Goal: Information Seeking & Learning: Learn about a topic

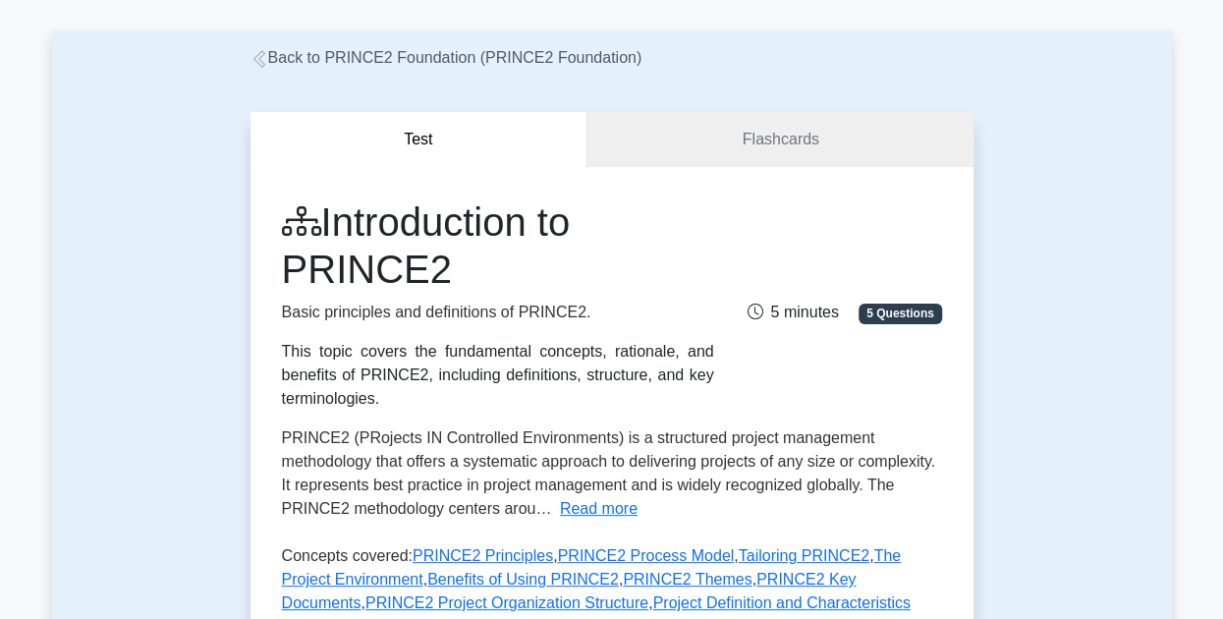
scroll to position [87, 0]
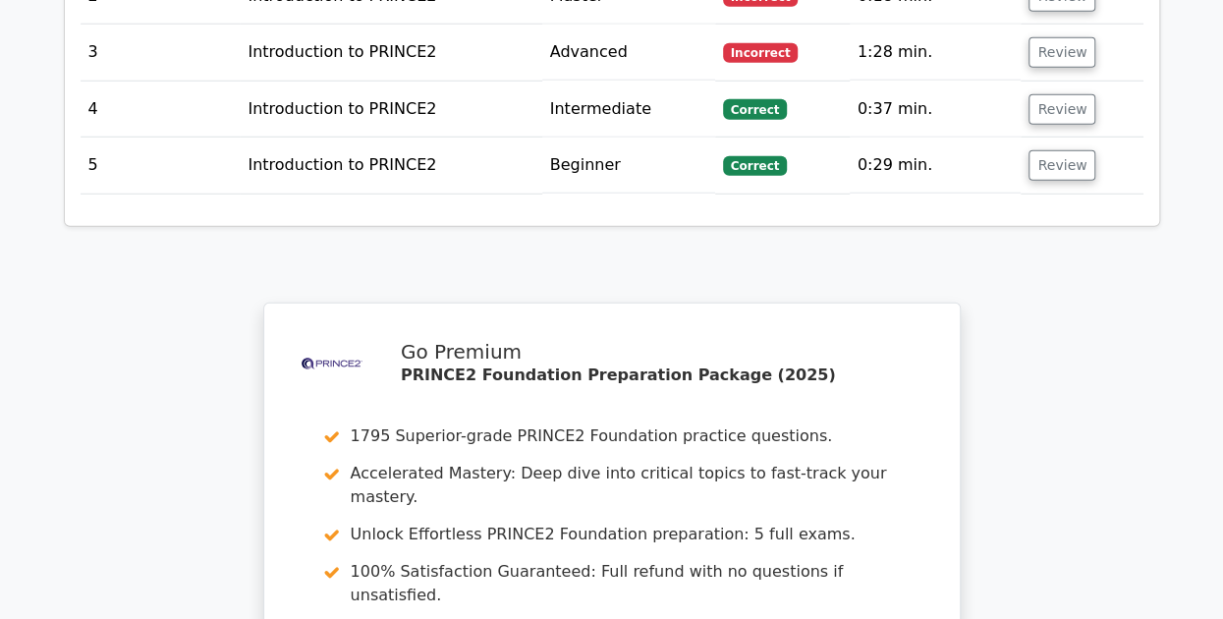
scroll to position [3025, 0]
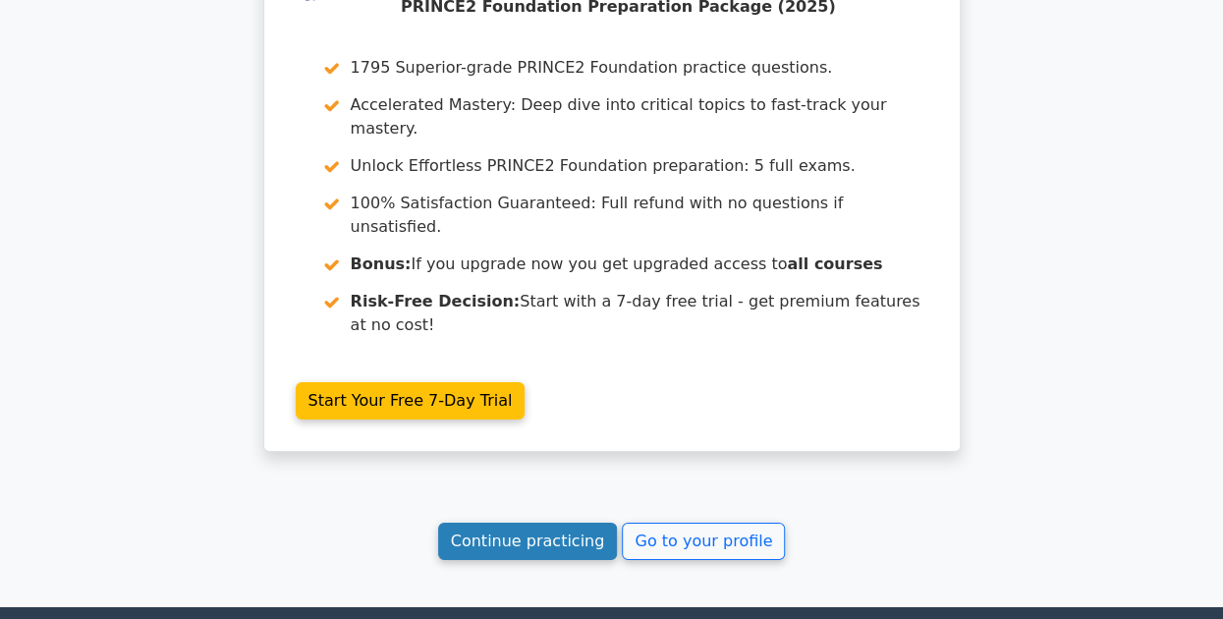
click at [532, 523] on link "Continue practicing" at bounding box center [528, 541] width 180 height 37
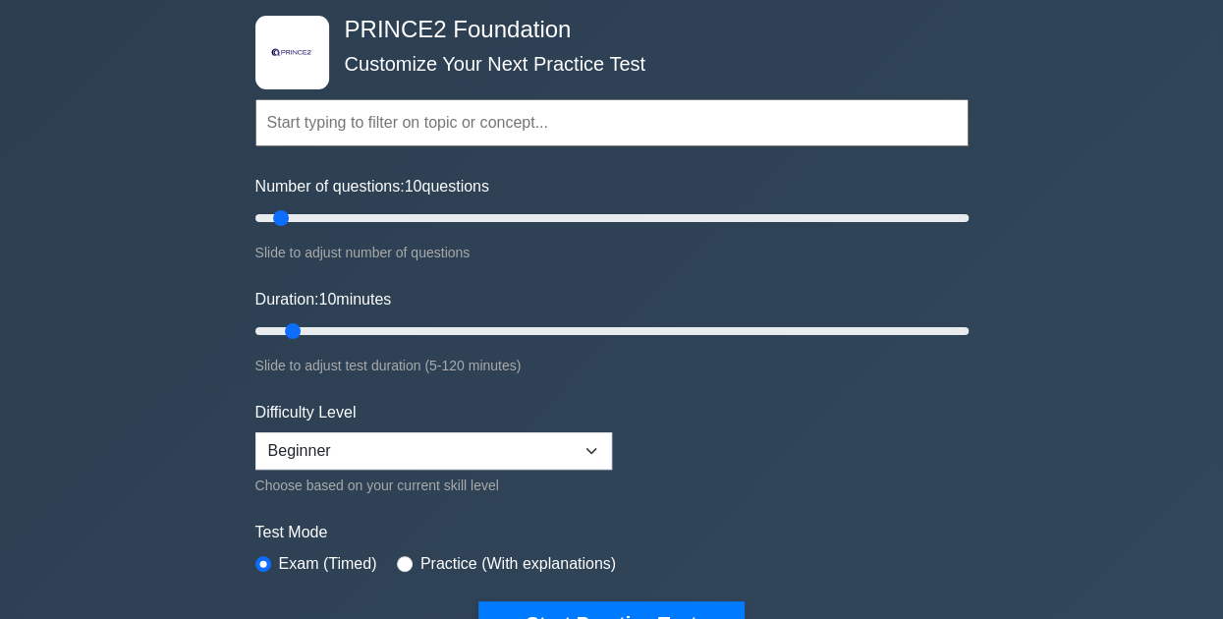
scroll to position [109, 0]
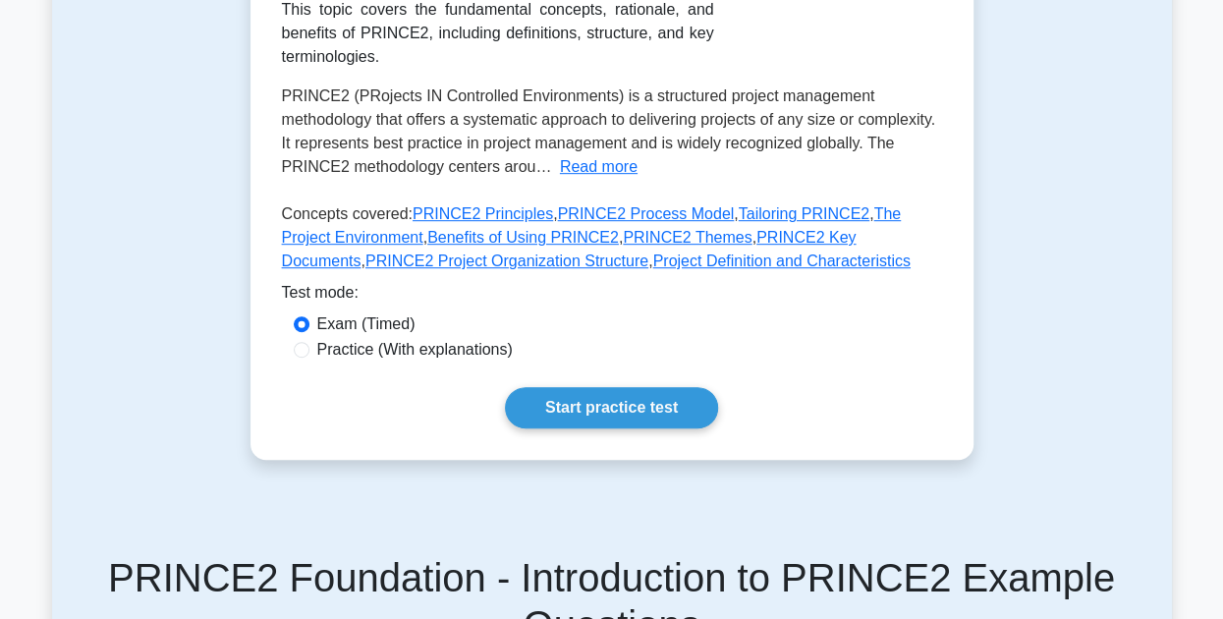
scroll to position [472, 0]
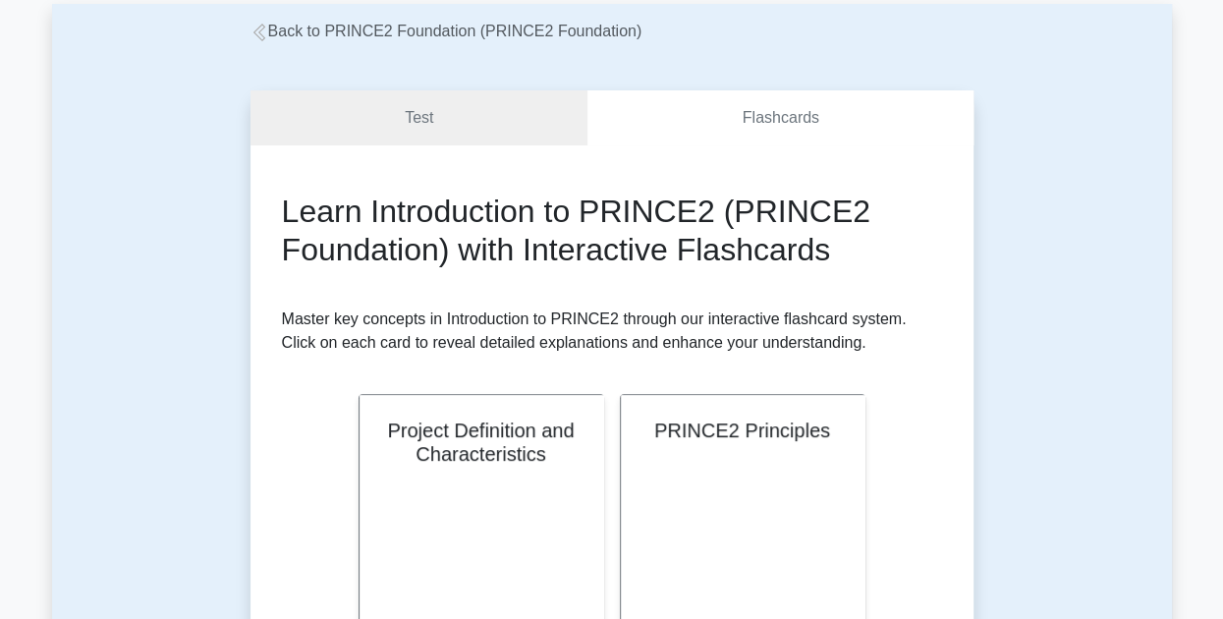
scroll to position [25, 0]
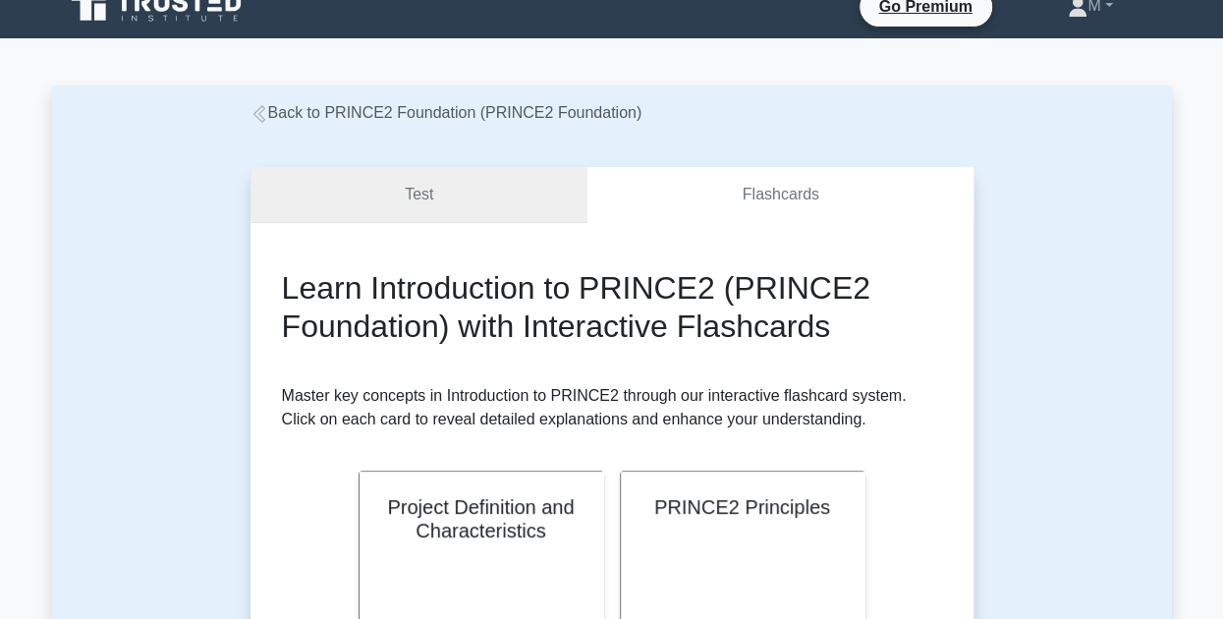
click at [331, 206] on link "Test" at bounding box center [419, 195] width 338 height 56
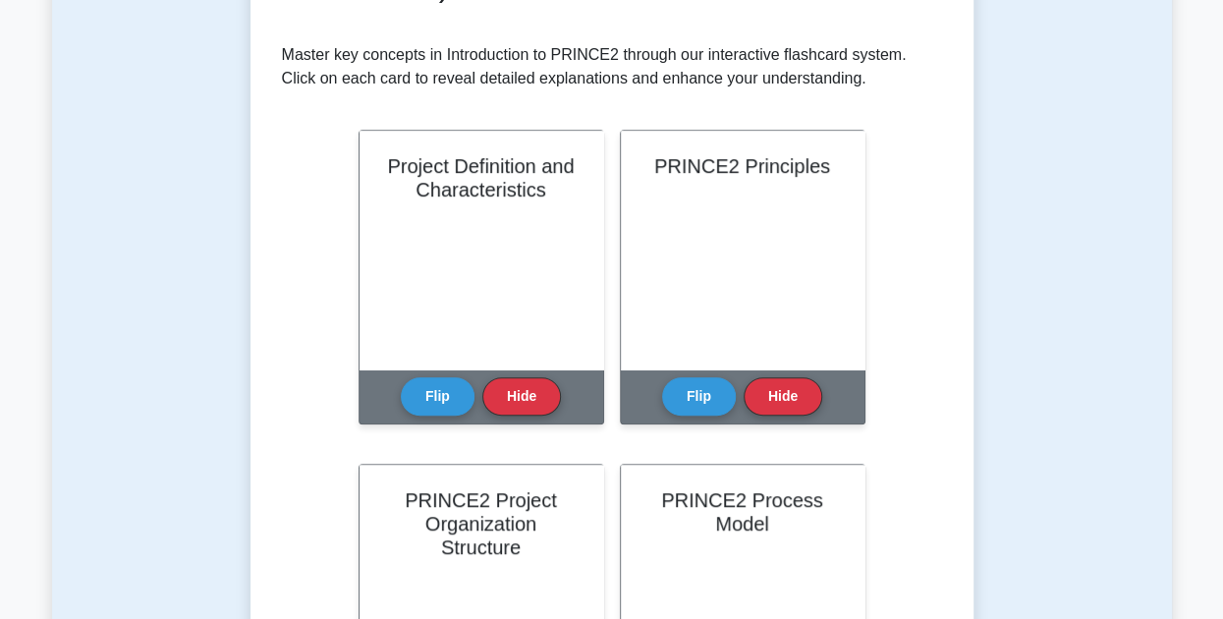
scroll to position [364, 0]
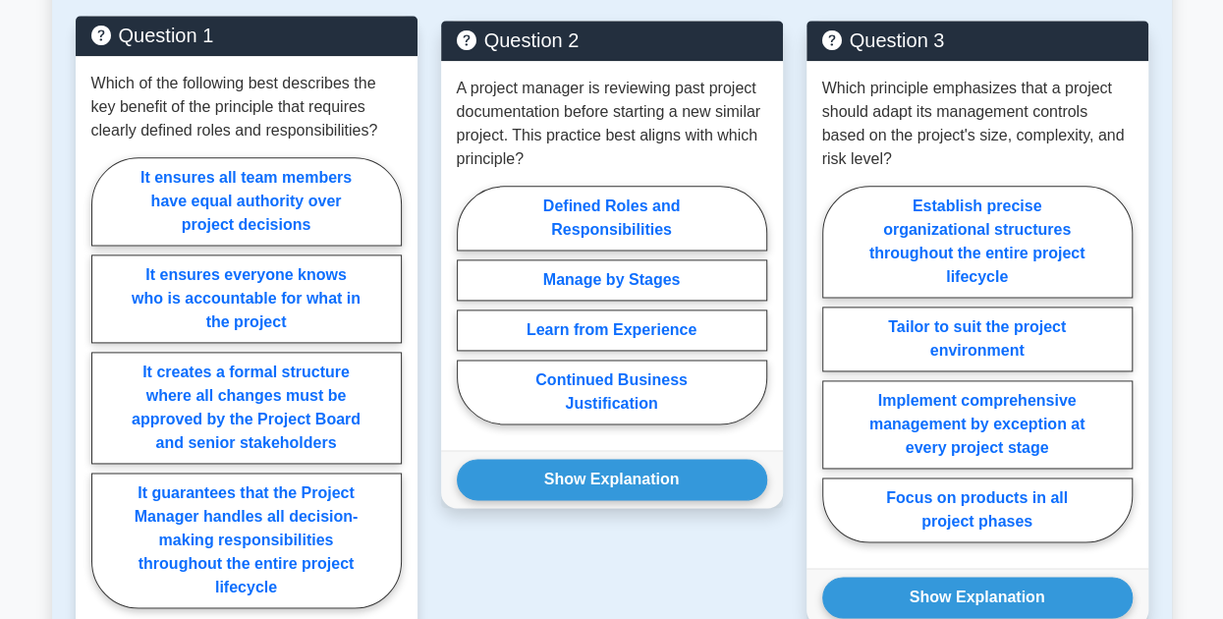
scroll to position [1138, 0]
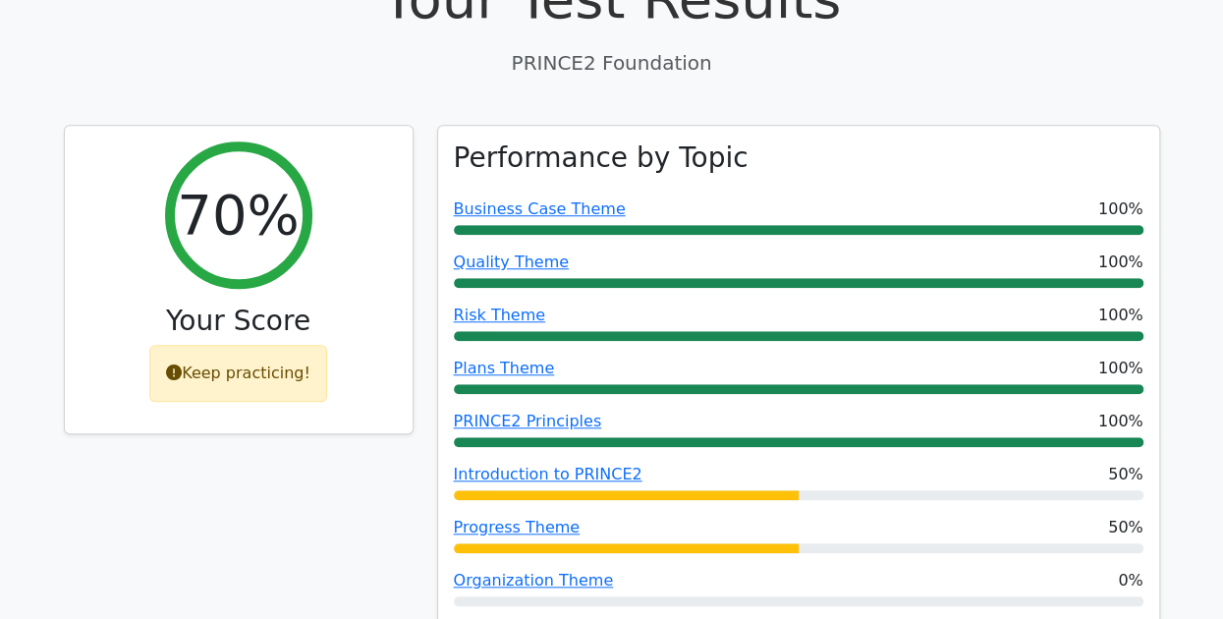
scroll to position [702, 0]
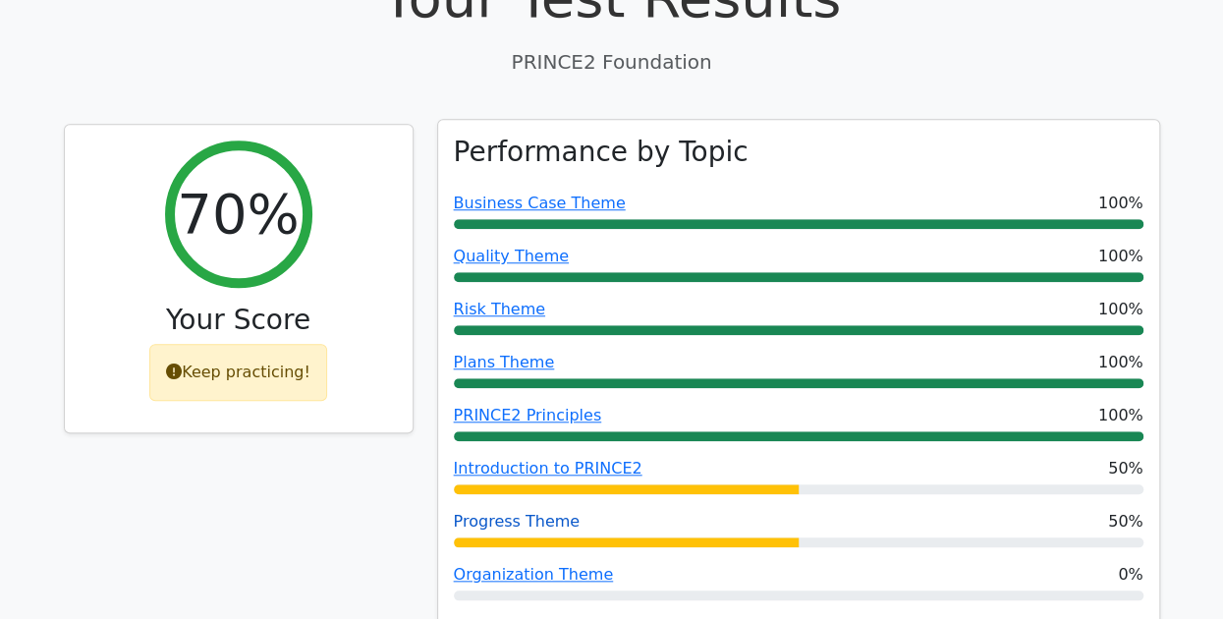
click at [495, 512] on link "Progress Theme" at bounding box center [517, 521] width 127 height 19
click at [528, 565] on link "Organization Theme" at bounding box center [534, 574] width 160 height 19
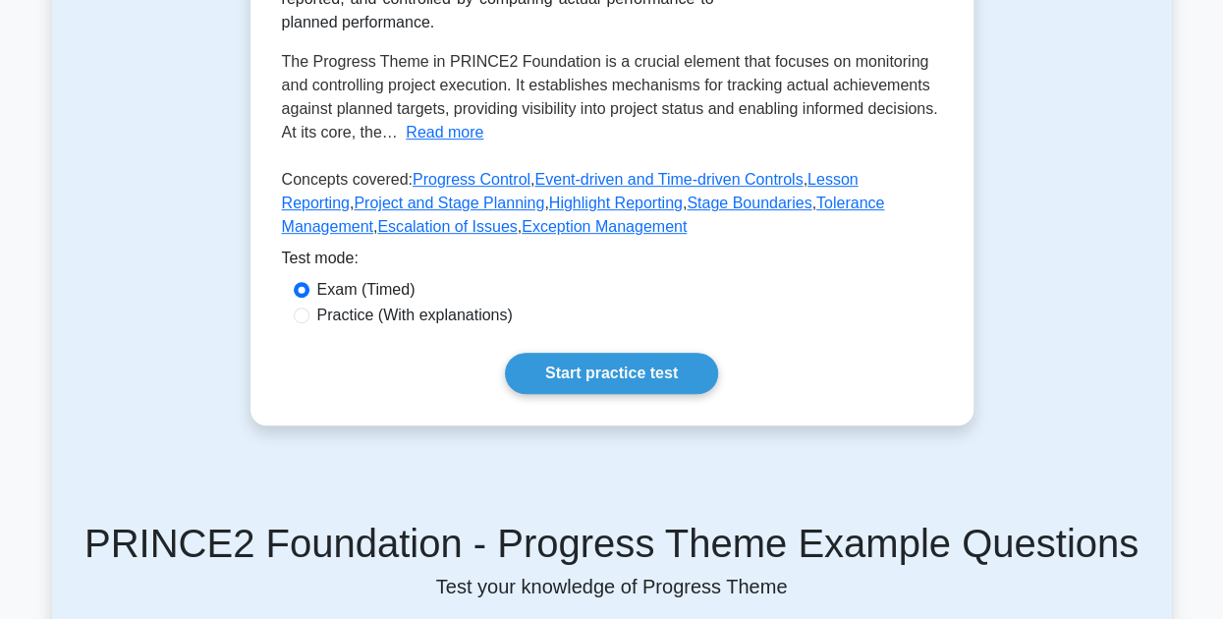
scroll to position [408, 0]
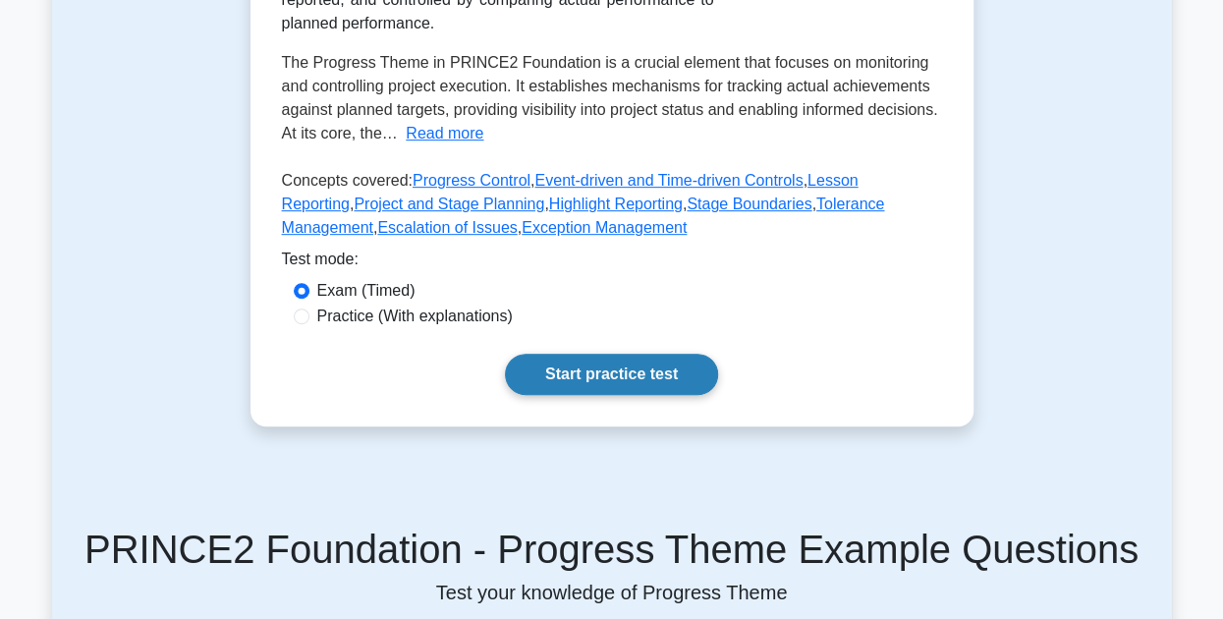
click at [591, 366] on link "Start practice test" at bounding box center [611, 374] width 213 height 41
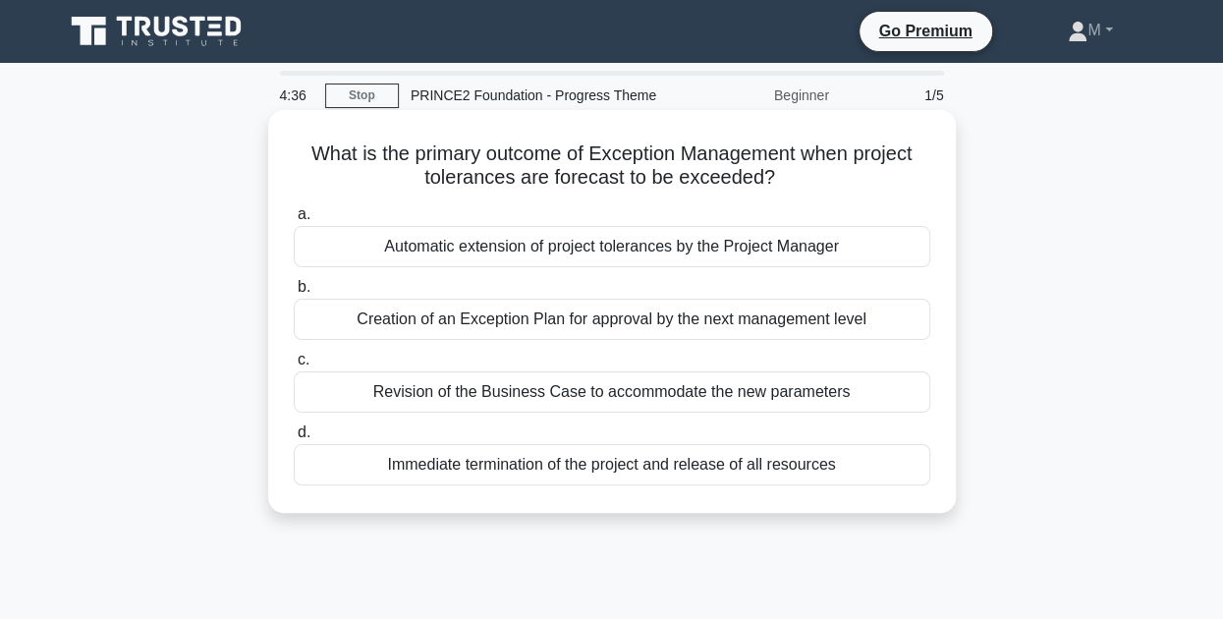
click at [593, 319] on div "Creation of an Exception Plan for approval by the next management level" at bounding box center [612, 319] width 636 height 41
click at [294, 294] on input "b. Creation of an Exception Plan for approval by the next management level" at bounding box center [294, 287] width 0 height 13
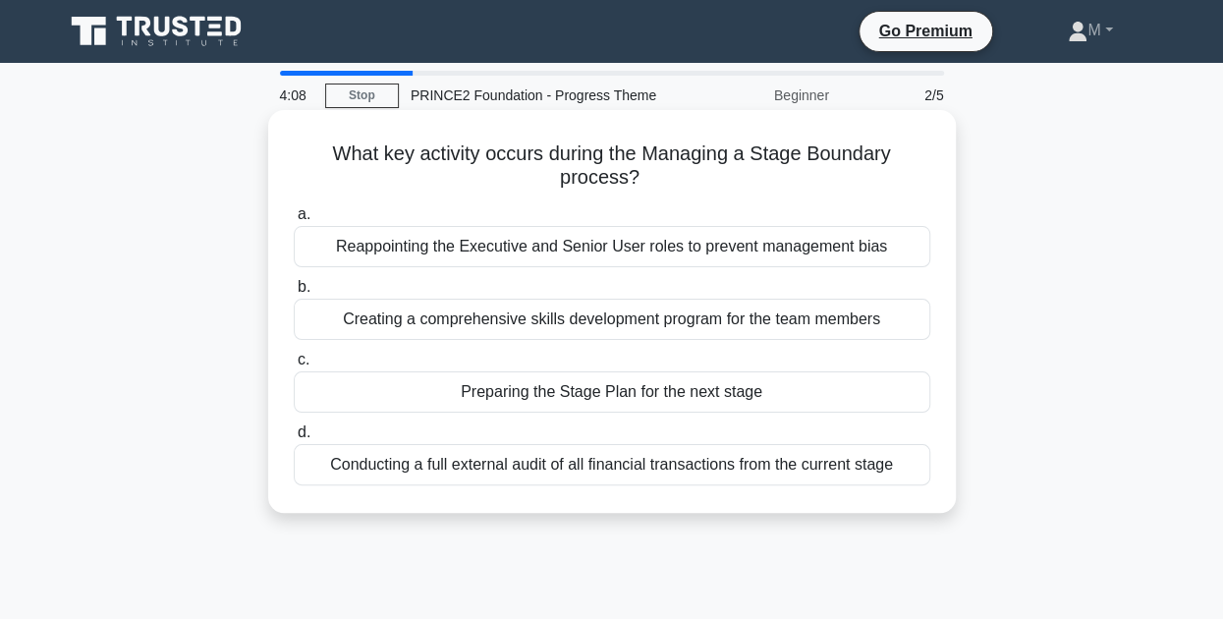
click at [655, 394] on div "Preparing the Stage Plan for the next stage" at bounding box center [612, 391] width 636 height 41
click at [294, 366] on input "c. Preparing the Stage Plan for the next stage" at bounding box center [294, 360] width 0 height 13
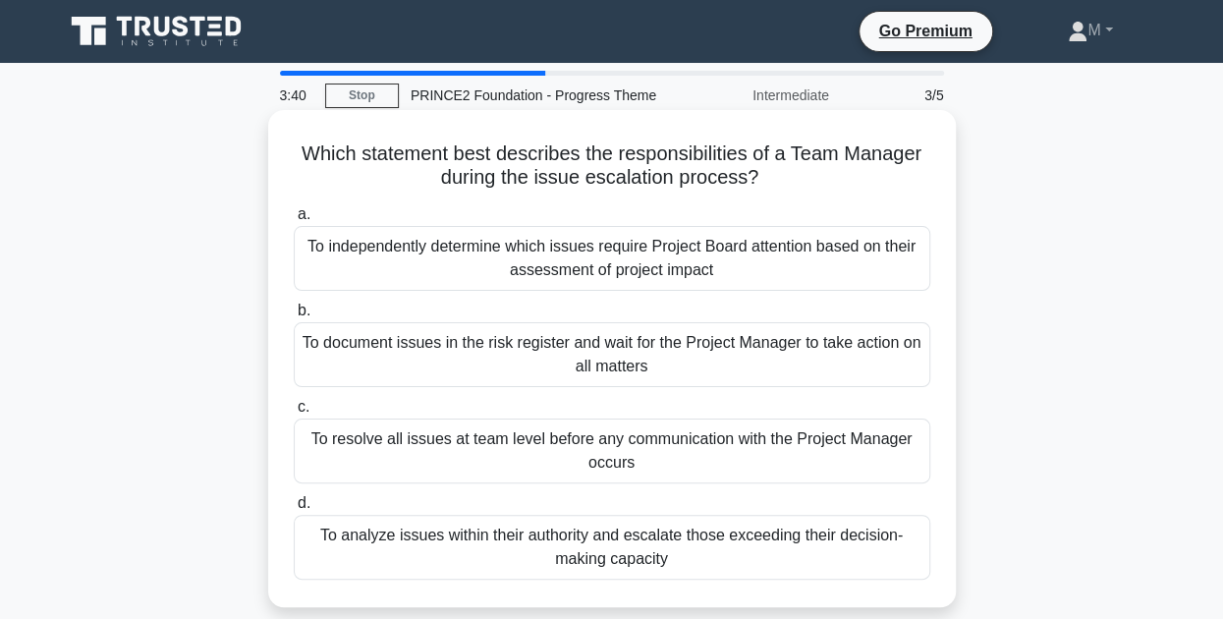
click at [672, 558] on div "To analyze issues within their authority and escalate those exceeding their dec…" at bounding box center [612, 547] width 636 height 65
click at [294, 510] on input "d. To analyze issues within their authority and escalate those exceeding their …" at bounding box center [294, 503] width 0 height 13
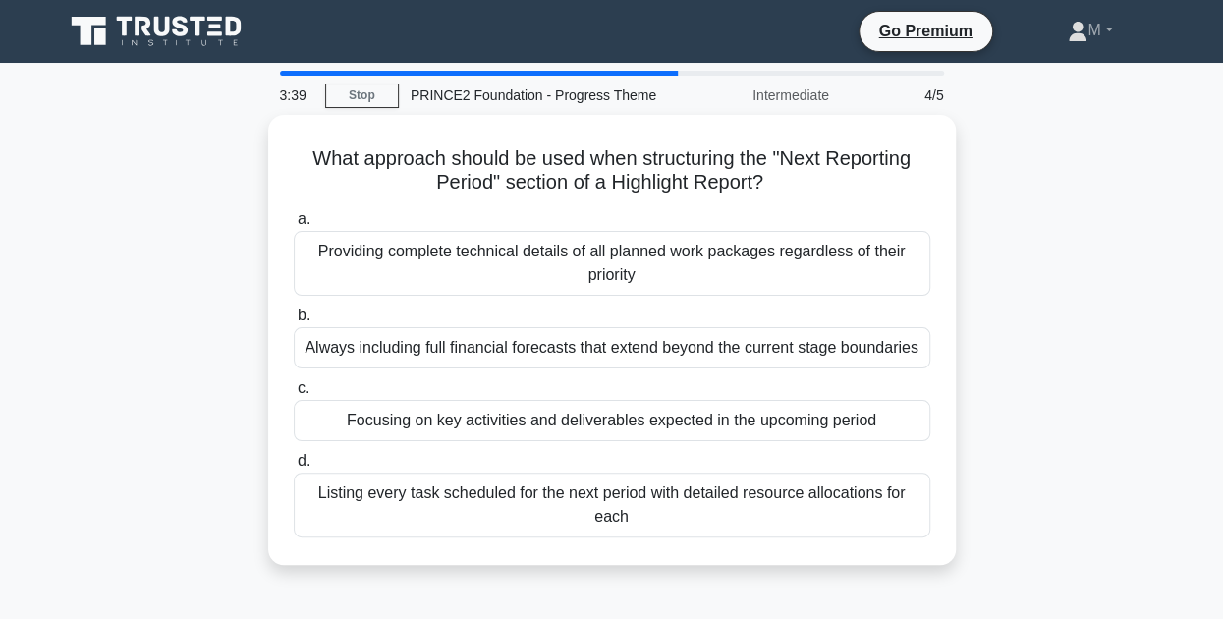
click at [672, 558] on div "What approach should be used when structuring the "Next Reporting Period" secti…" at bounding box center [612, 340] width 688 height 450
click at [187, 349] on div "What approach should be used when structuring the "Next Reporting Period" secti…" at bounding box center [612, 351] width 1120 height 473
click at [1059, 368] on div "What approach should be used when structuring the "Next Reporting Period" secti…" at bounding box center [612, 351] width 1120 height 473
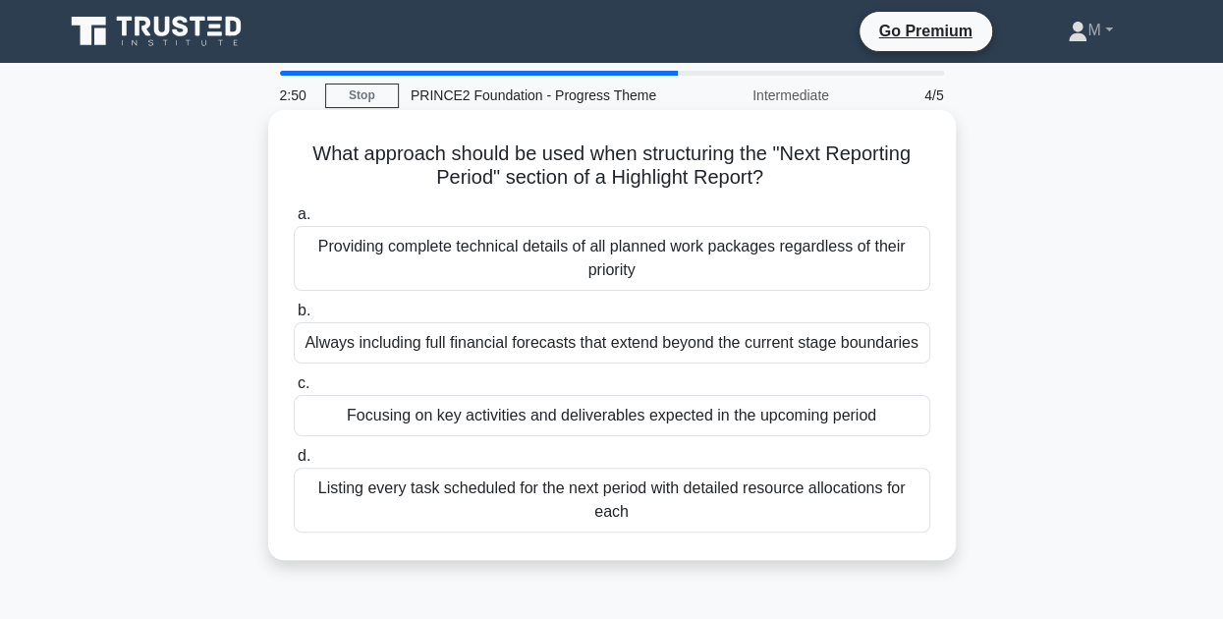
click at [733, 413] on div "Focusing on key activities and deliverables expected in the upcoming period" at bounding box center [612, 415] width 636 height 41
click at [294, 390] on input "c. Focusing on key activities and deliverables expected in the upcoming period" at bounding box center [294, 383] width 0 height 13
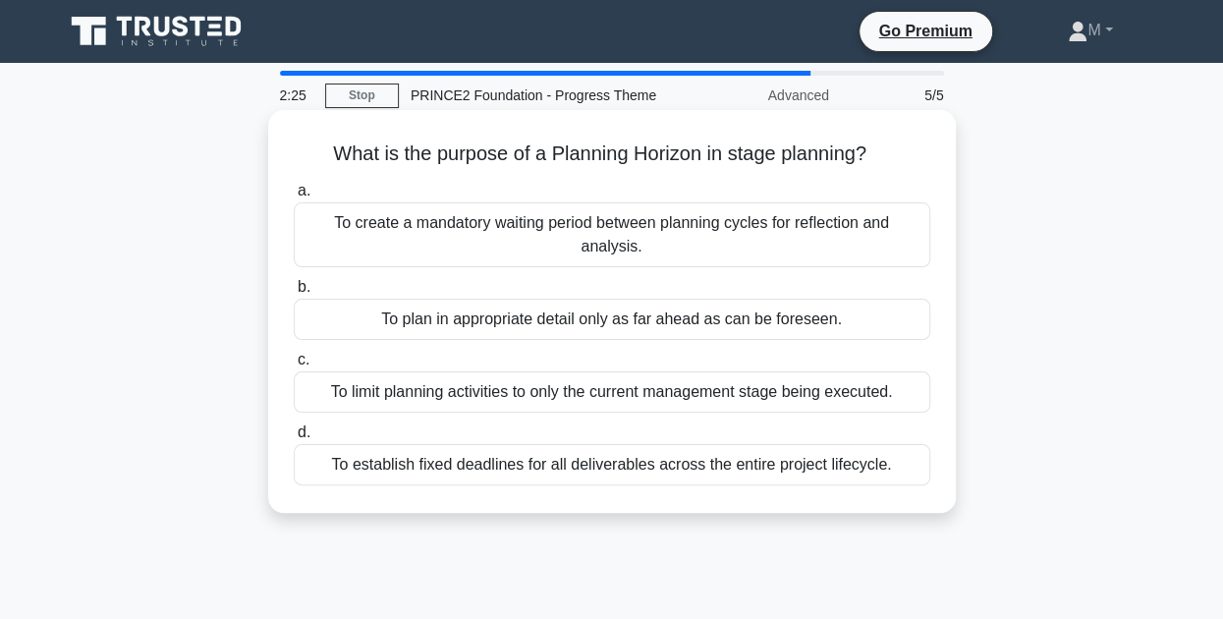
click at [735, 304] on div "To plan in appropriate detail only as far ahead as can be foreseen." at bounding box center [612, 319] width 636 height 41
click at [294, 294] on input "b. To plan in appropriate detail only as far ahead as can be foreseen." at bounding box center [294, 287] width 0 height 13
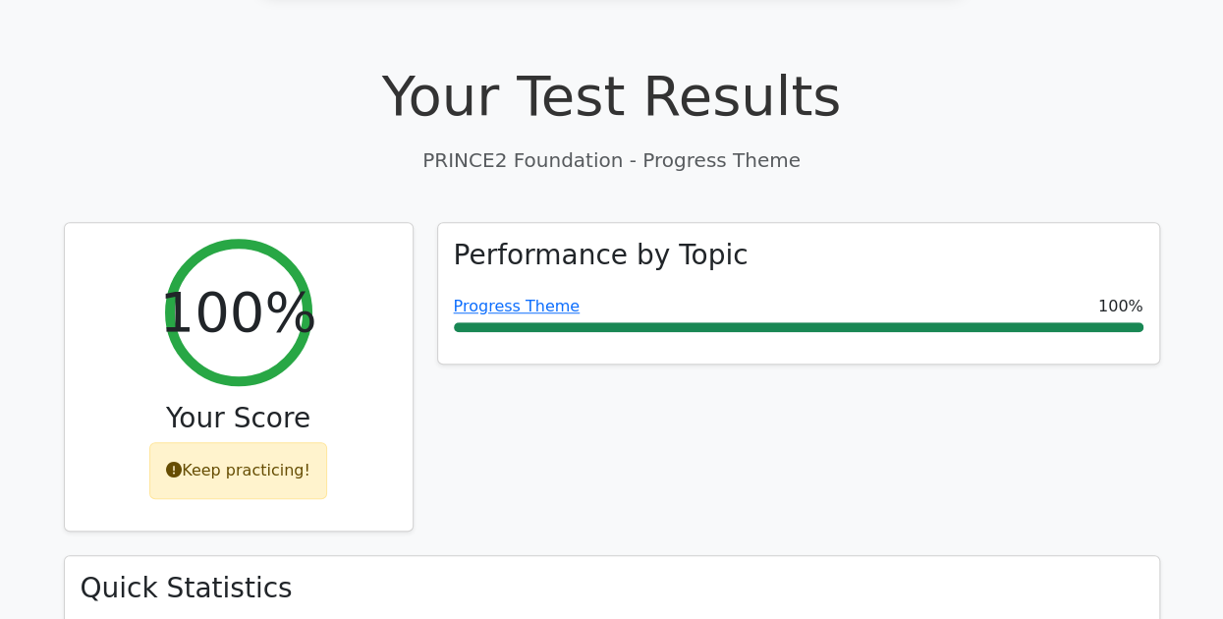
scroll to position [609, 0]
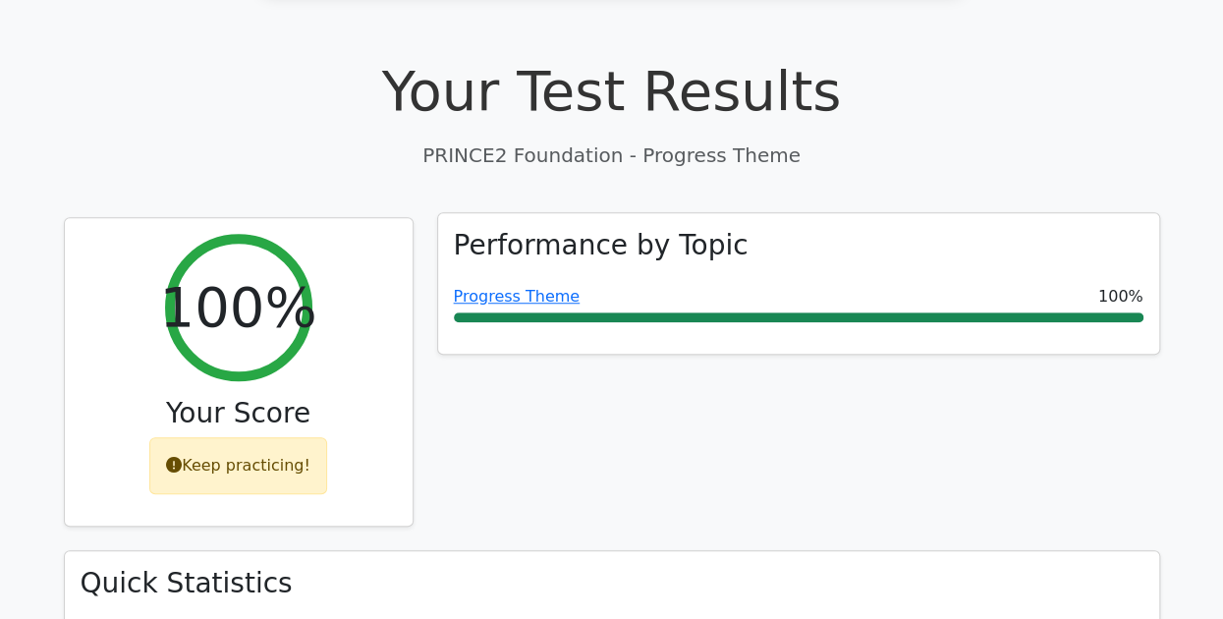
click at [558, 312] on div at bounding box center [799, 317] width 690 height 10
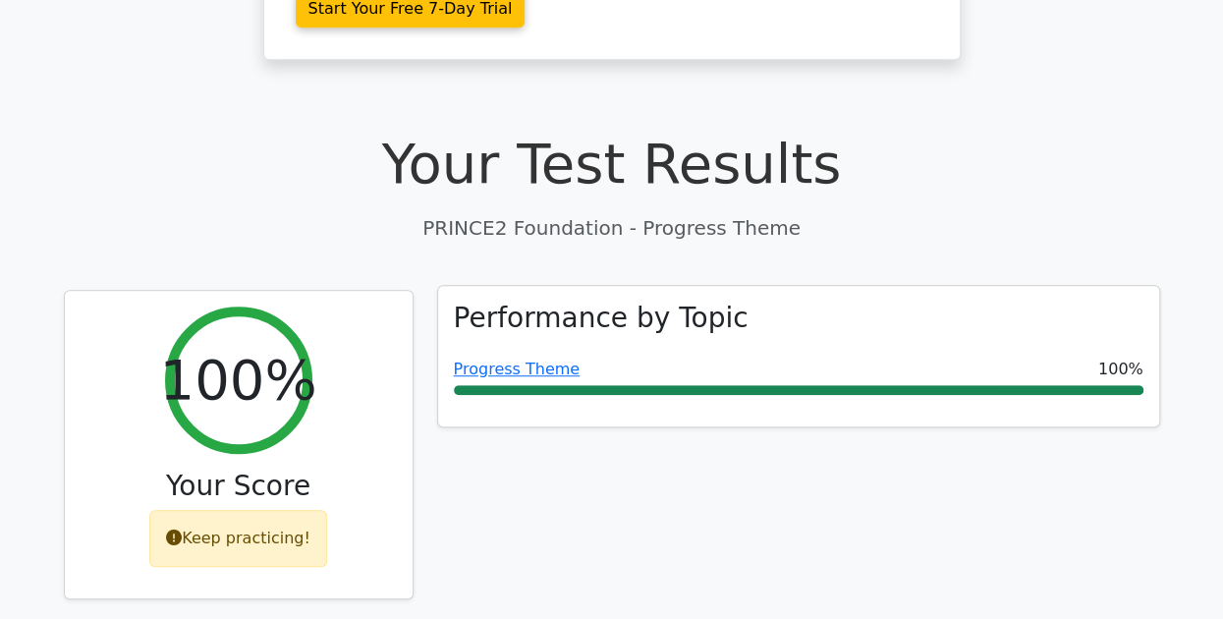
scroll to position [539, 0]
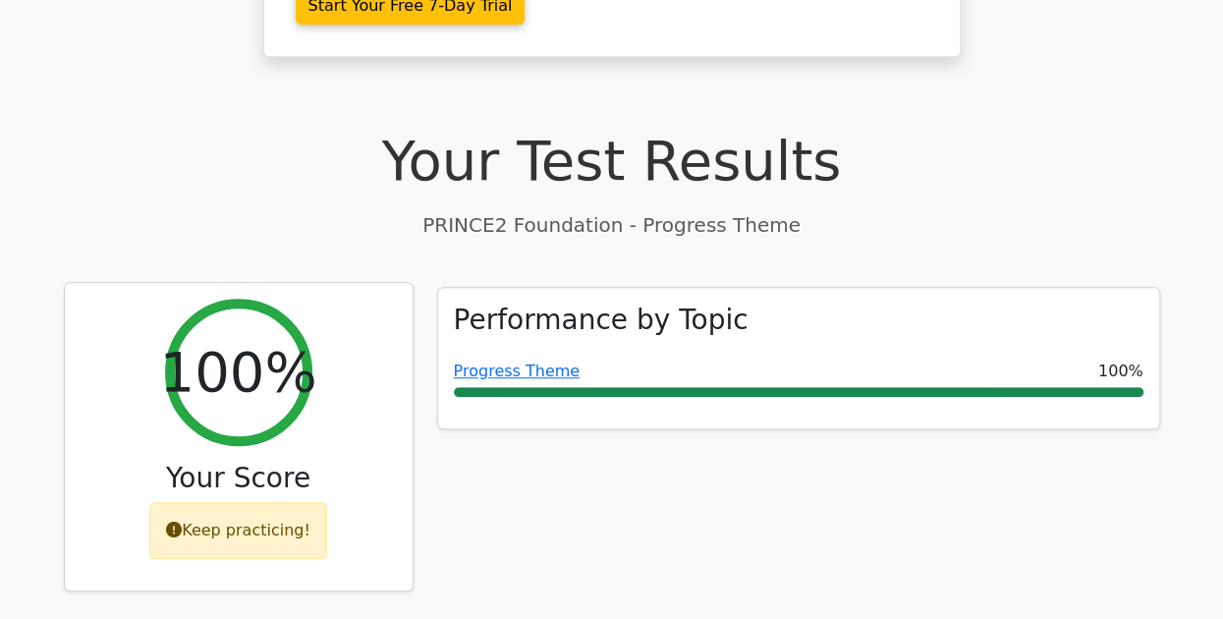
click at [201, 462] on div "Your Score" at bounding box center [239, 482] width 316 height 41
click at [240, 462] on h3 "Your Score" at bounding box center [239, 478] width 316 height 33
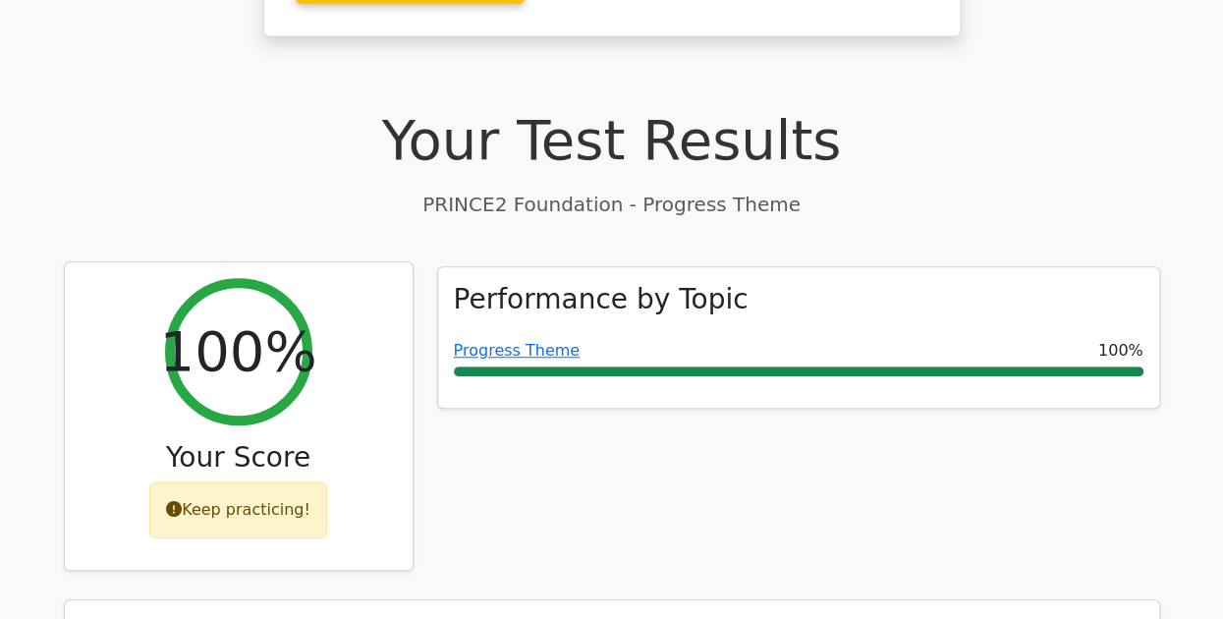
scroll to position [557, 0]
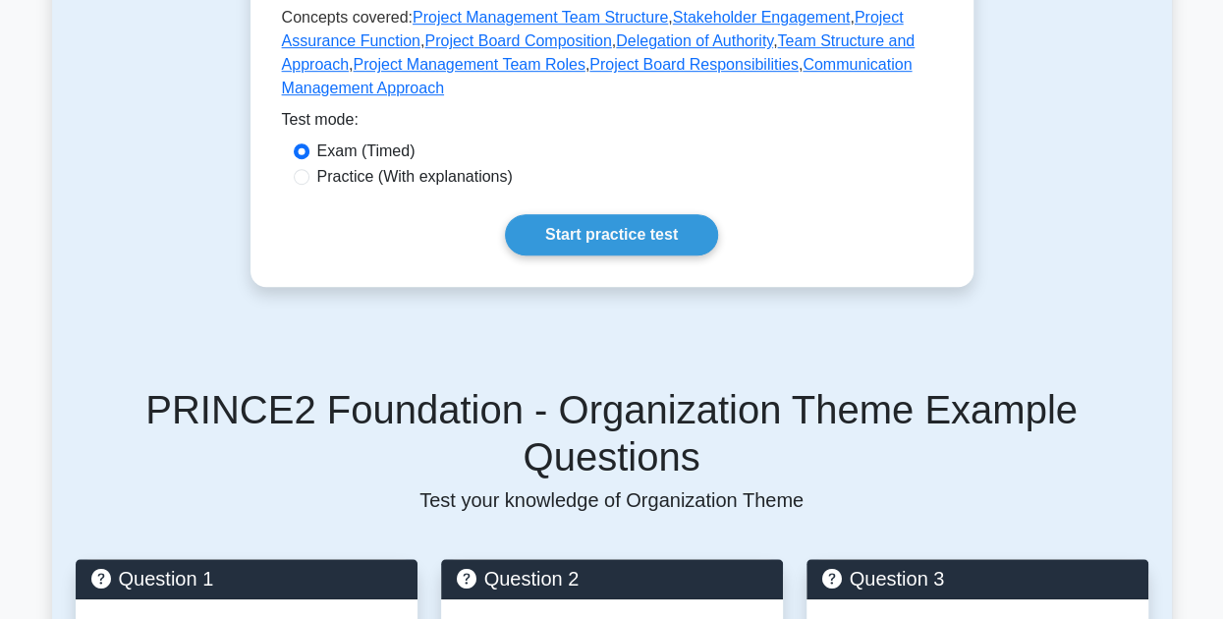
scroll to position [593, 0]
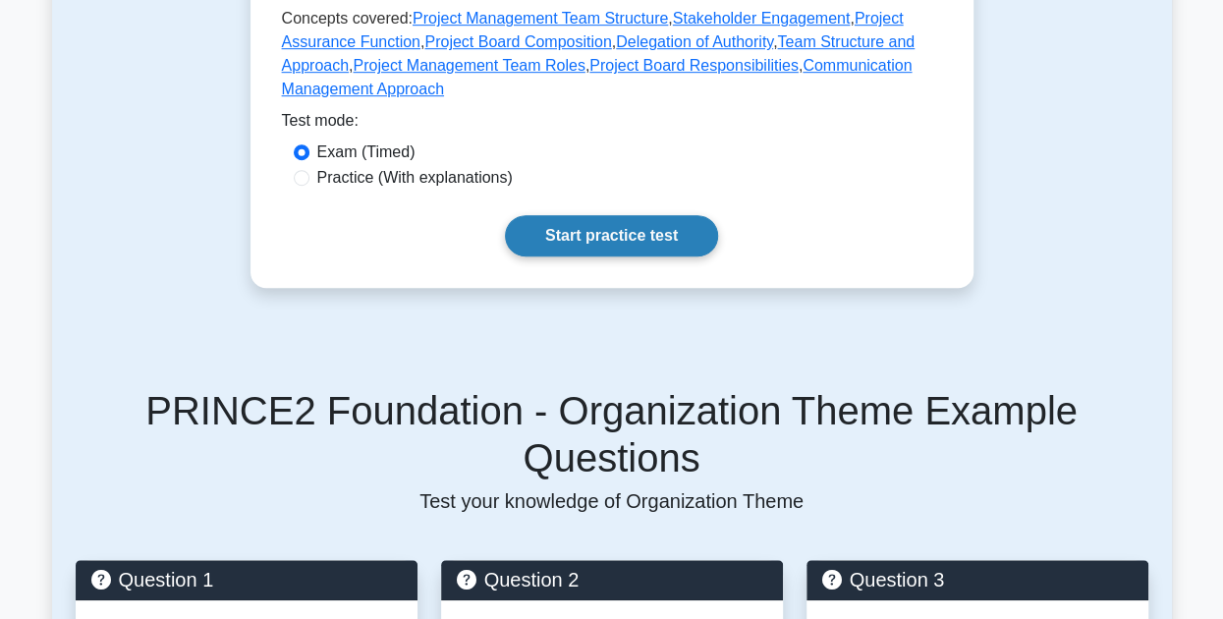
click at [694, 240] on link "Start practice test" at bounding box center [611, 235] width 213 height 41
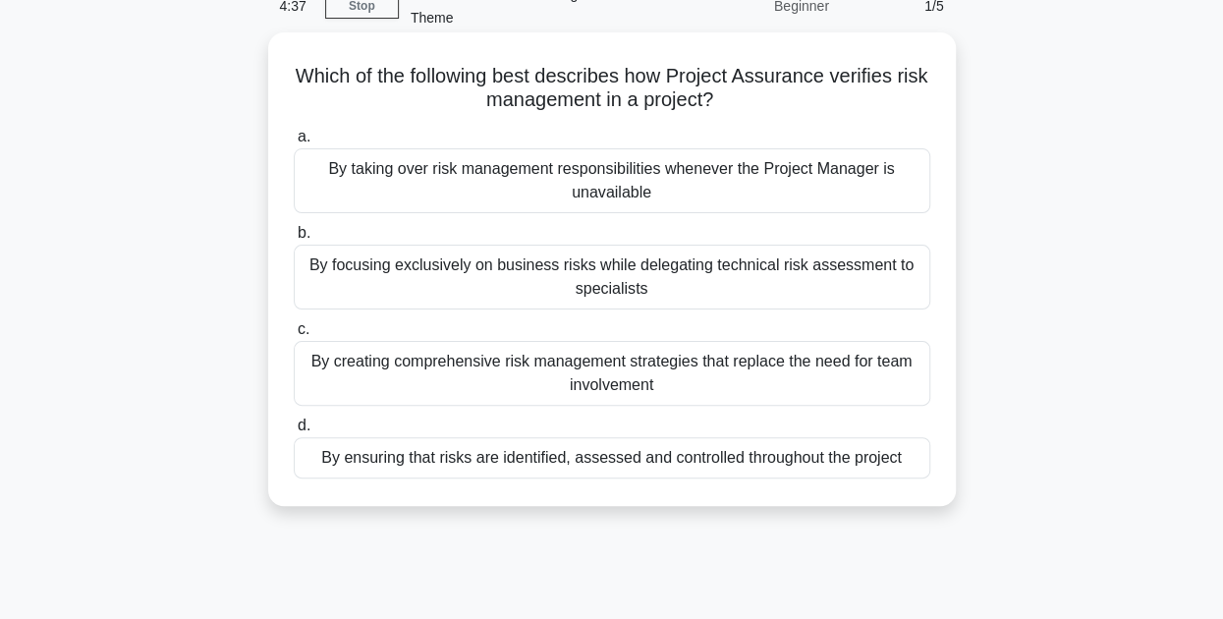
scroll to position [102, 0]
click at [680, 457] on div "By ensuring that risks are identified, assessed and controlled throughout the p…" at bounding box center [612, 456] width 636 height 41
click at [294, 431] on input "d. By ensuring that risks are identified, assessed and controlled throughout th…" at bounding box center [294, 424] width 0 height 13
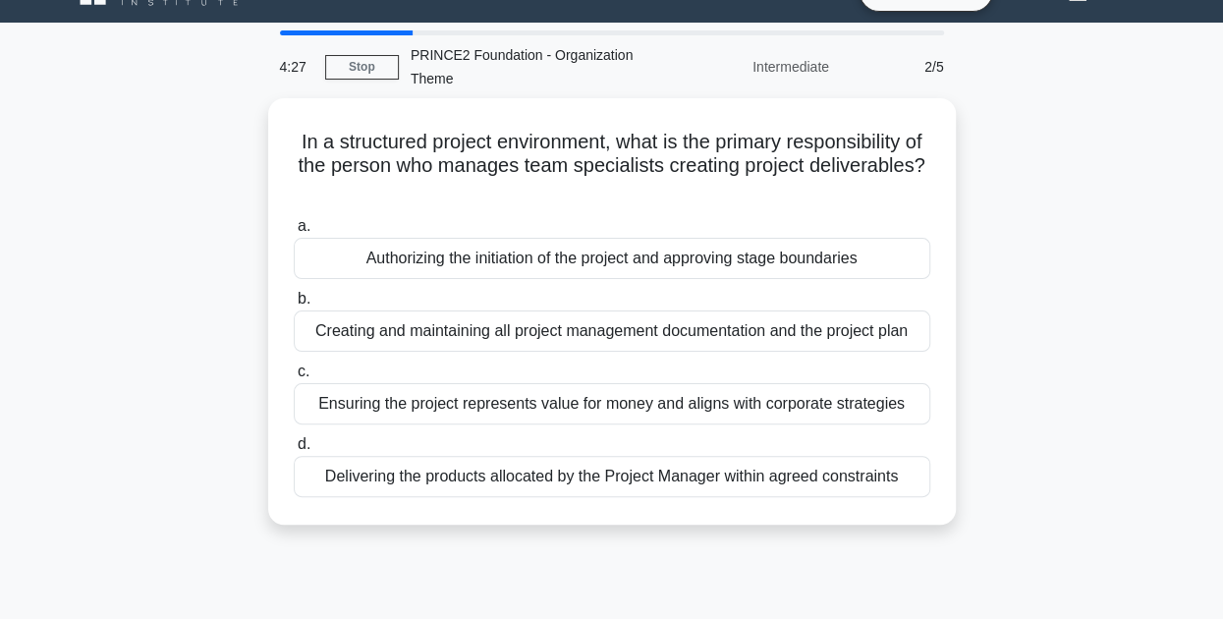
scroll to position [0, 0]
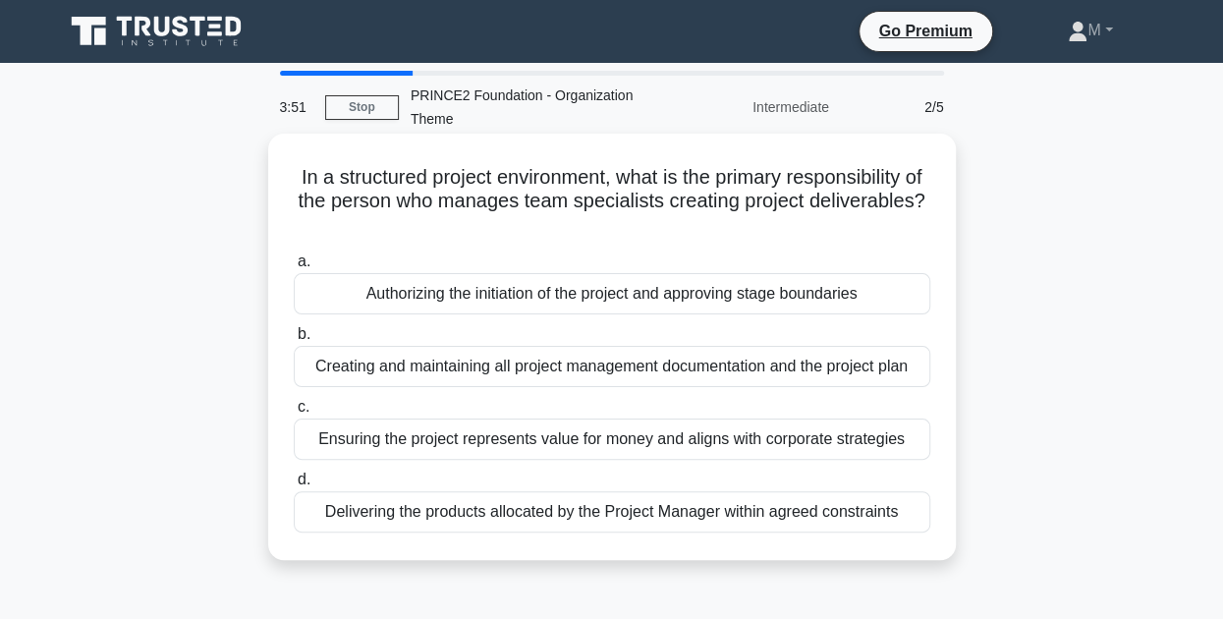
click at [773, 500] on div "Delivering the products allocated by the Project Manager within agreed constrai…" at bounding box center [612, 511] width 636 height 41
click at [294, 486] on input "d. Delivering the products allocated by the Project Manager within agreed const…" at bounding box center [294, 479] width 0 height 13
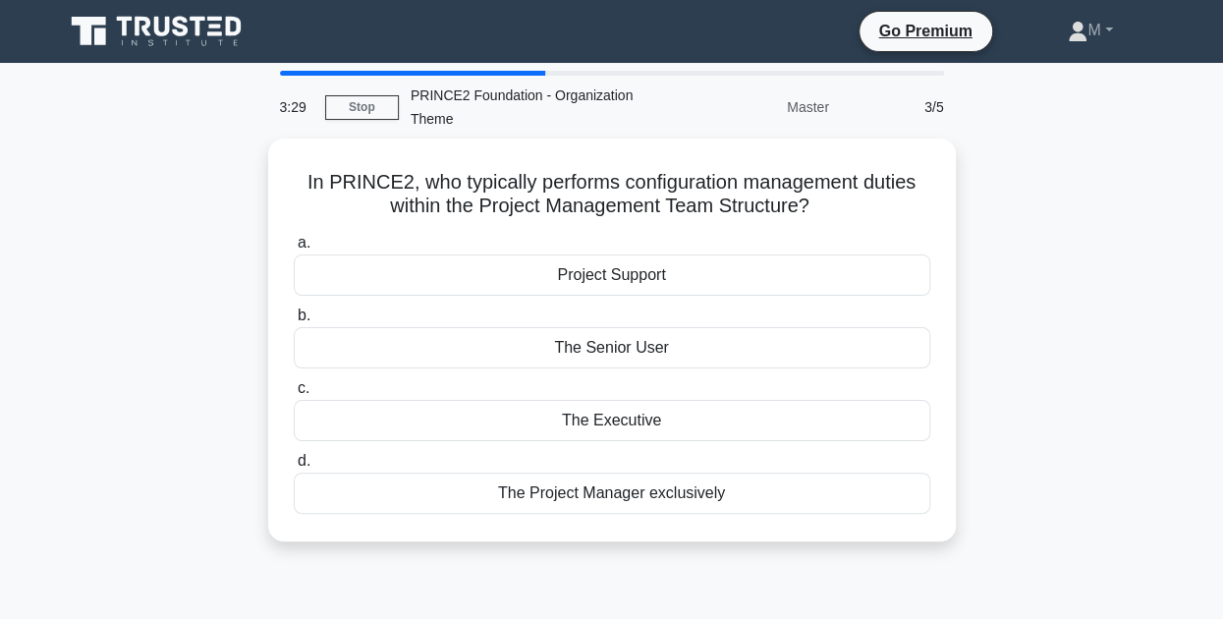
drag, startPoint x: 778, startPoint y: 343, endPoint x: 1110, endPoint y: 349, distance: 332.1
click at [1110, 349] on div "In PRINCE2, who typically performs configuration management duties within the P…" at bounding box center [612, 351] width 1120 height 426
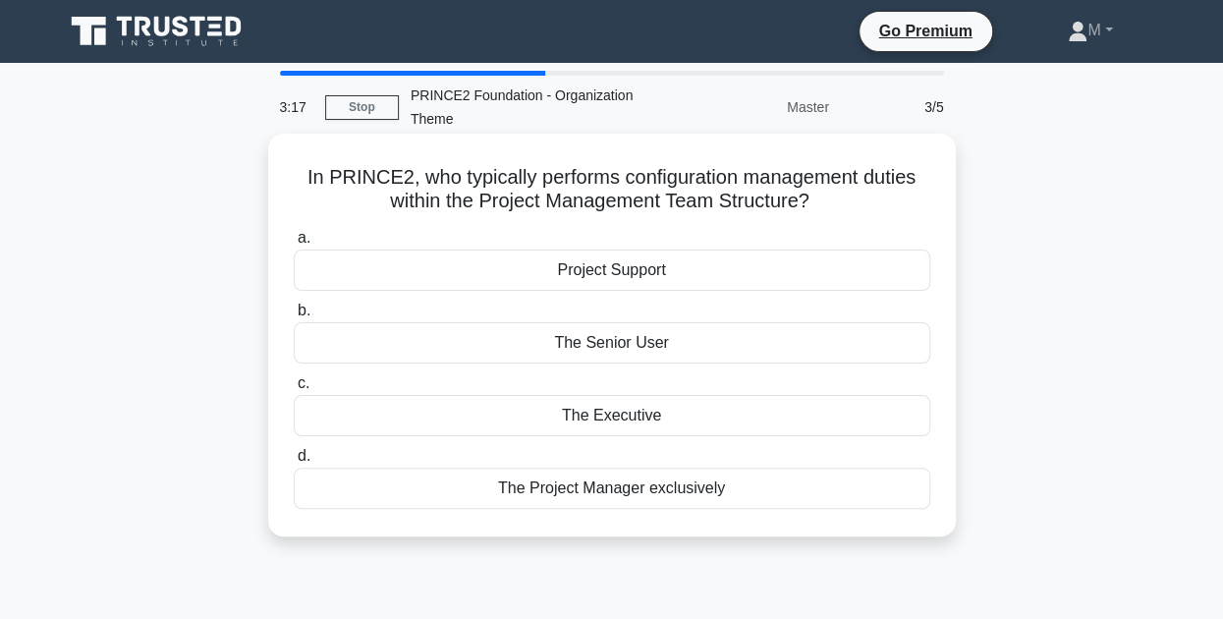
click at [730, 284] on div "Project Support" at bounding box center [612, 269] width 636 height 41
click at [294, 245] on input "a. Project Support" at bounding box center [294, 238] width 0 height 13
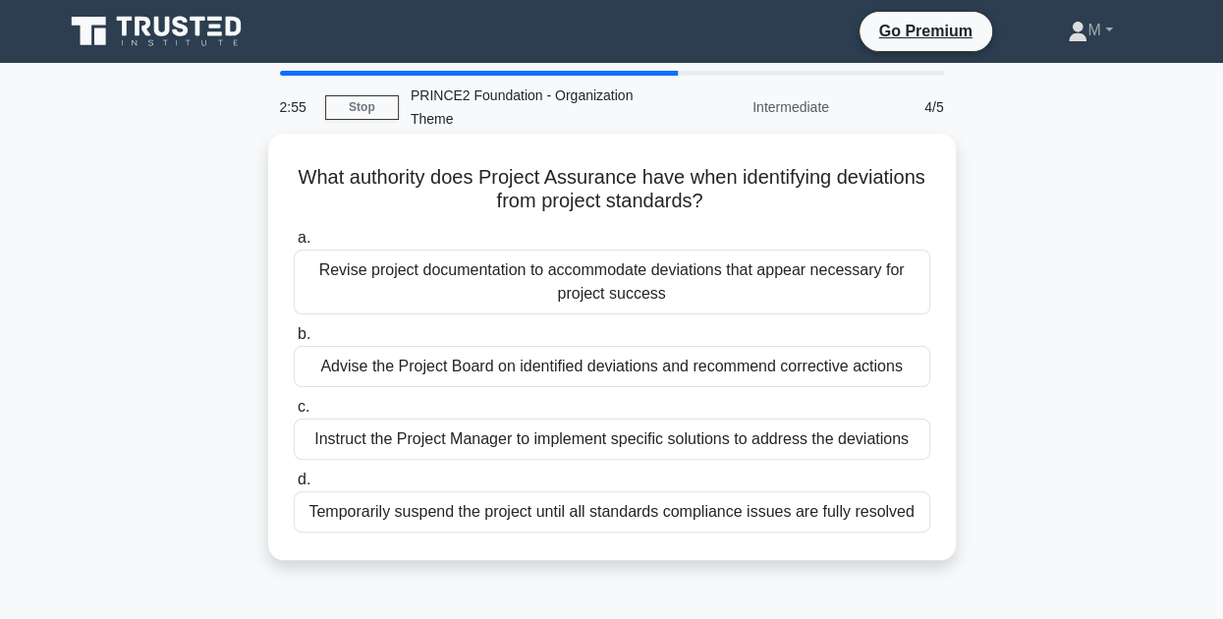
click at [617, 443] on div "Instruct the Project Manager to implement specific solutions to address the dev…" at bounding box center [612, 438] width 636 height 41
click at [294, 414] on input "c. Instruct the Project Manager to implement specific solutions to address the …" at bounding box center [294, 407] width 0 height 13
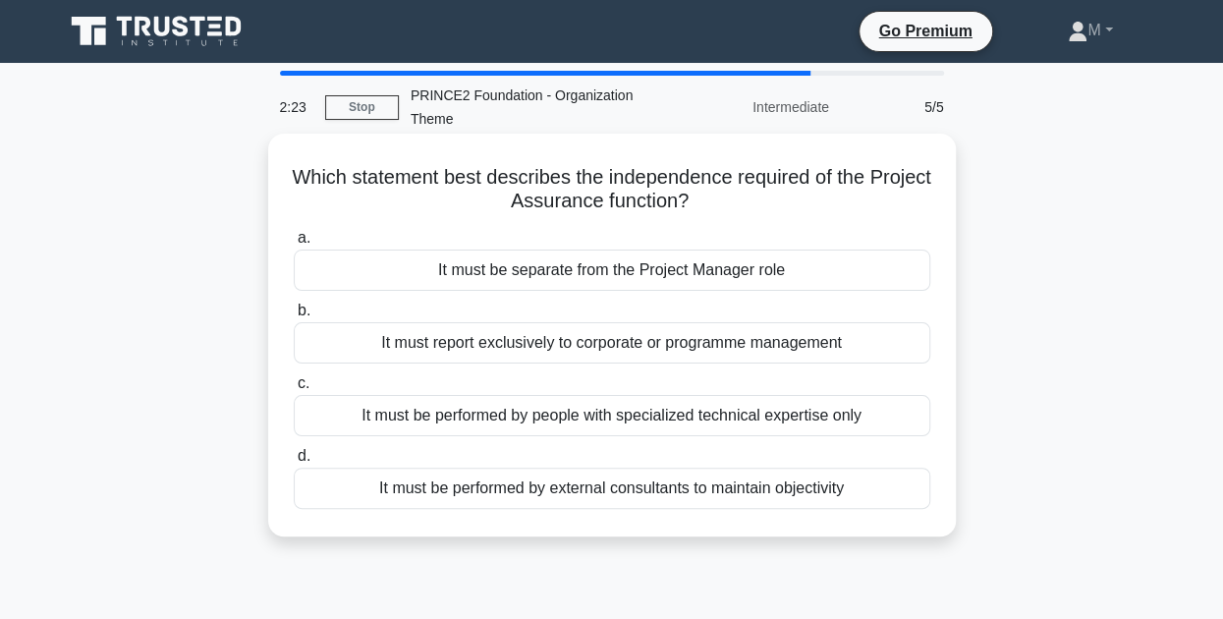
click at [560, 496] on div "It must be performed by external consultants to maintain objectivity" at bounding box center [612, 488] width 636 height 41
click at [294, 463] on input "d. It must be performed by external consultants to maintain objectivity" at bounding box center [294, 456] width 0 height 13
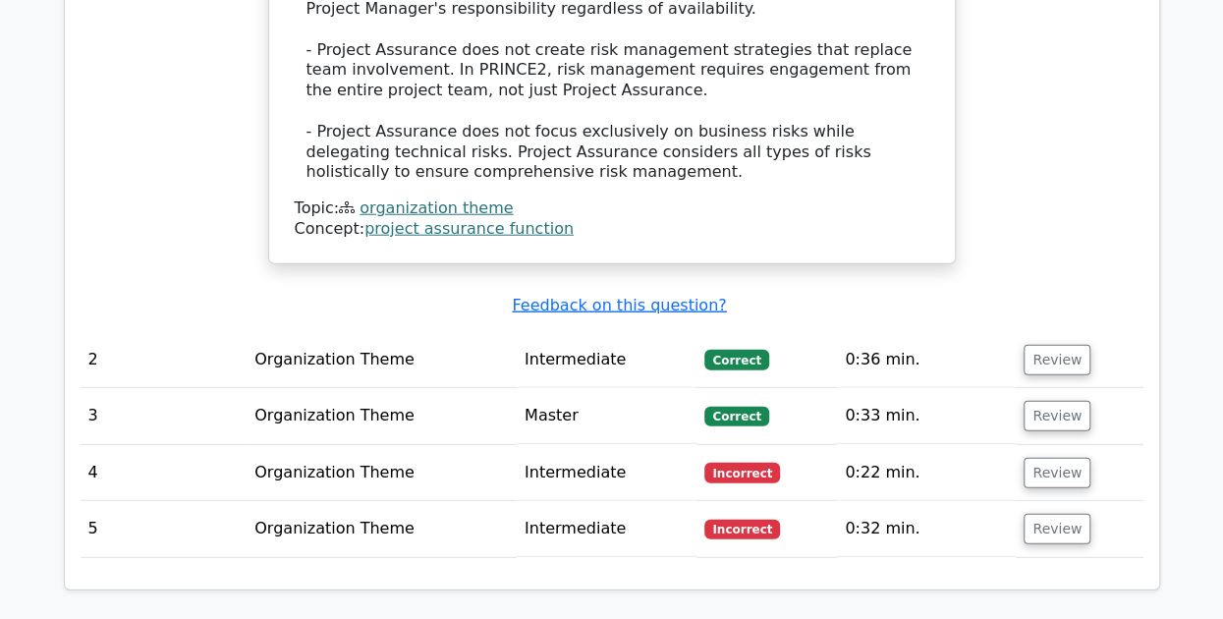
scroll to position [2395, 0]
click at [1051, 515] on button "Review" at bounding box center [1057, 530] width 67 height 30
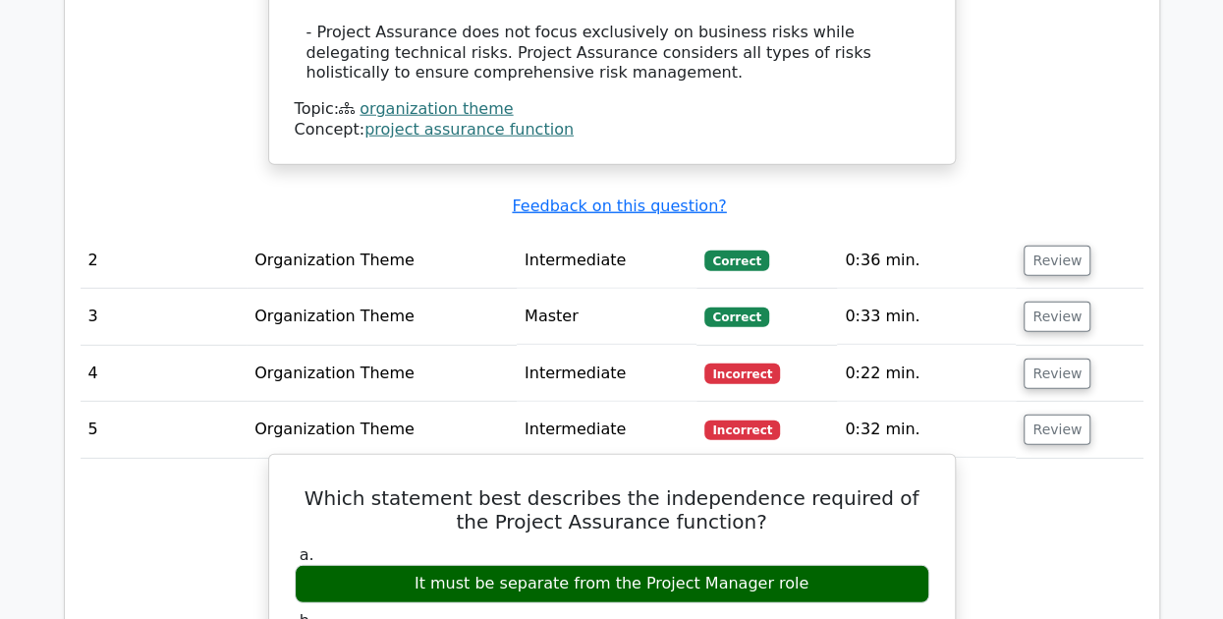
scroll to position [2481, 0]
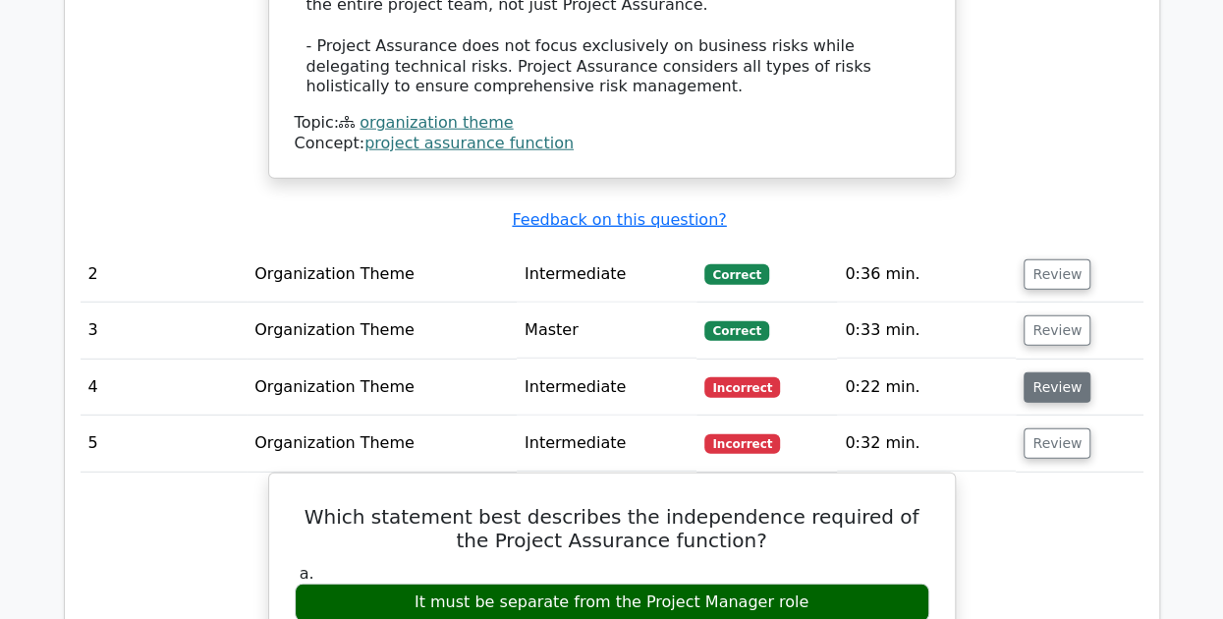
click at [1062, 372] on button "Review" at bounding box center [1057, 387] width 67 height 30
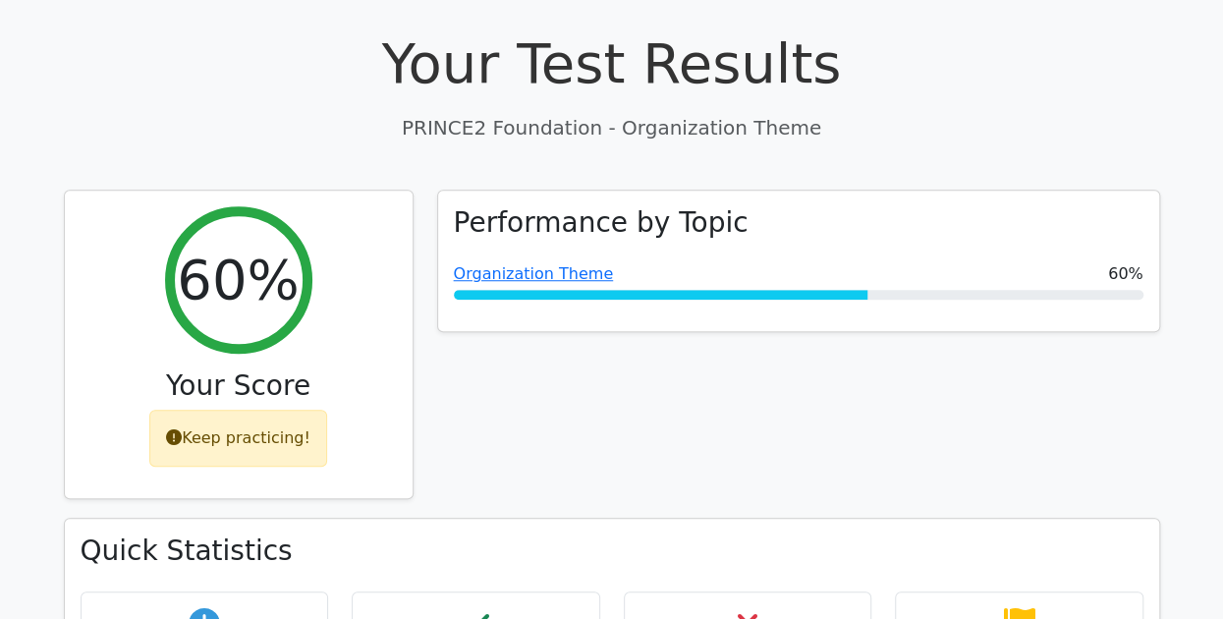
scroll to position [635, 0]
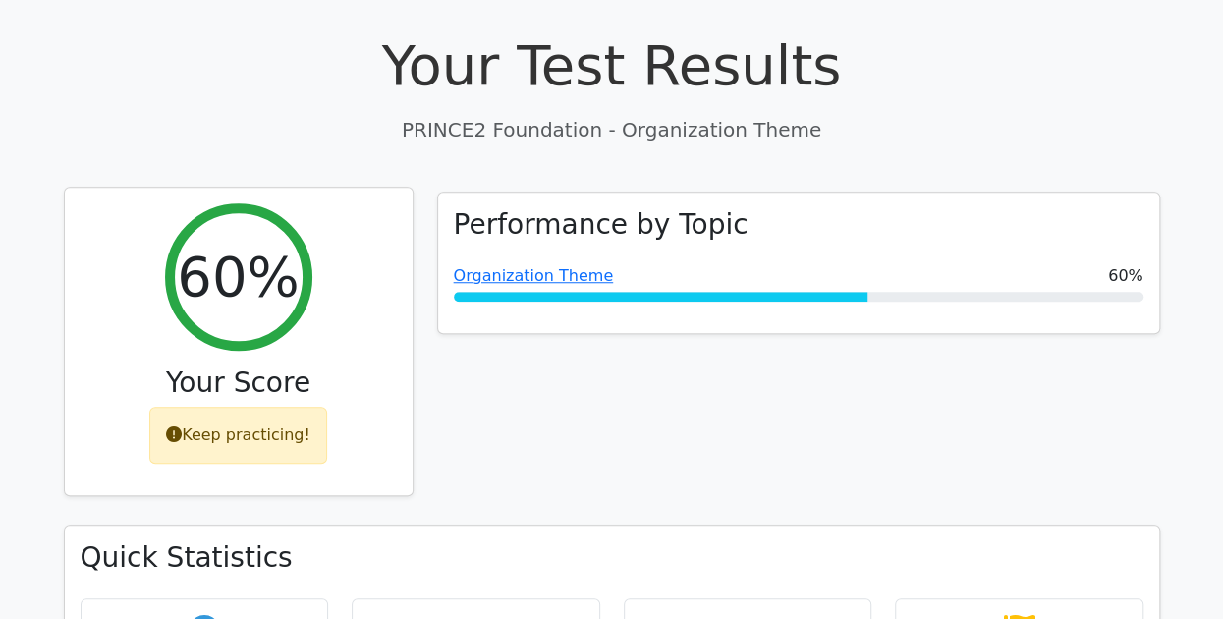
click at [257, 407] on div "Keep practicing!" at bounding box center [238, 435] width 178 height 57
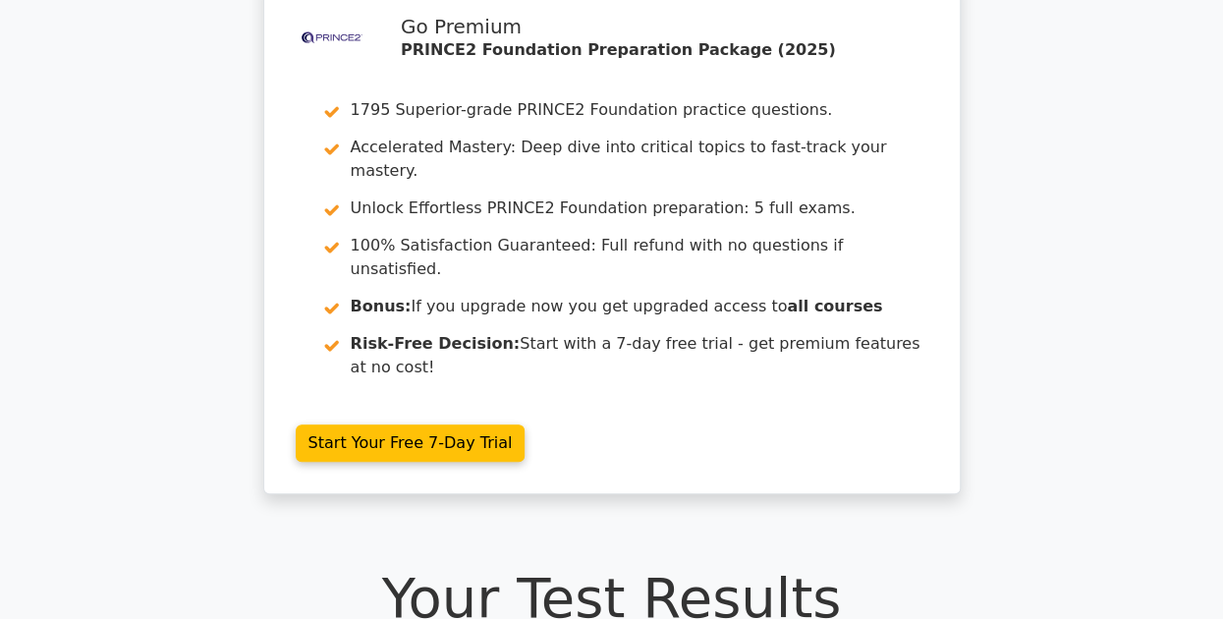
scroll to position [0, 0]
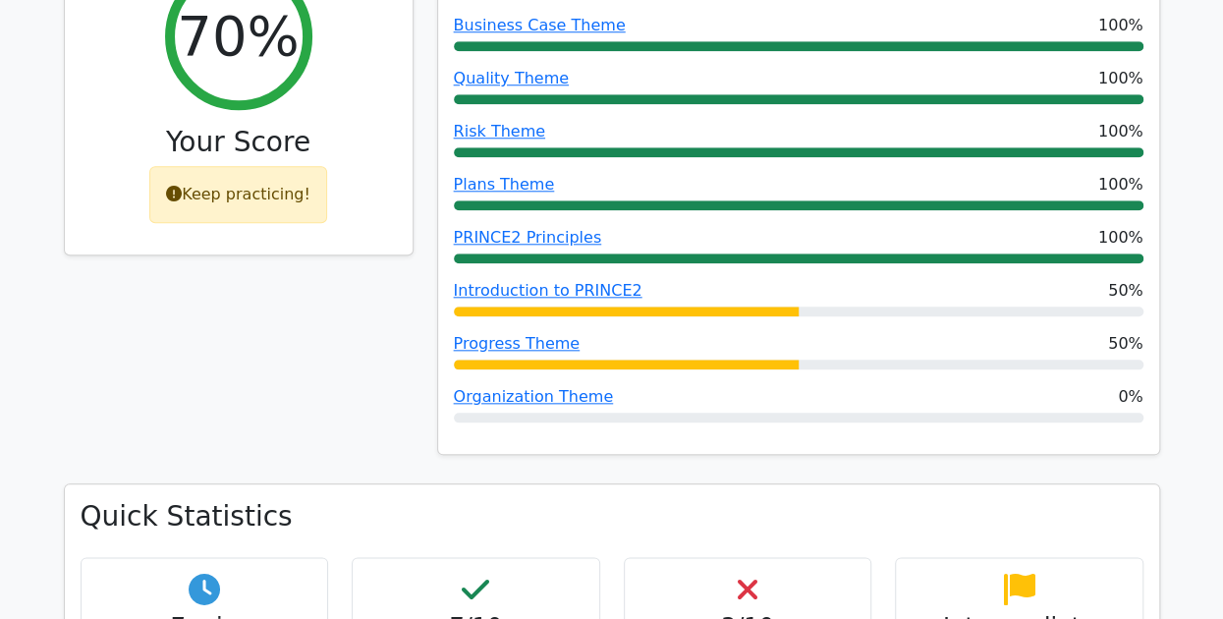
scroll to position [877, 0]
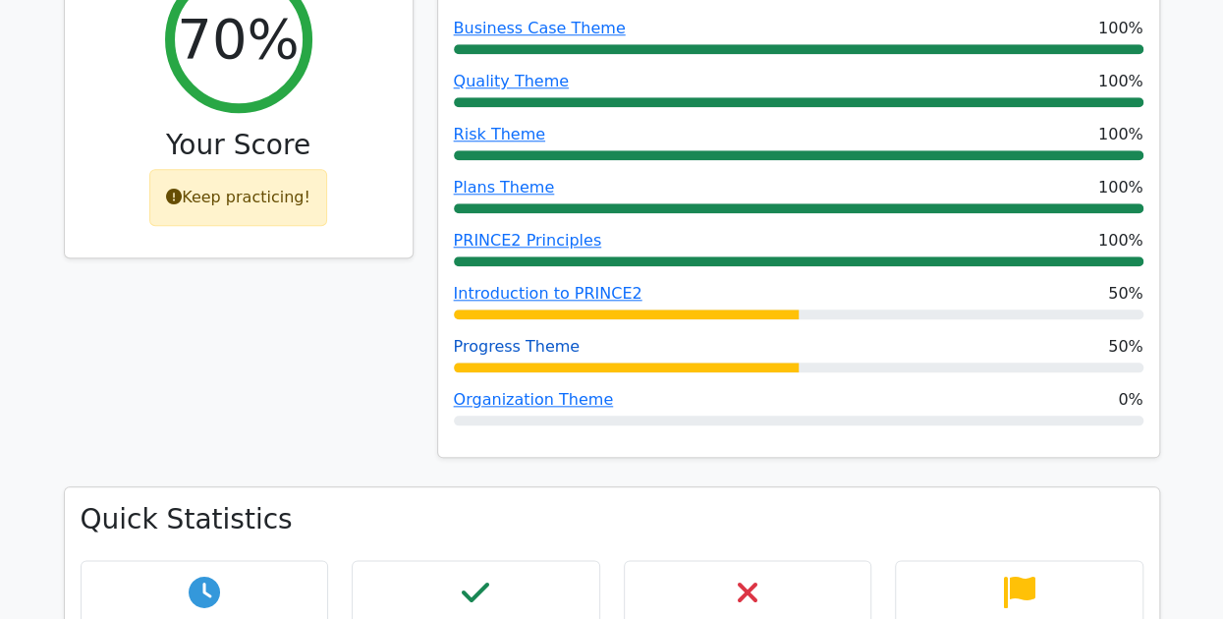
click at [516, 337] on link "Progress Theme" at bounding box center [517, 346] width 127 height 19
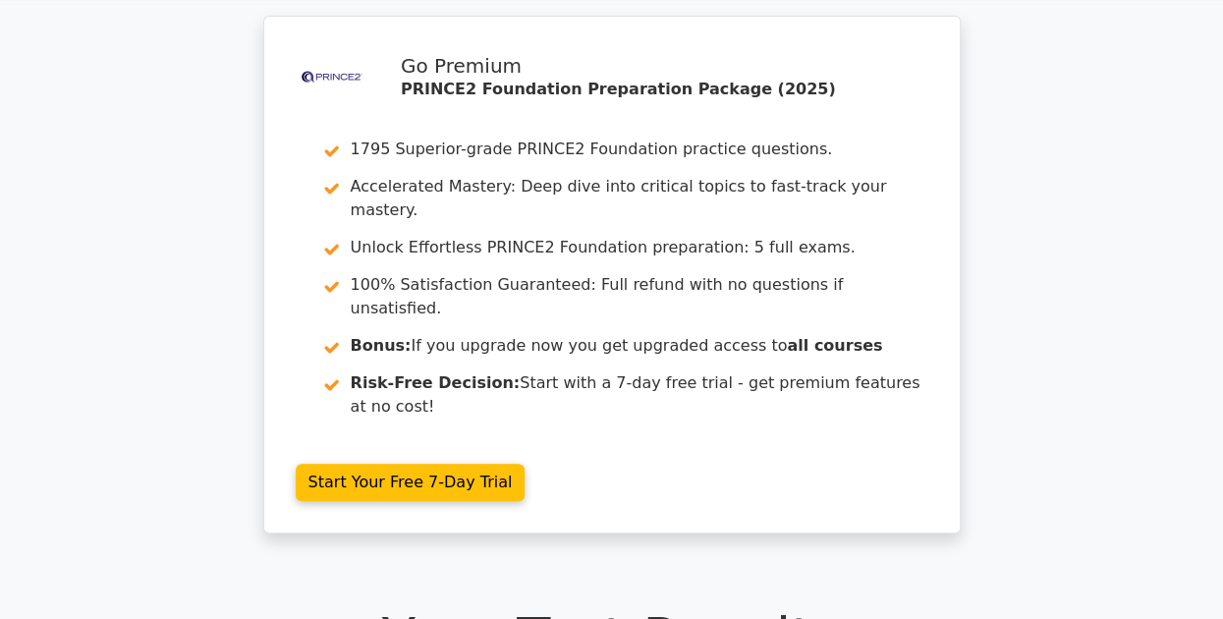
scroll to position [62, 0]
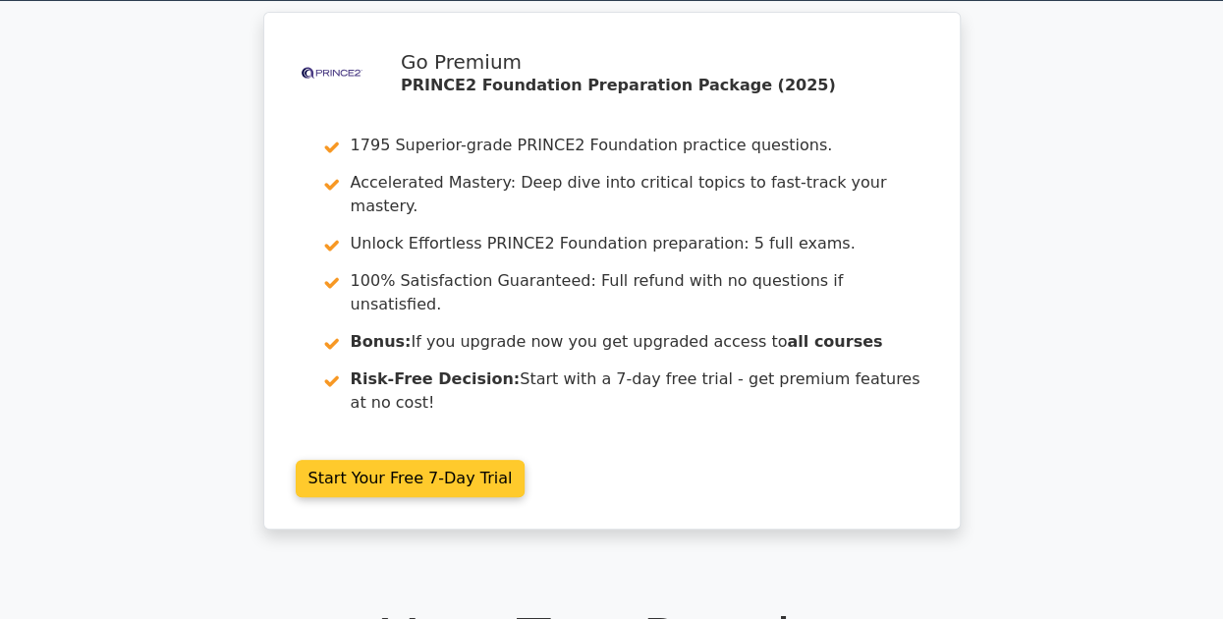
click at [376, 460] on link "Start Your Free 7-Day Trial" at bounding box center [411, 478] width 230 height 37
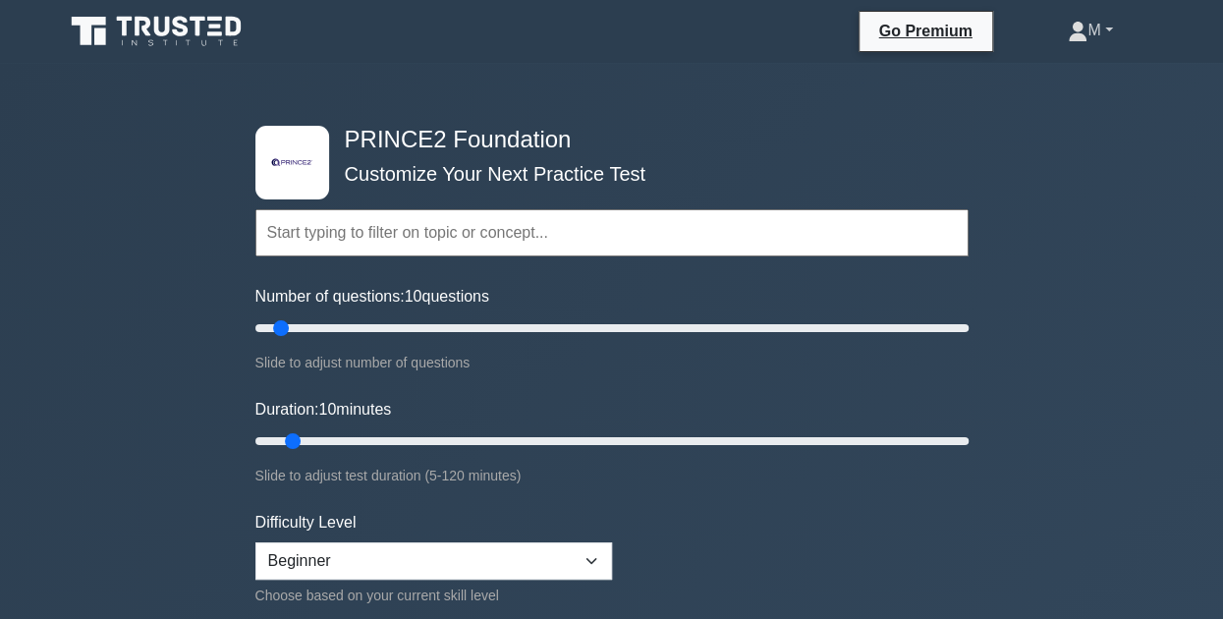
click at [1091, 25] on link "M" at bounding box center [1090, 30] width 138 height 39
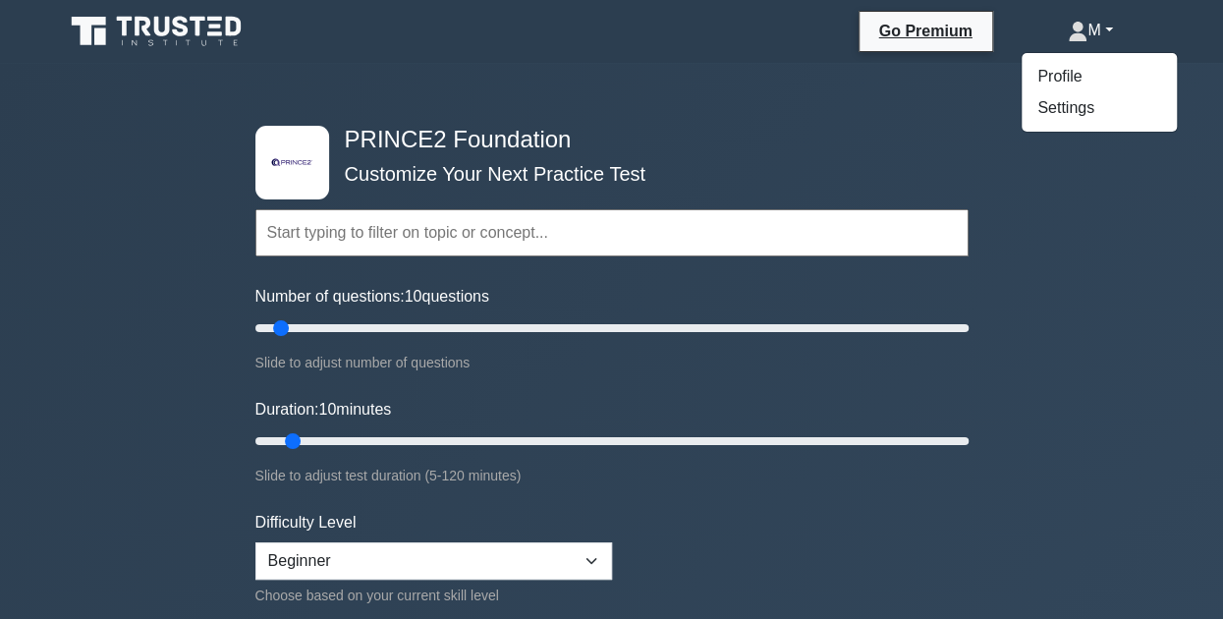
click at [228, 20] on icon at bounding box center [235, 27] width 16 height 20
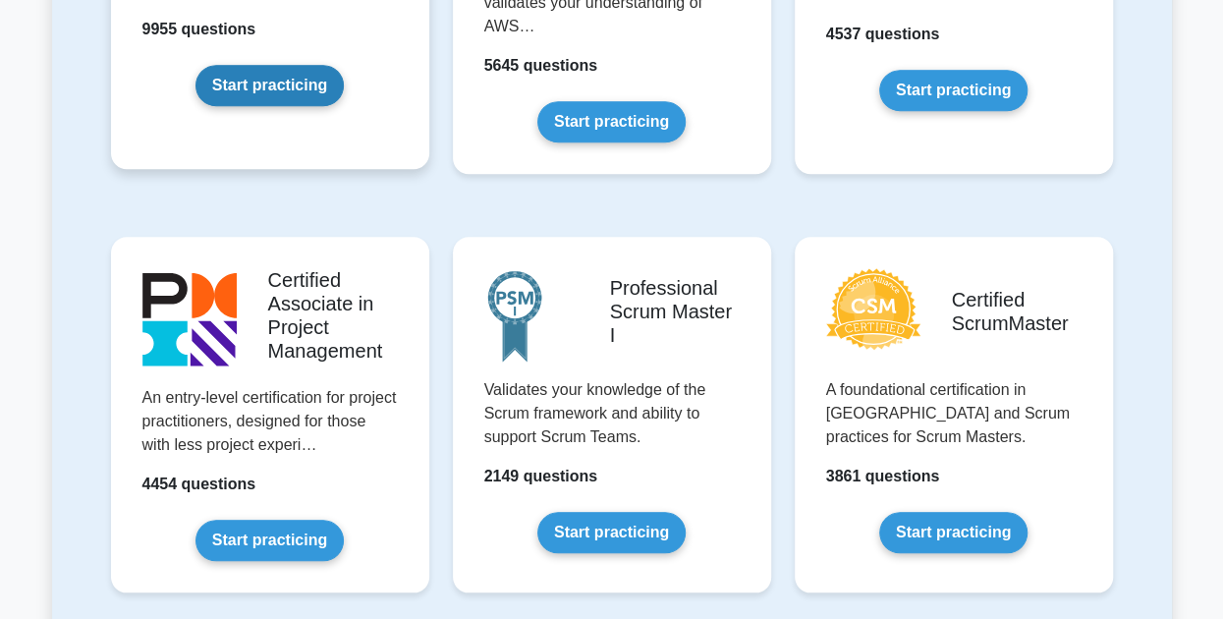
scroll to position [677, 0]
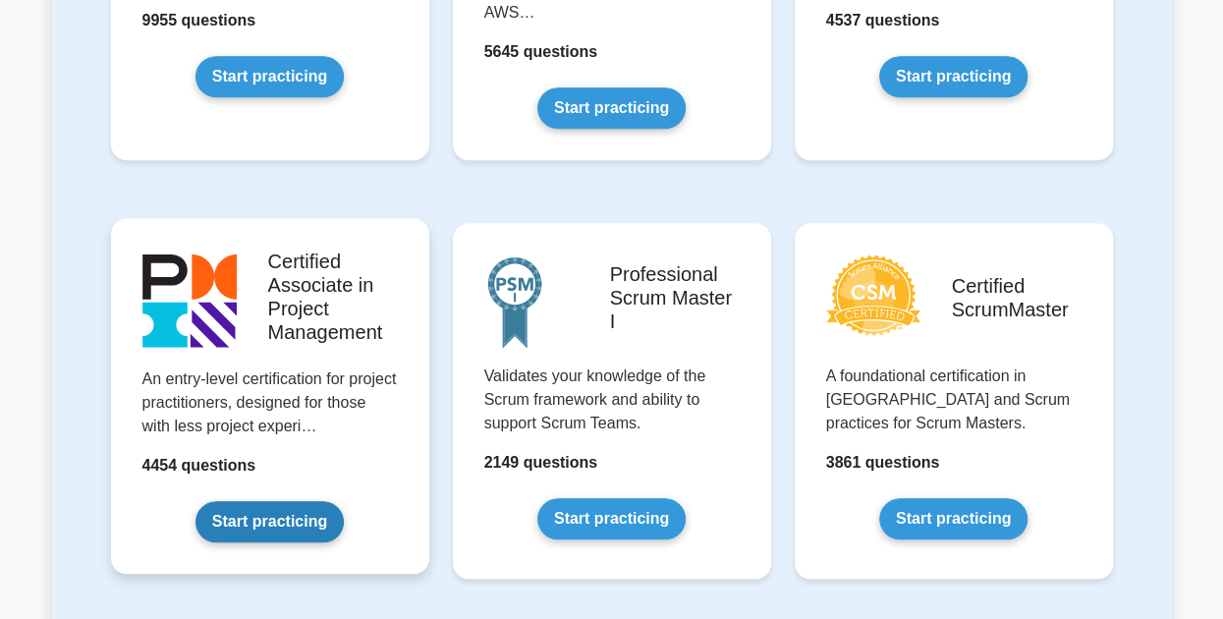
click at [224, 501] on link "Start practicing" at bounding box center [269, 521] width 148 height 41
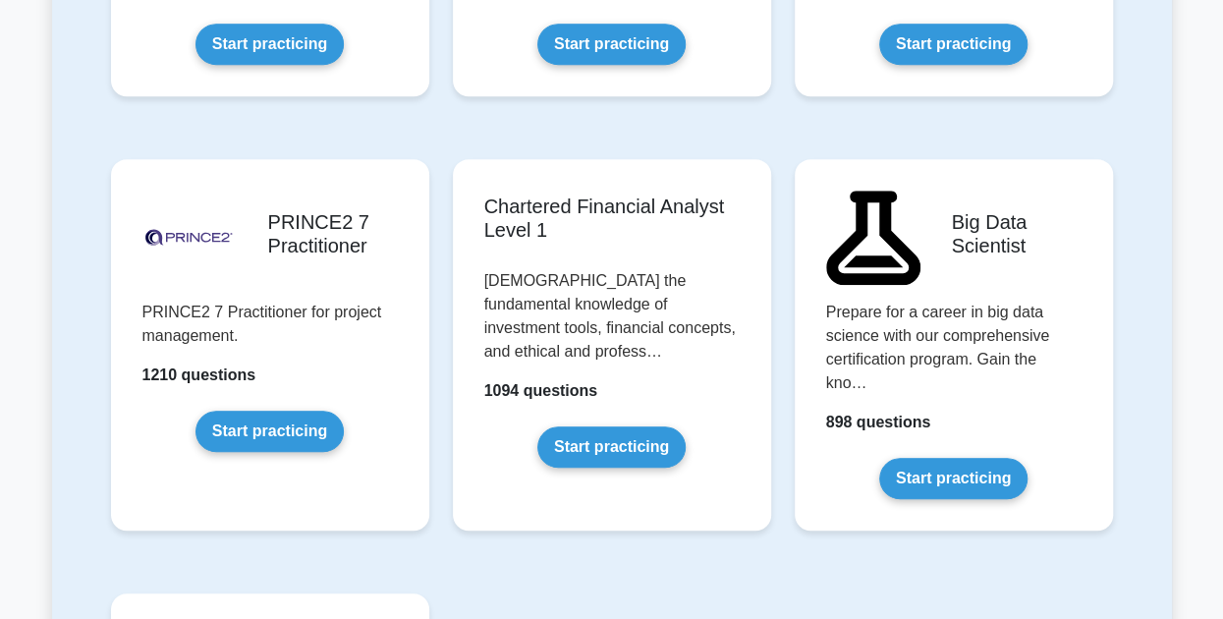
scroll to position [4168, 0]
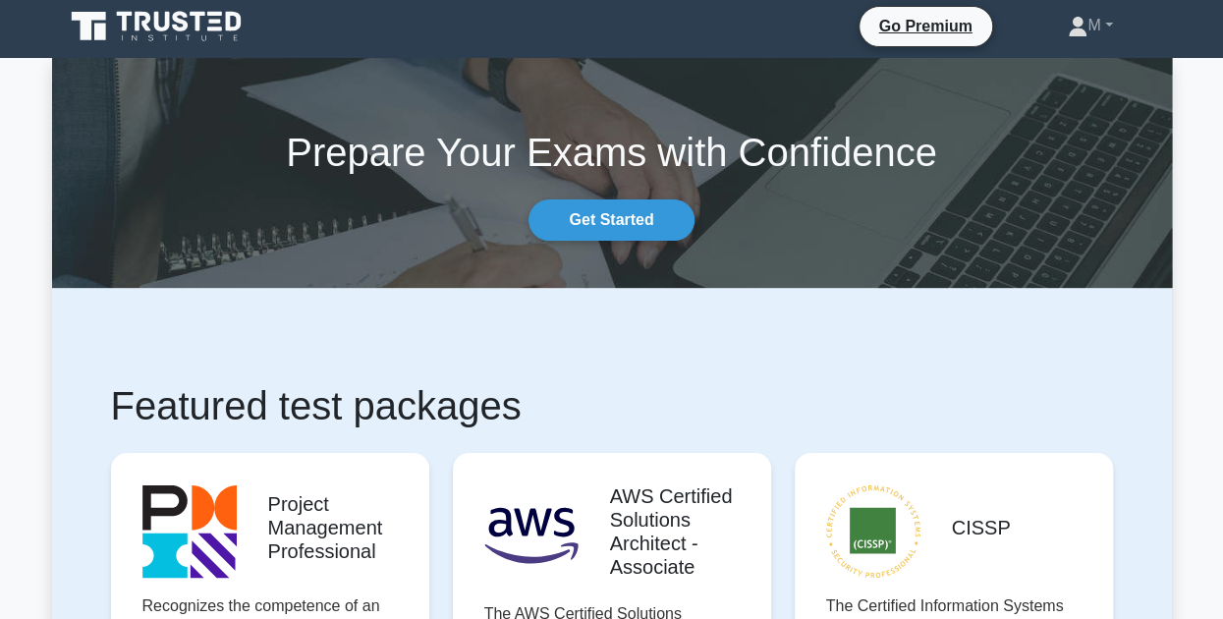
scroll to position [0, 0]
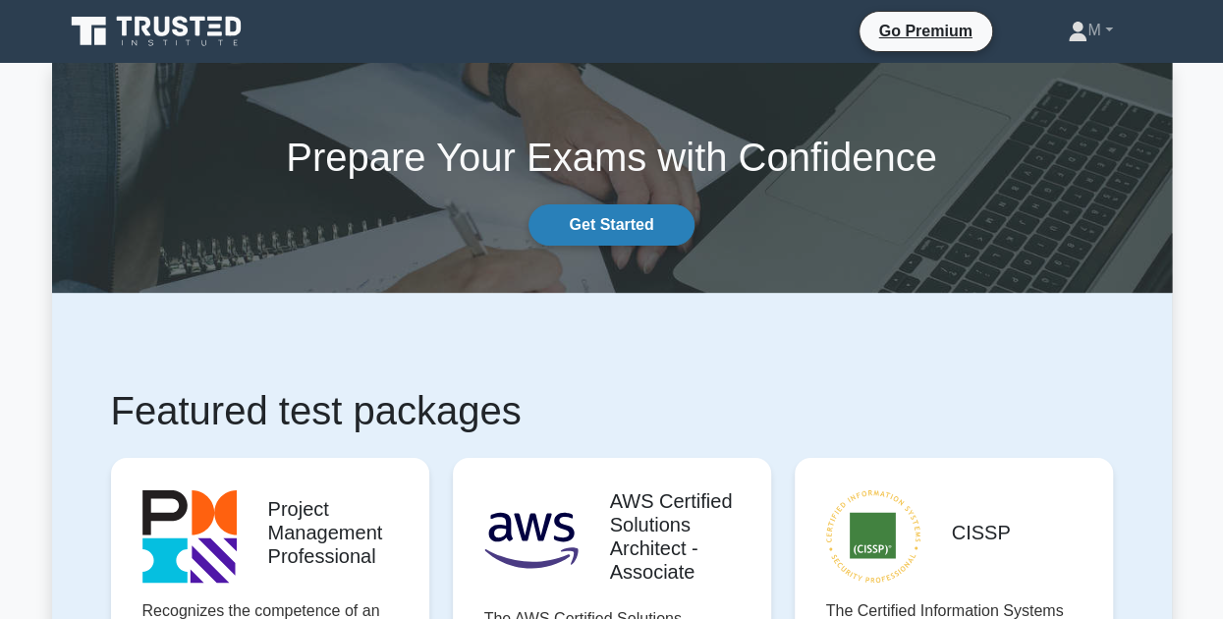
click at [603, 225] on link "Get Started" at bounding box center [610, 224] width 165 height 41
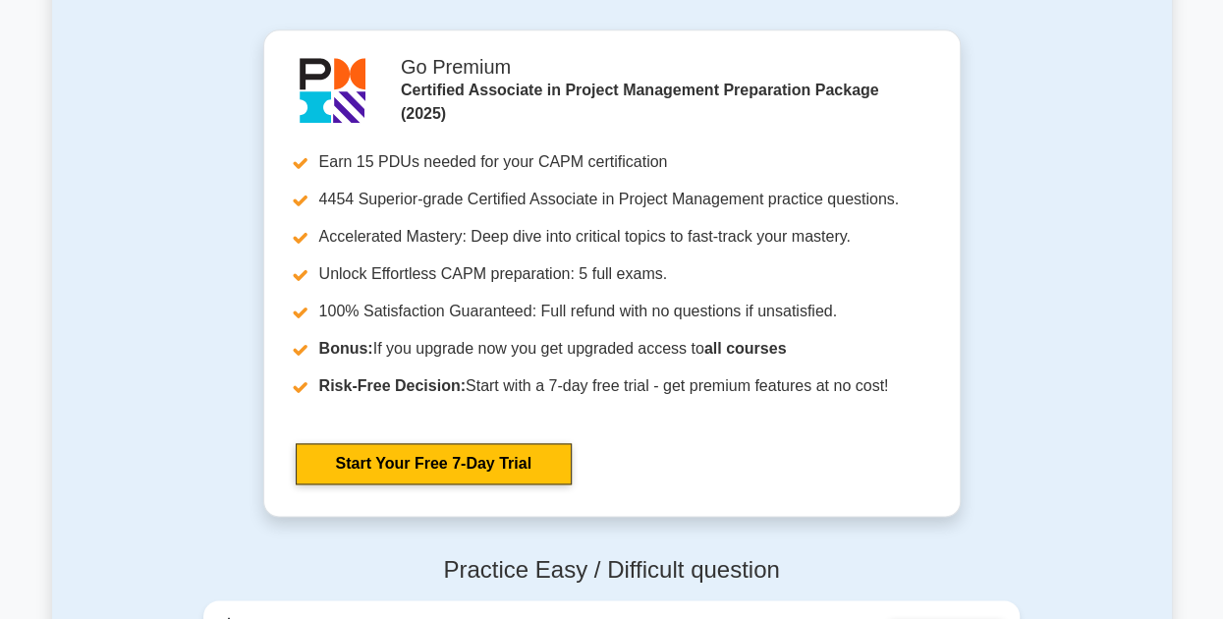
scroll to position [4787, 0]
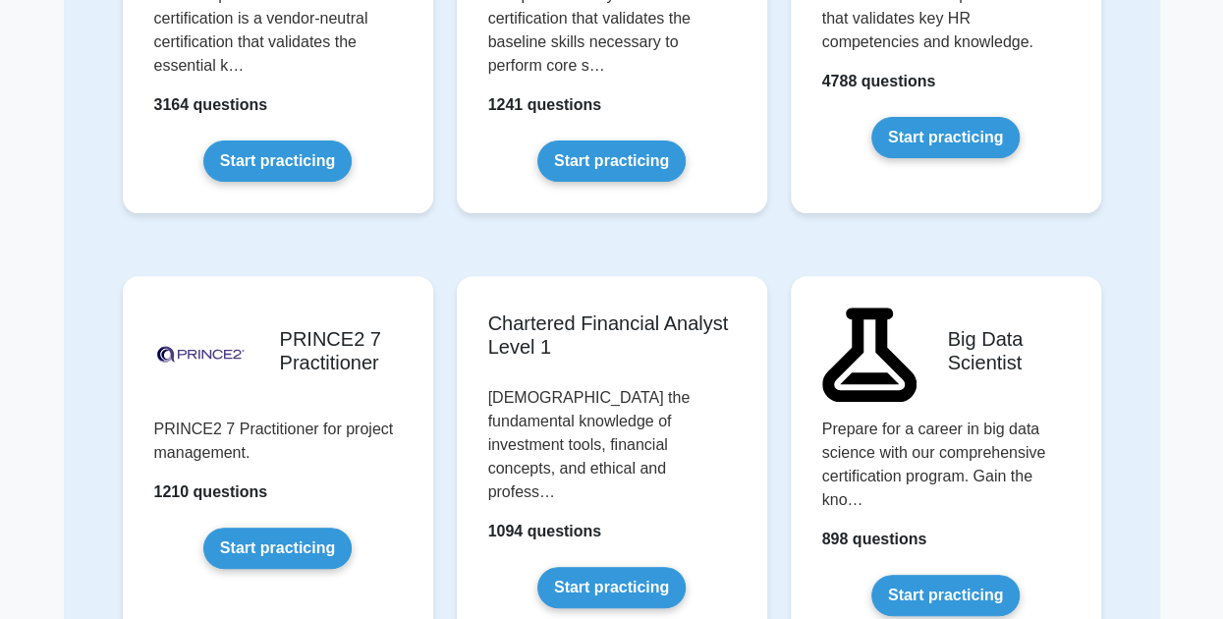
scroll to position [859, 0]
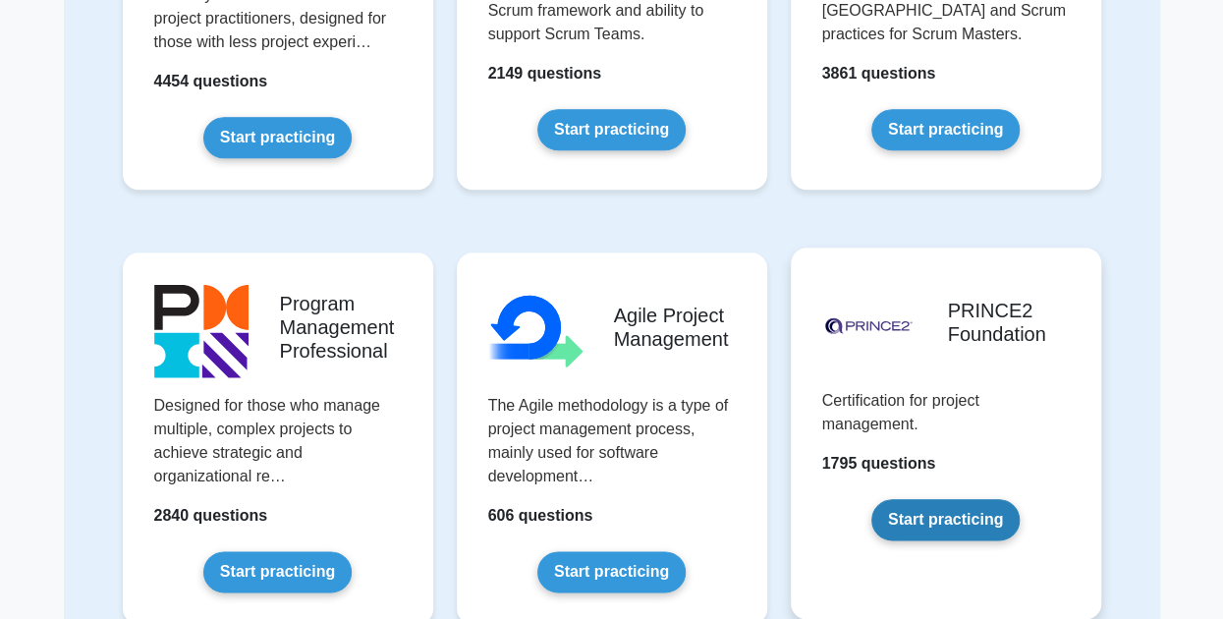
click at [955, 516] on link "Start practicing" at bounding box center [945, 519] width 148 height 41
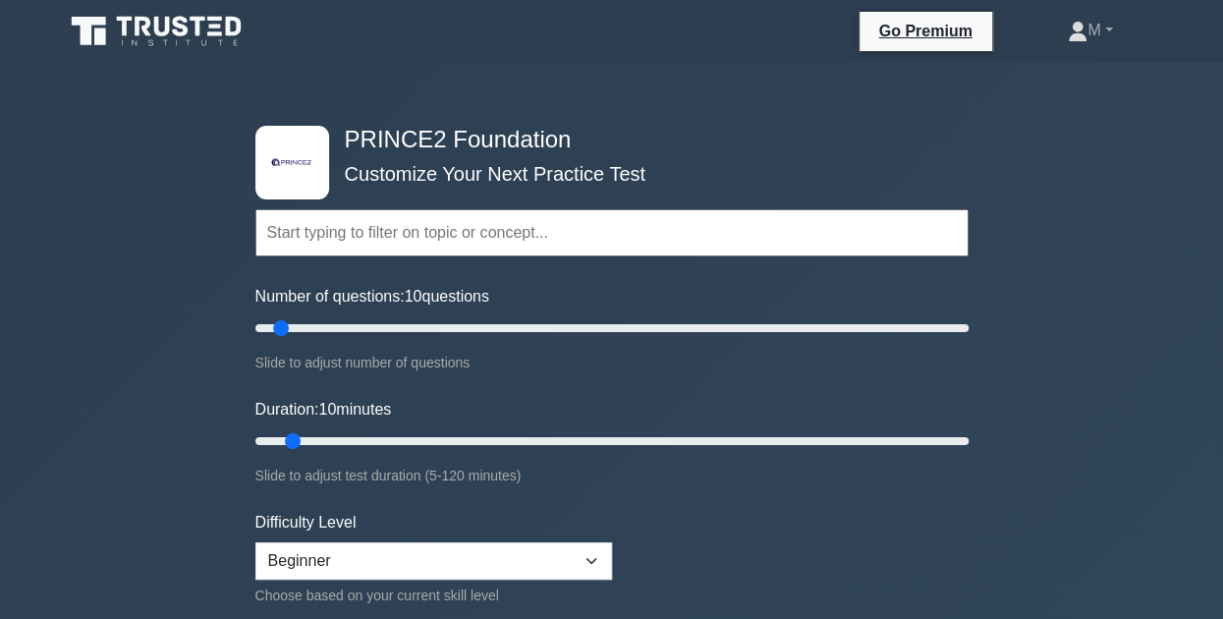
click at [715, 215] on input "text" at bounding box center [611, 232] width 713 height 47
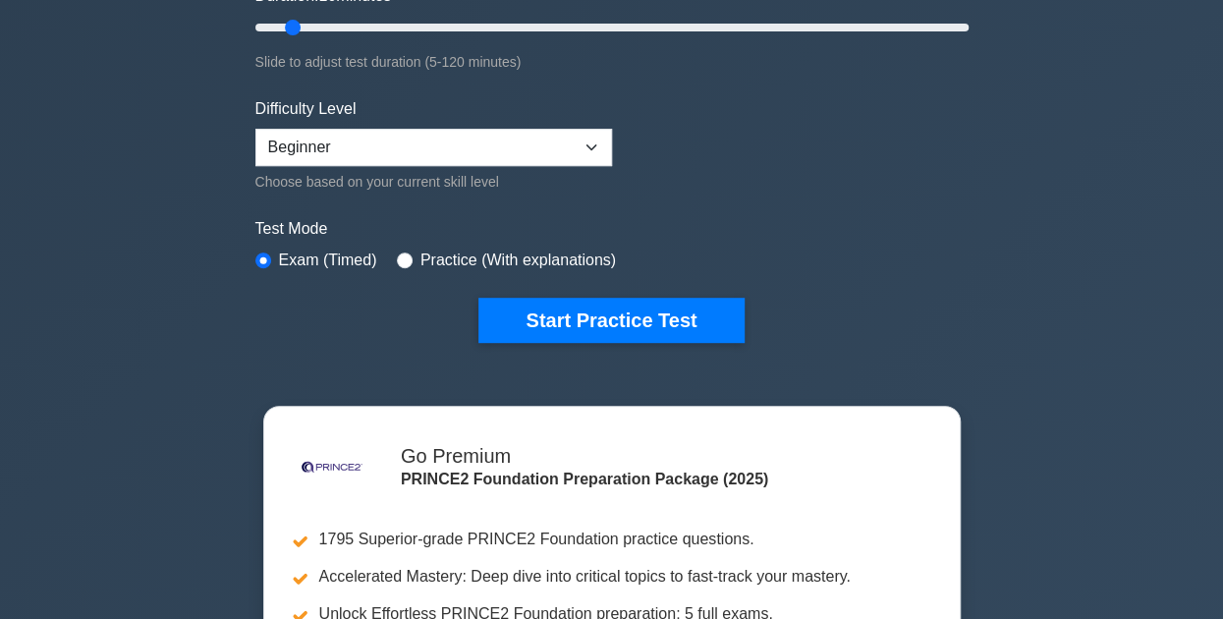
scroll to position [416, 0]
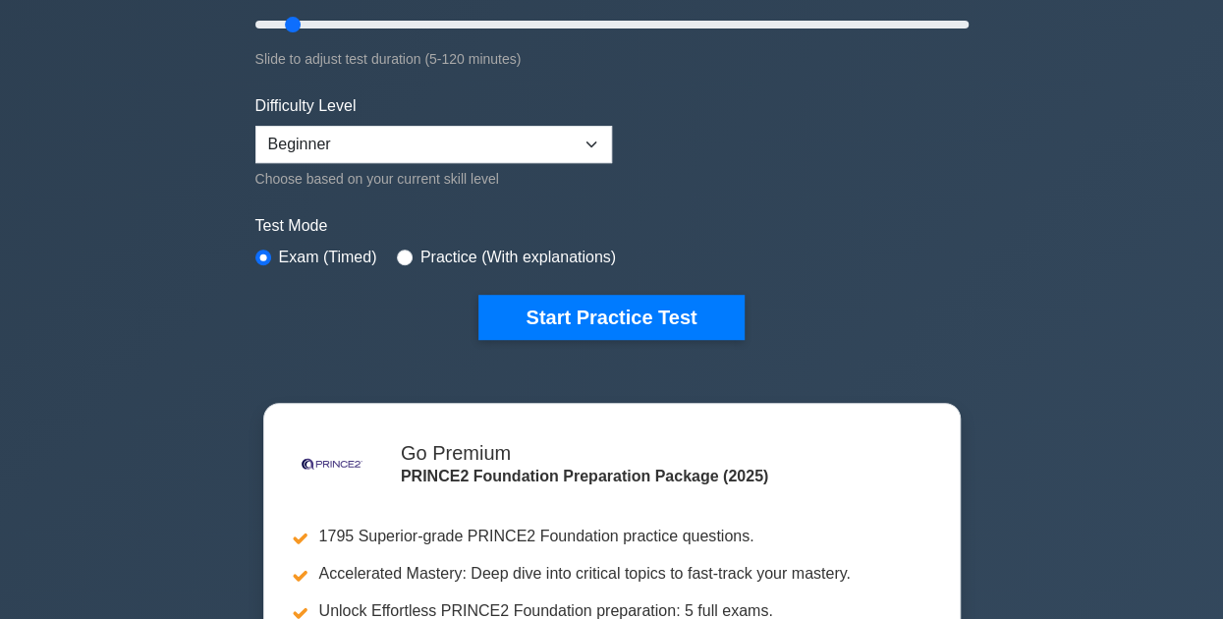
click at [611, 345] on div ".st0{fill-rule:evenodd;clip-rule:evenodd;fill:#000041;} .st1{fill-rule:evenodd;…" at bounding box center [612, 24] width 737 height 725
click at [503, 250] on label "Practice (With explanations)" at bounding box center [517, 258] width 195 height 24
click at [397, 254] on input "radio" at bounding box center [405, 257] width 16 height 16
radio input "true"
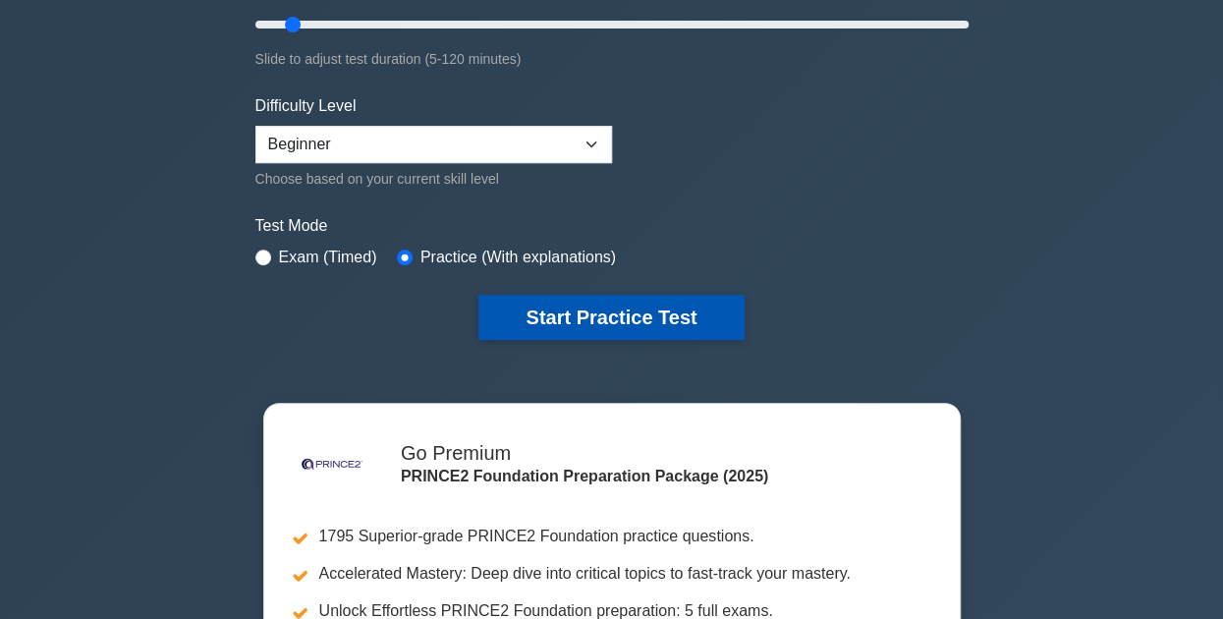
click at [514, 300] on button "Start Practice Test" at bounding box center [610, 317] width 265 height 45
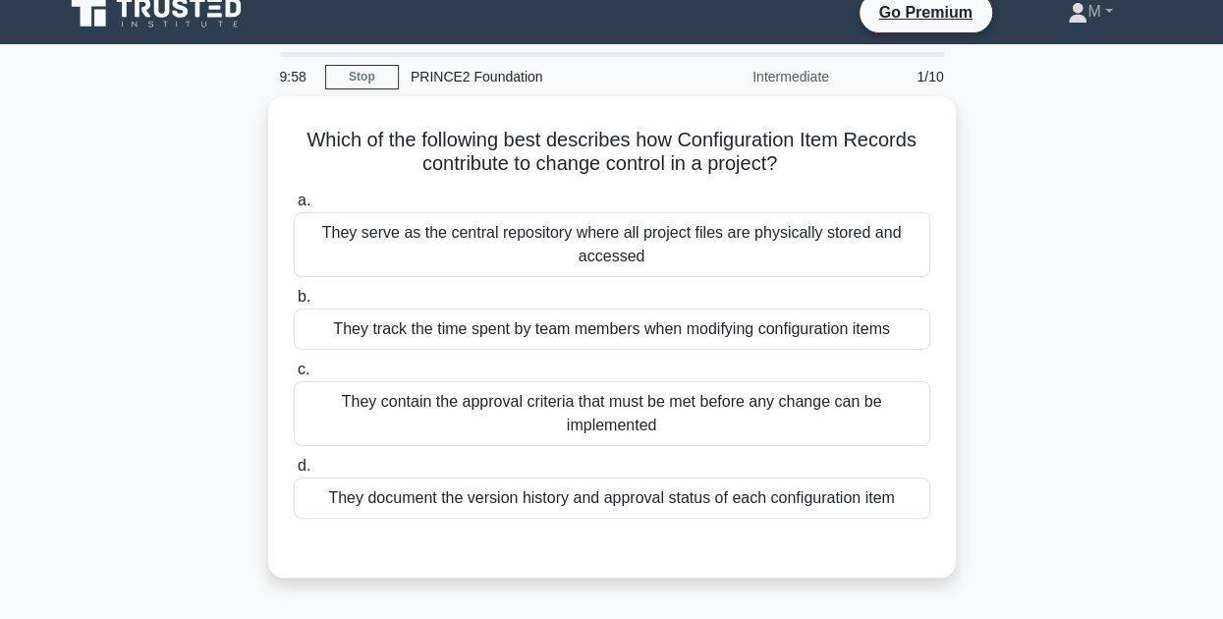
scroll to position [22, 0]
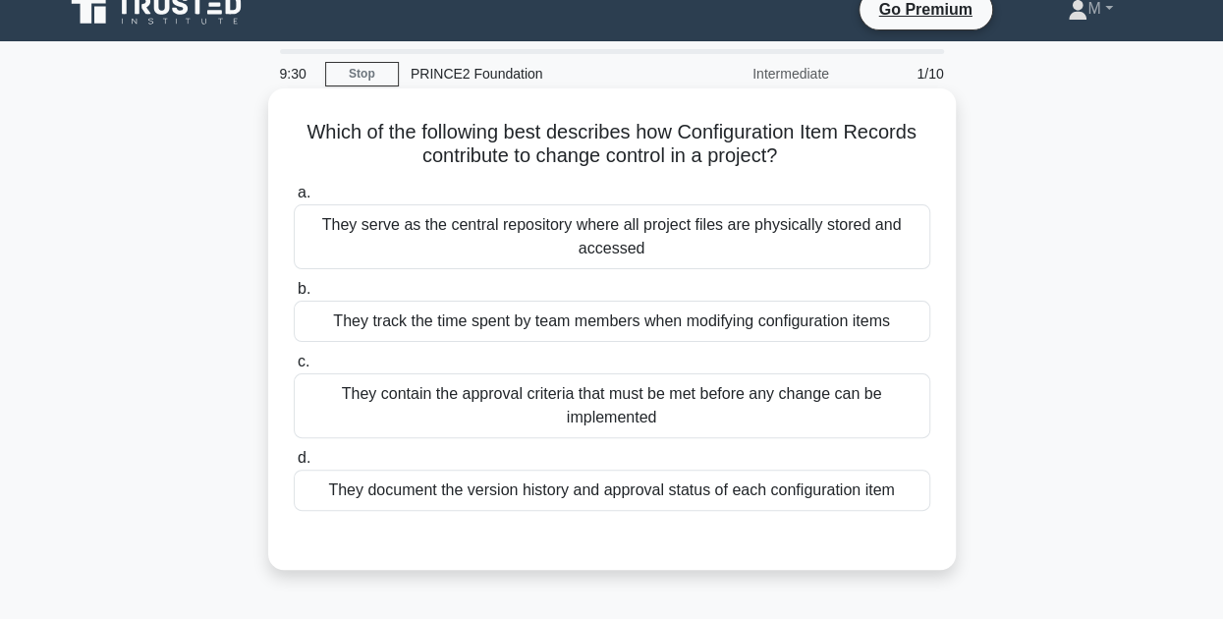
click at [502, 500] on div "They document the version history and approval status of each configuration item" at bounding box center [612, 490] width 636 height 41
click at [294, 465] on input "d. They document the version history and approval status of each configuration …" at bounding box center [294, 458] width 0 height 13
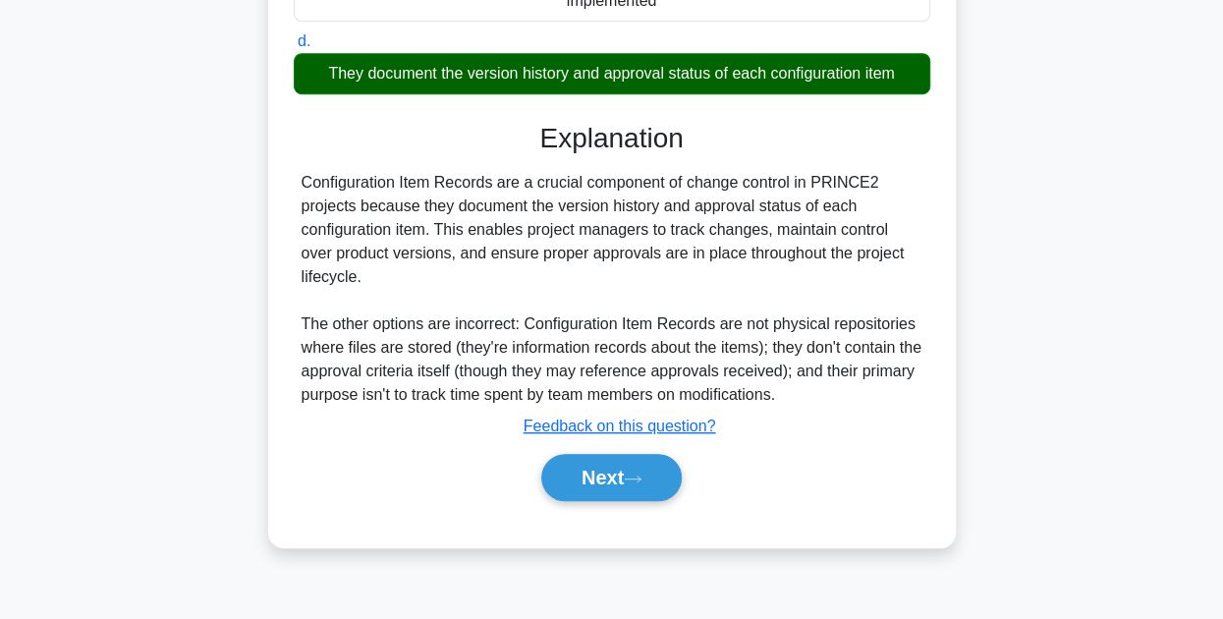
scroll to position [442, 0]
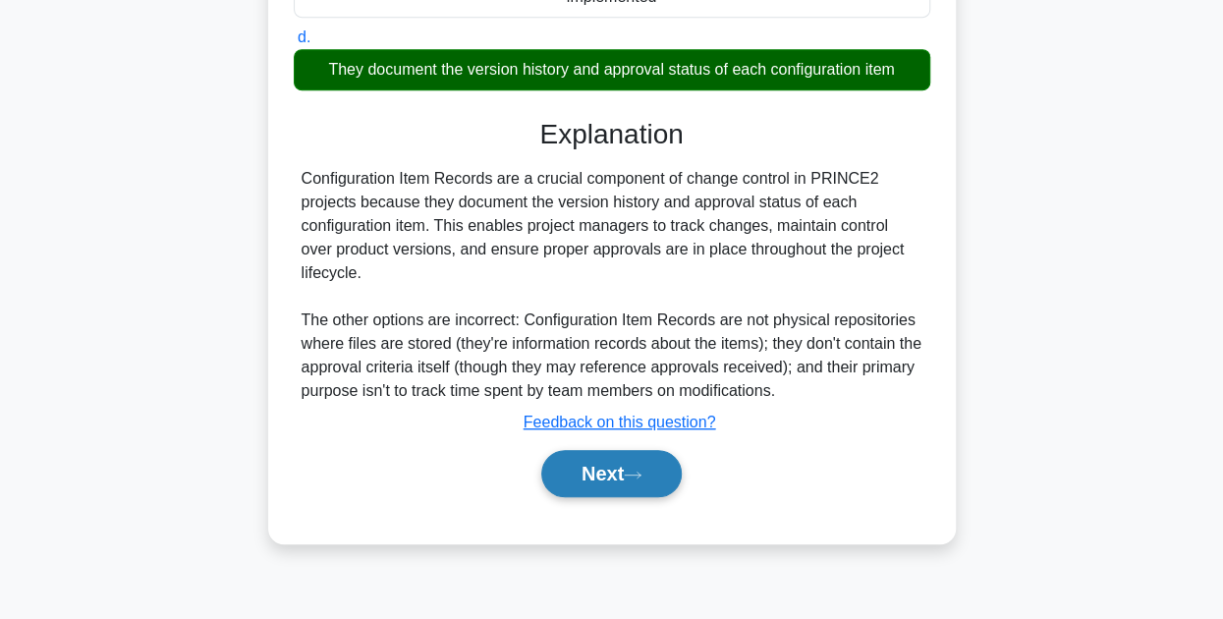
click at [625, 480] on button "Next" at bounding box center [611, 473] width 140 height 47
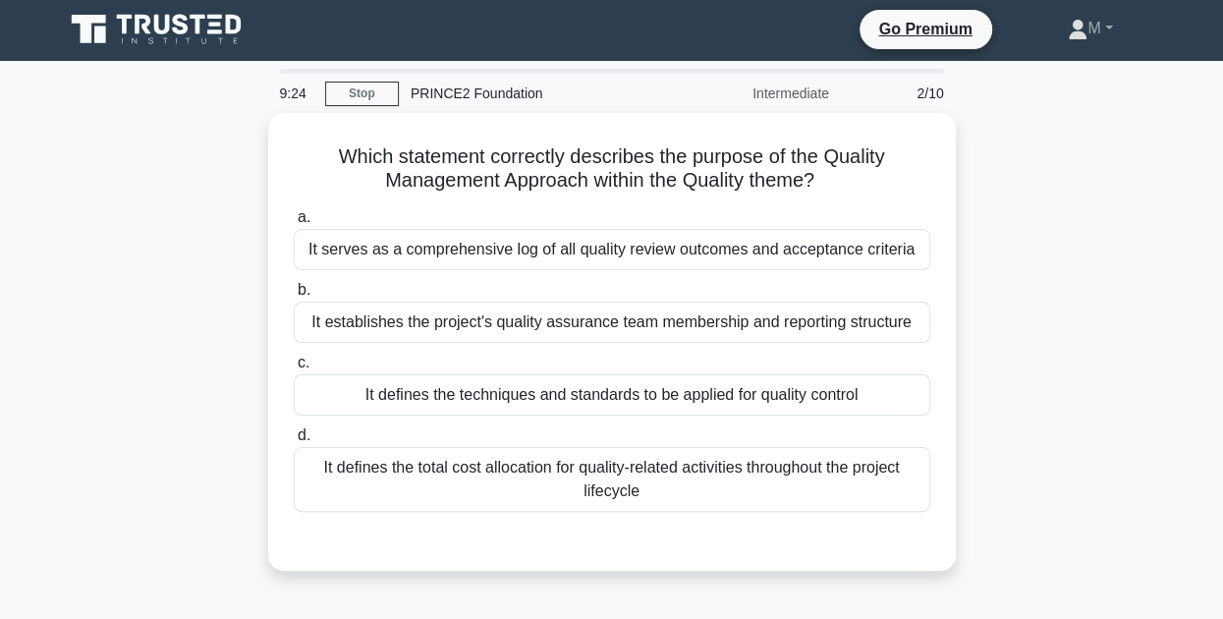
scroll to position [0, 0]
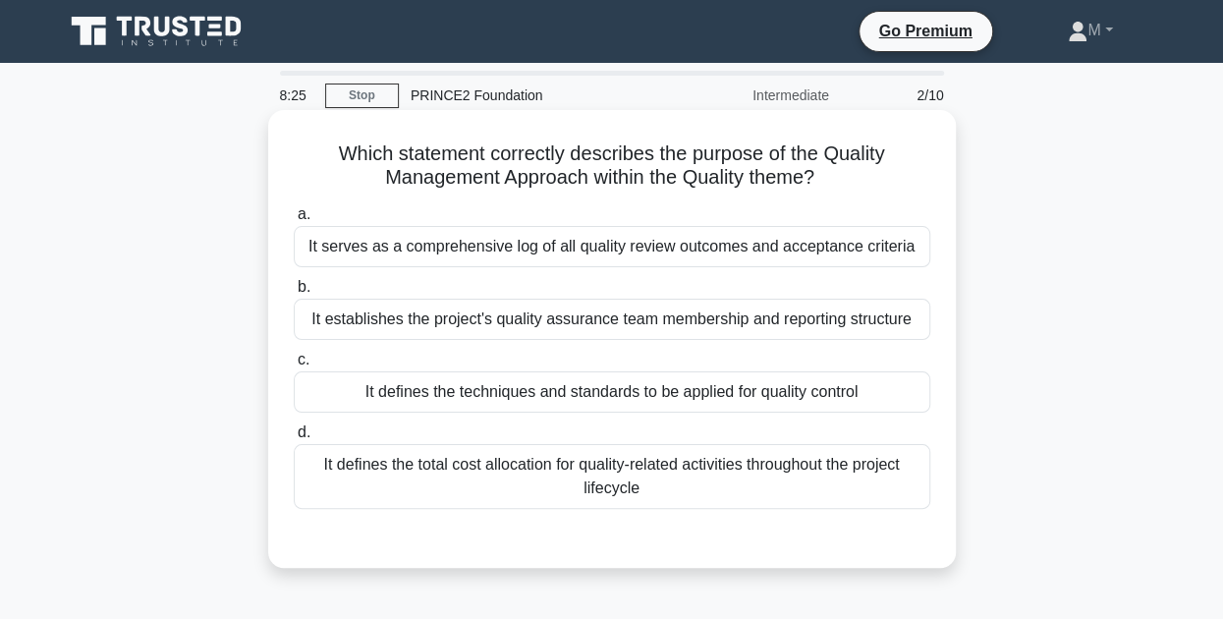
click at [680, 249] on div "It serves as a comprehensive log of all quality review outcomes and acceptance …" at bounding box center [612, 246] width 636 height 41
click at [294, 221] on input "a. It serves as a comprehensive log of all quality review outcomes and acceptan…" at bounding box center [294, 214] width 0 height 13
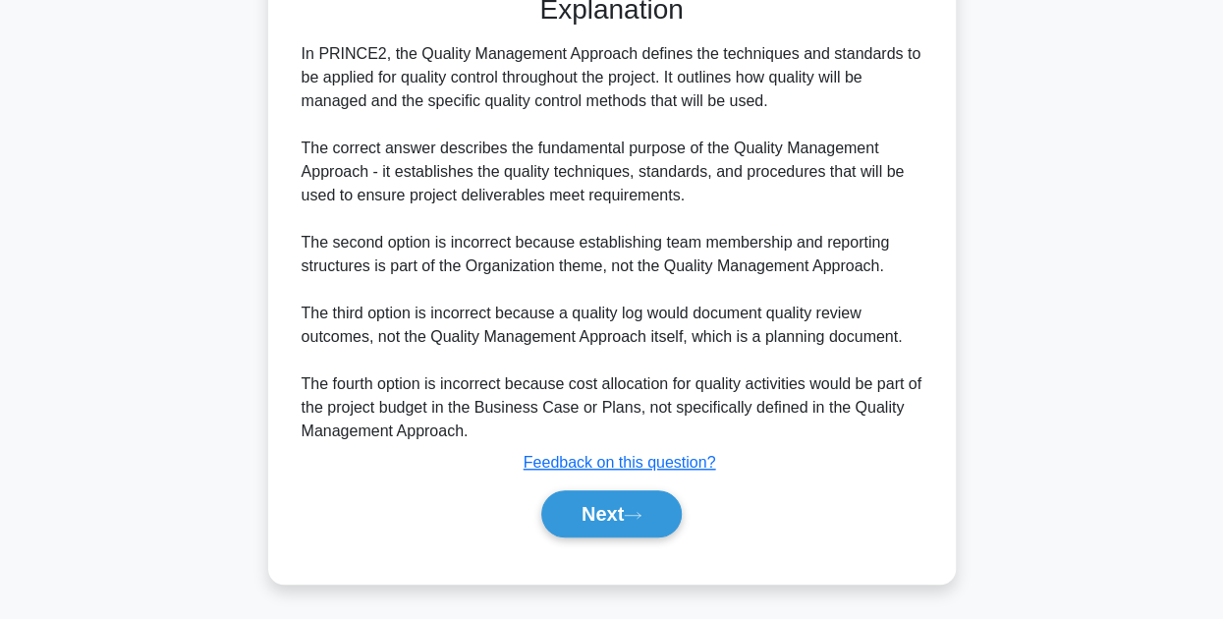
scroll to position [544, 0]
click at [597, 508] on button "Next" at bounding box center [611, 514] width 140 height 47
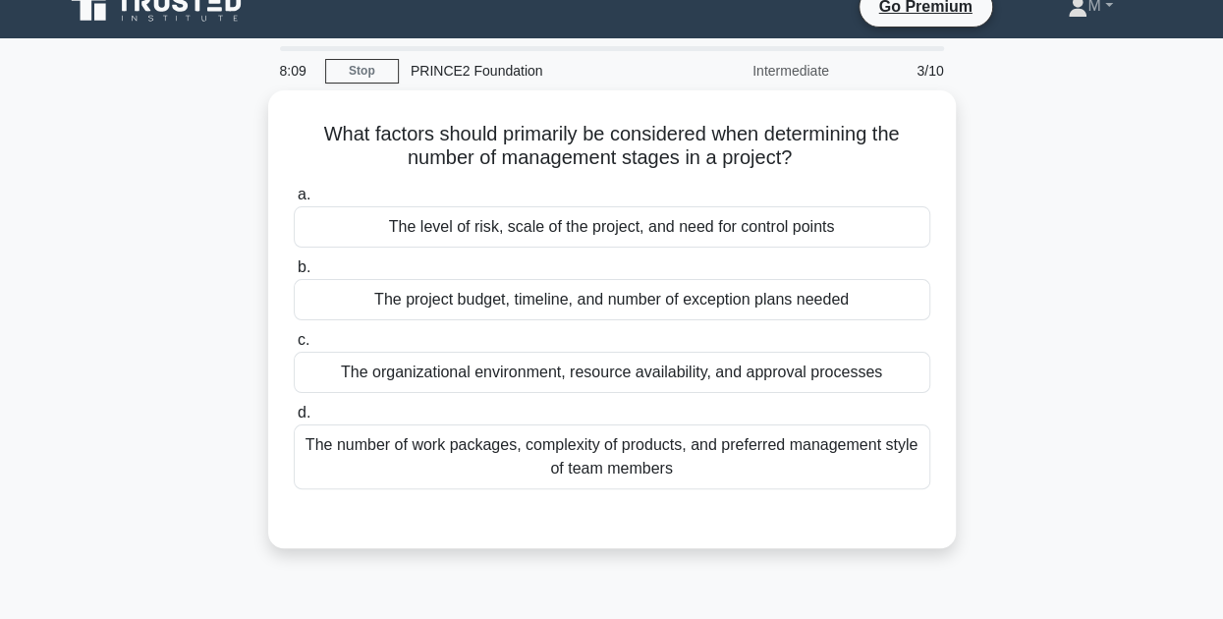
scroll to position [0, 0]
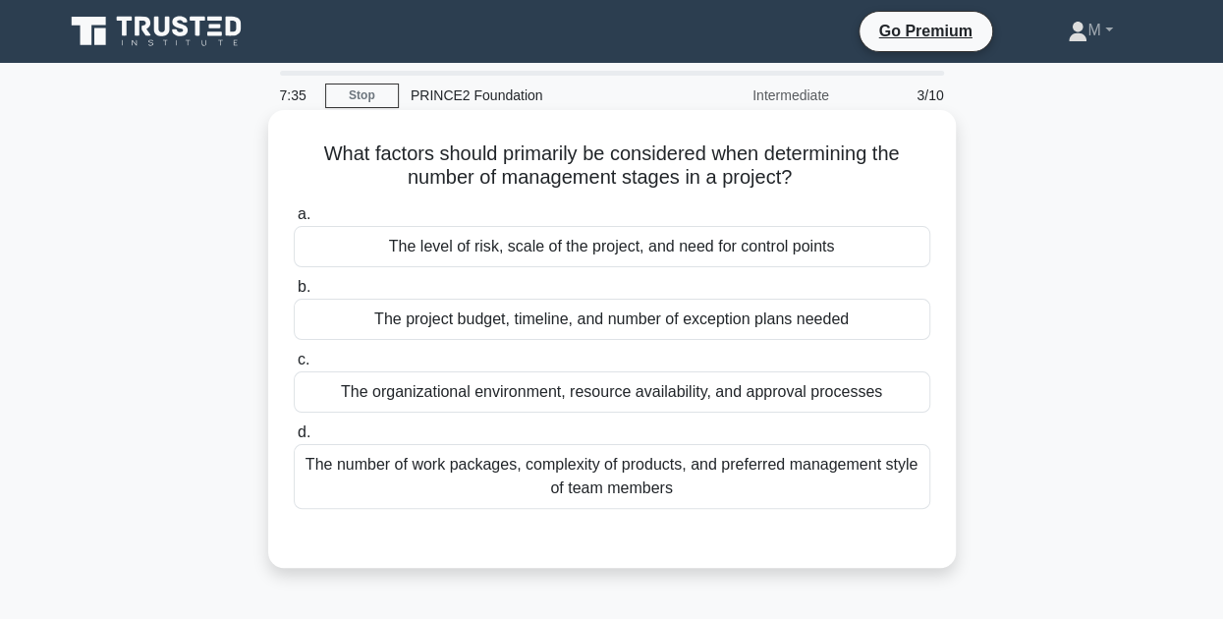
click at [468, 495] on div "The number of work packages, complexity of products, and preferred management s…" at bounding box center [612, 476] width 636 height 65
click at [294, 439] on input "d. The number of work packages, complexity of products, and preferred managemen…" at bounding box center [294, 432] width 0 height 13
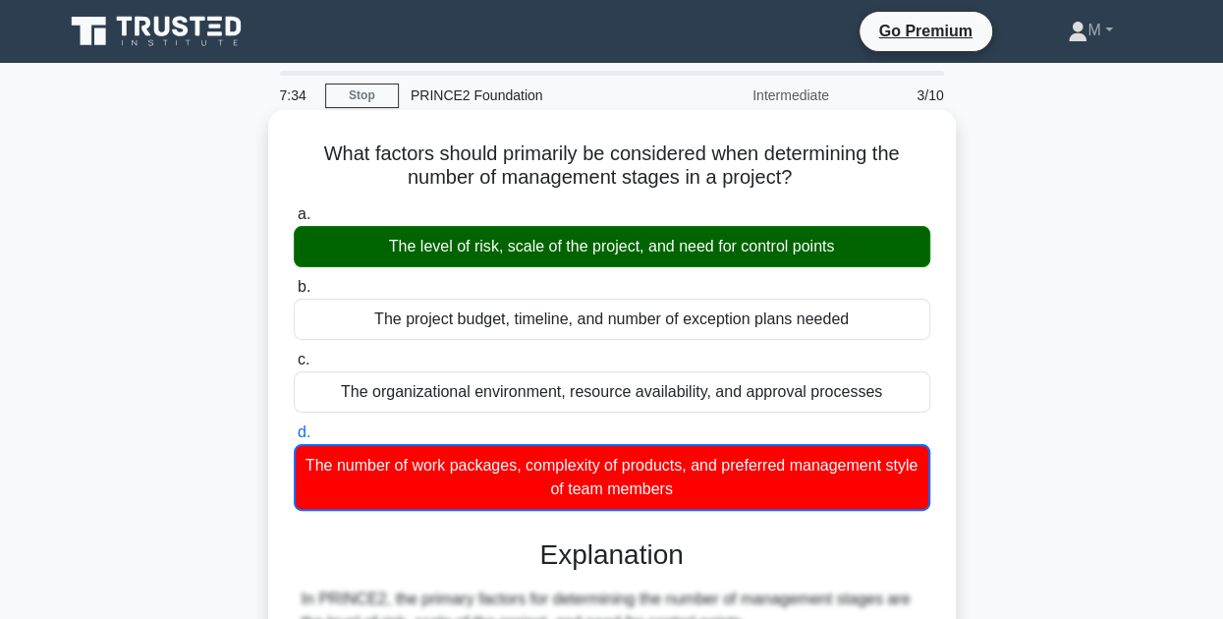
click at [422, 233] on div "The level of risk, scale of the project, and need for control points" at bounding box center [612, 246] width 636 height 41
click at [294, 221] on input "a. The level of risk, scale of the project, and need for control points" at bounding box center [294, 214] width 0 height 13
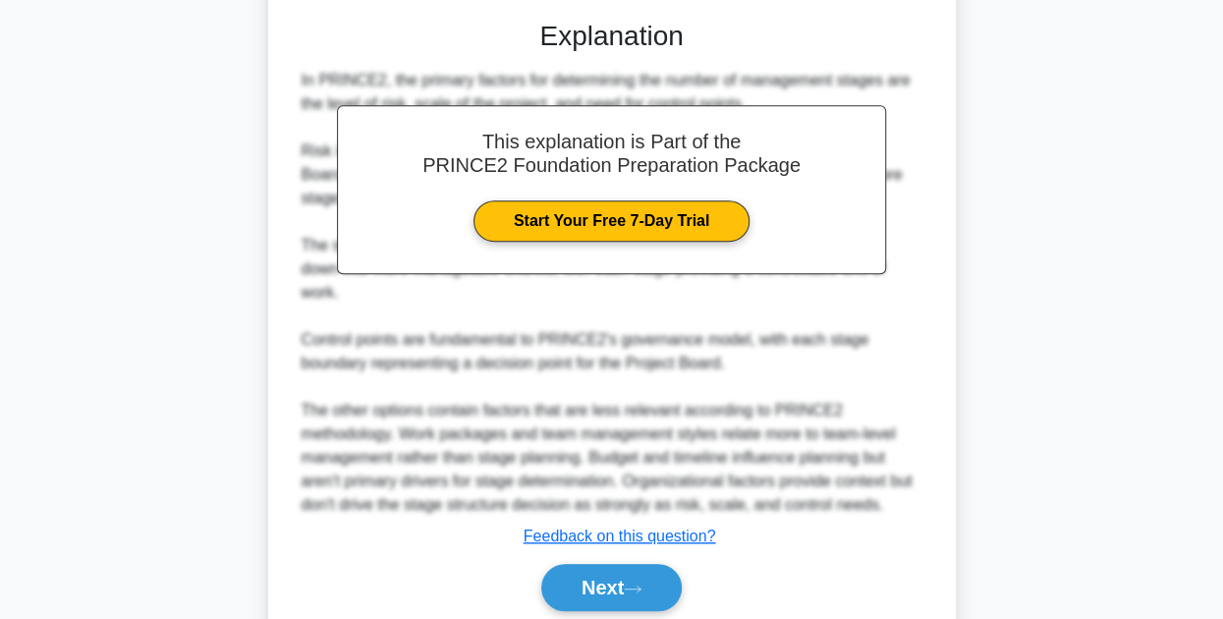
scroll to position [519, 0]
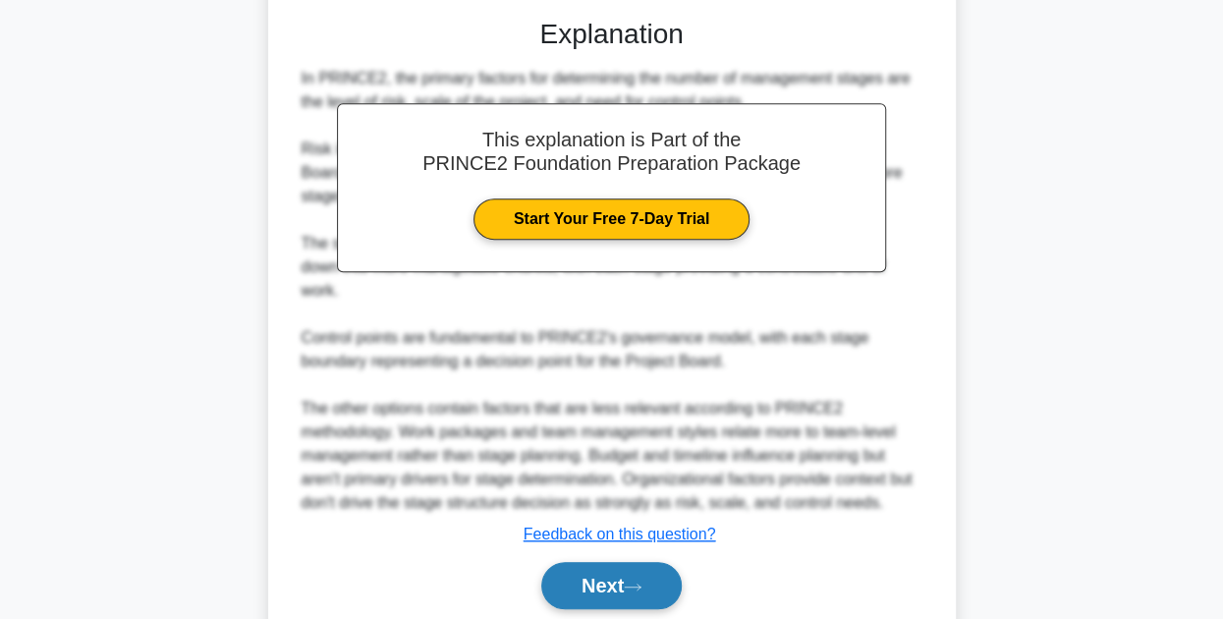
click at [610, 562] on button "Next" at bounding box center [611, 585] width 140 height 47
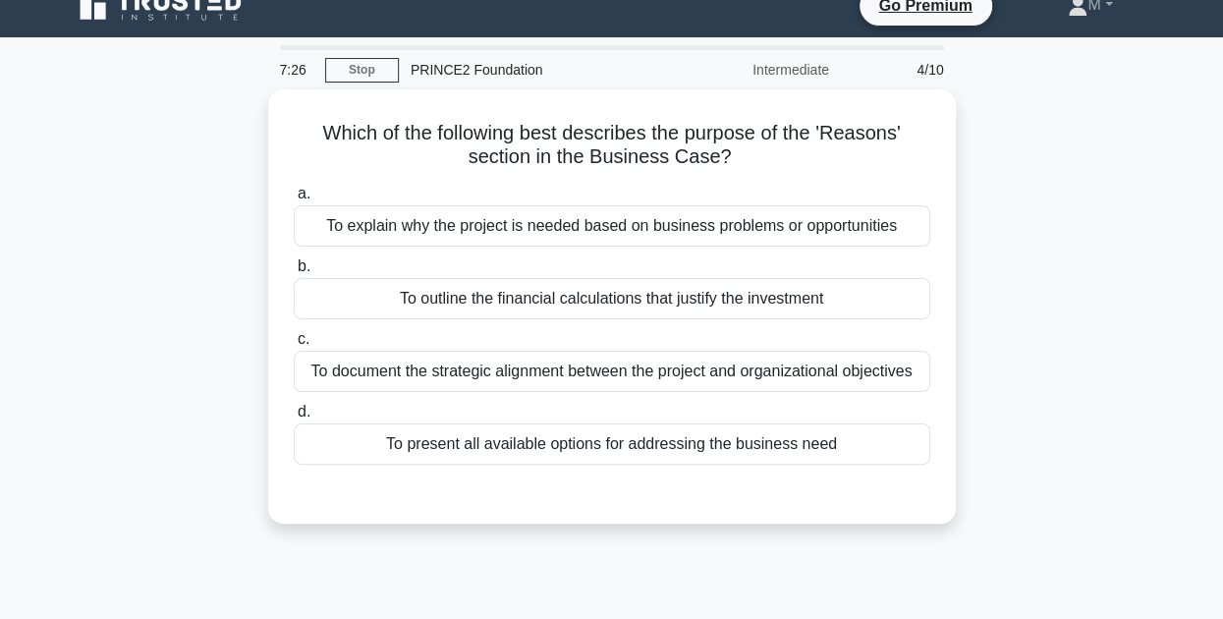
scroll to position [0, 0]
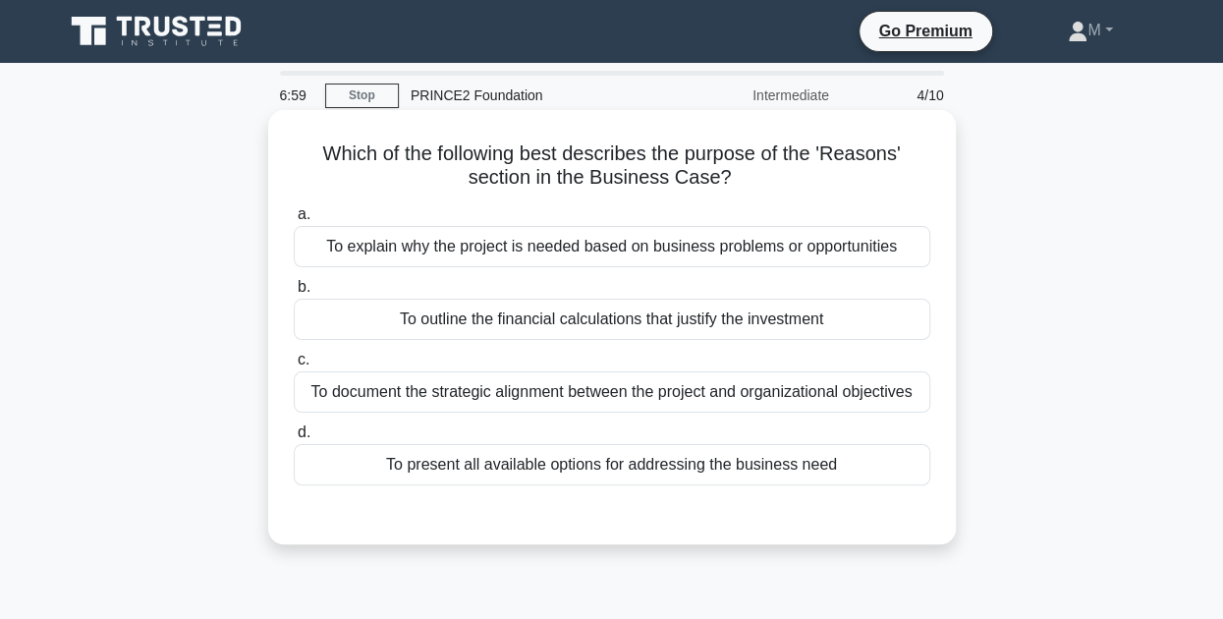
click at [513, 252] on div "To explain why the project is needed based on business problems or opportunities" at bounding box center [612, 246] width 636 height 41
click at [294, 221] on input "a. To explain why the project is needed based on business problems or opportuni…" at bounding box center [294, 214] width 0 height 13
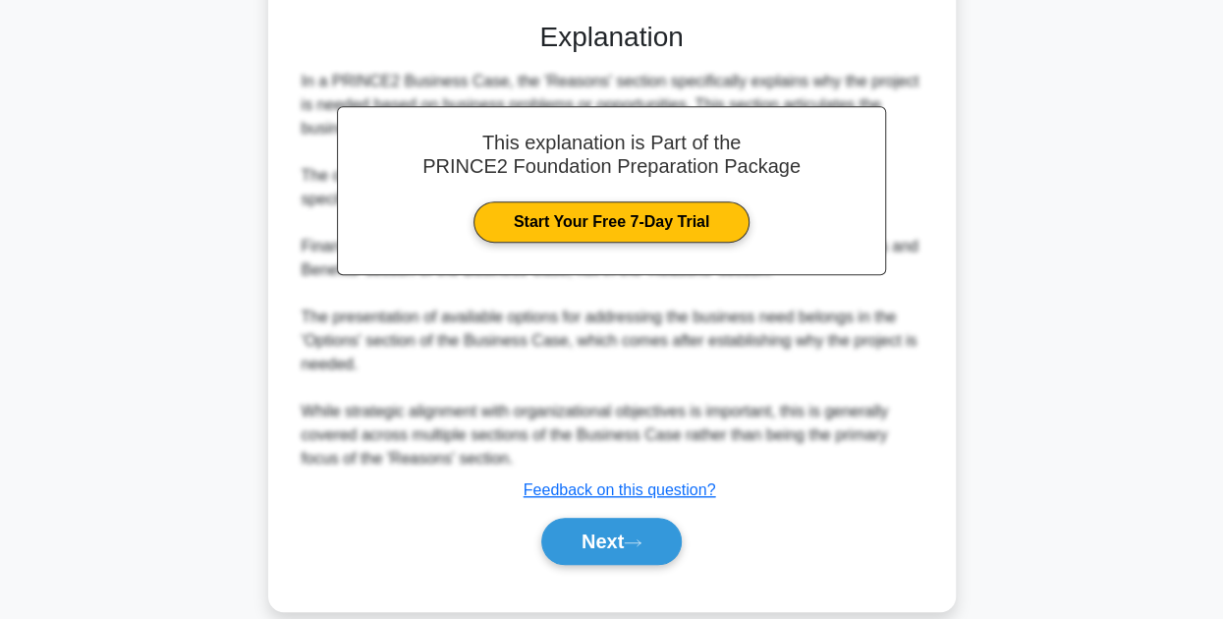
scroll to position [491, 0]
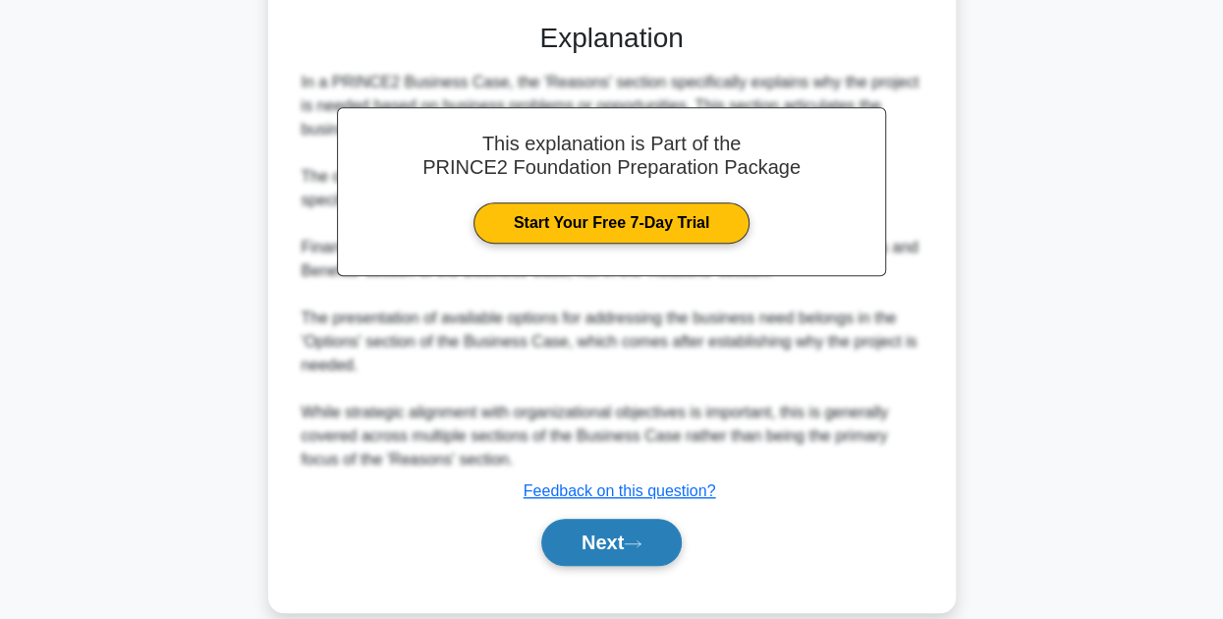
click at [561, 529] on button "Next" at bounding box center [611, 542] width 140 height 47
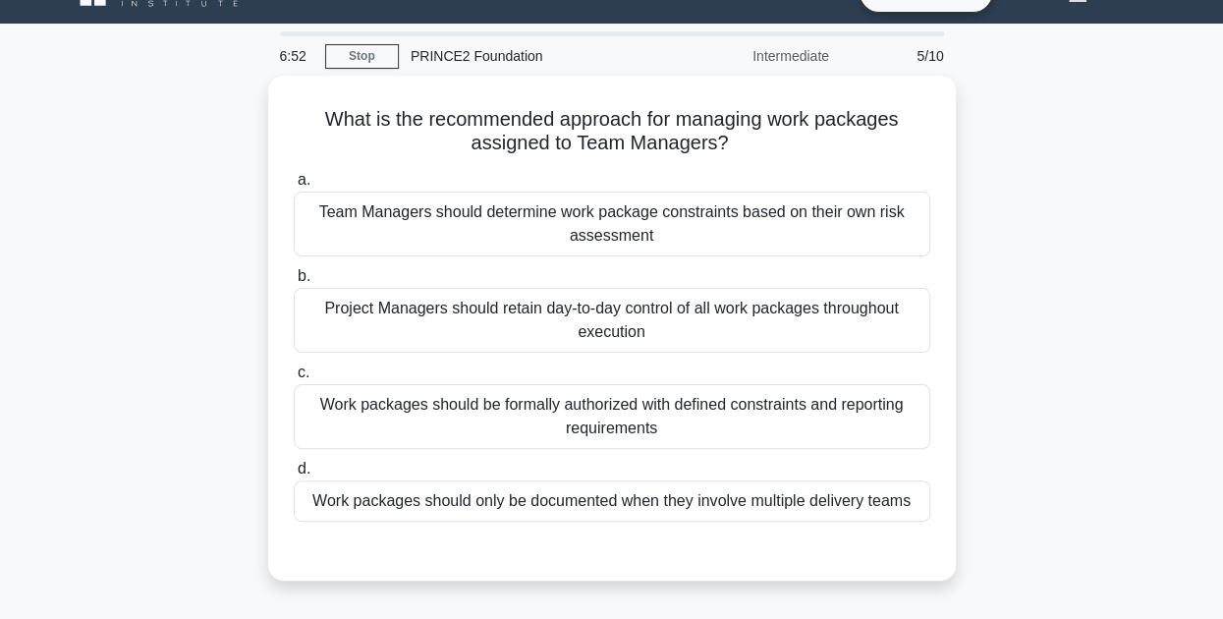
scroll to position [26, 0]
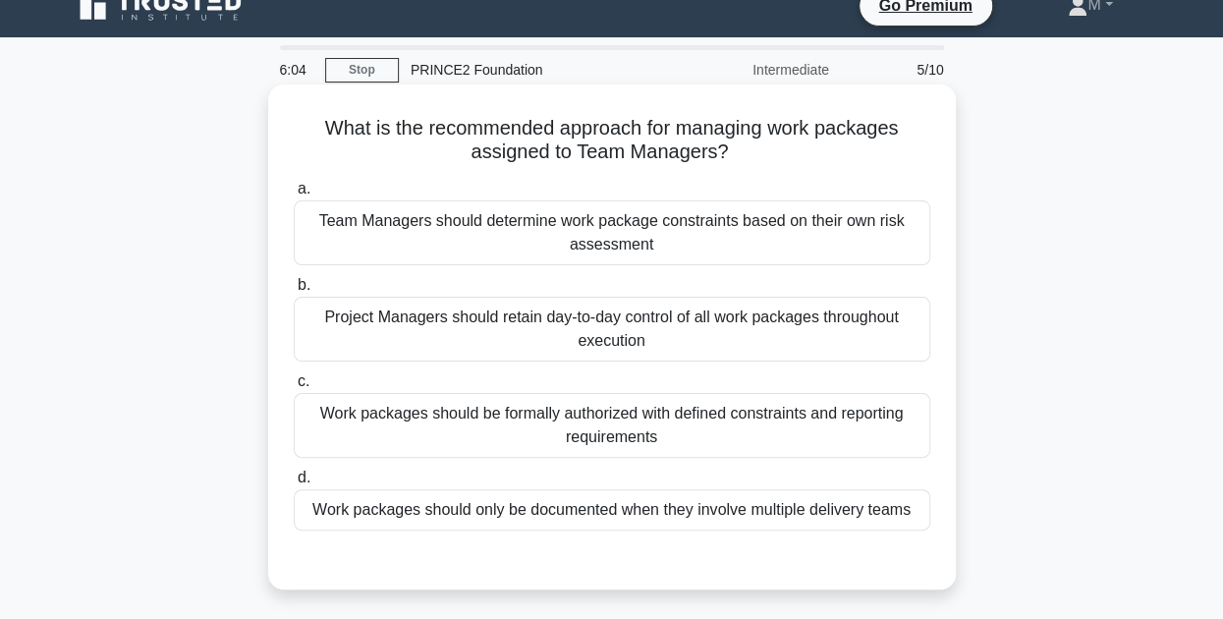
click at [611, 431] on div "Work packages should be formally authorized with defined constraints and report…" at bounding box center [612, 425] width 636 height 65
click at [294, 388] on input "c. Work packages should be formally authorized with defined constraints and rep…" at bounding box center [294, 381] width 0 height 13
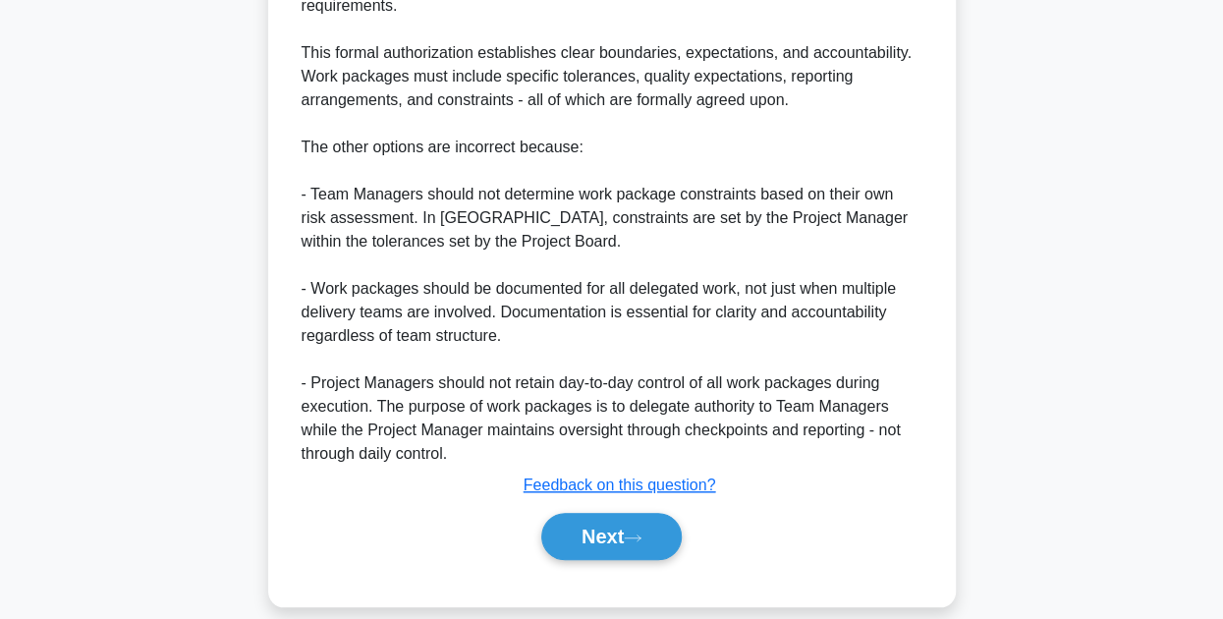
scroll to position [727, 0]
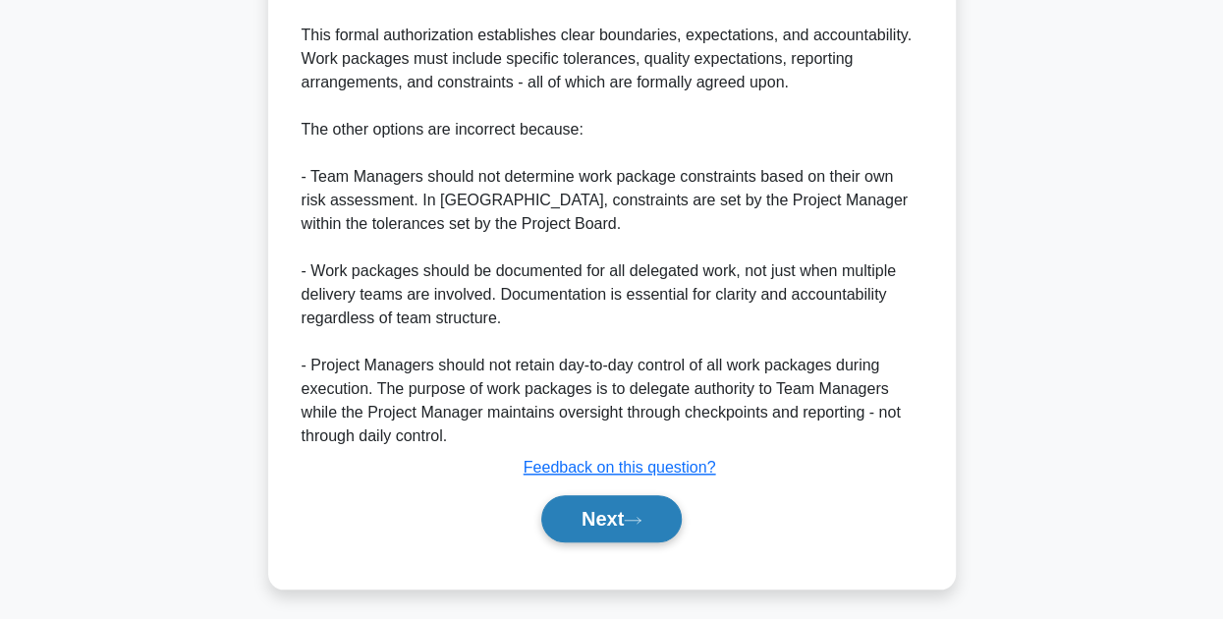
click at [600, 515] on button "Next" at bounding box center [611, 518] width 140 height 47
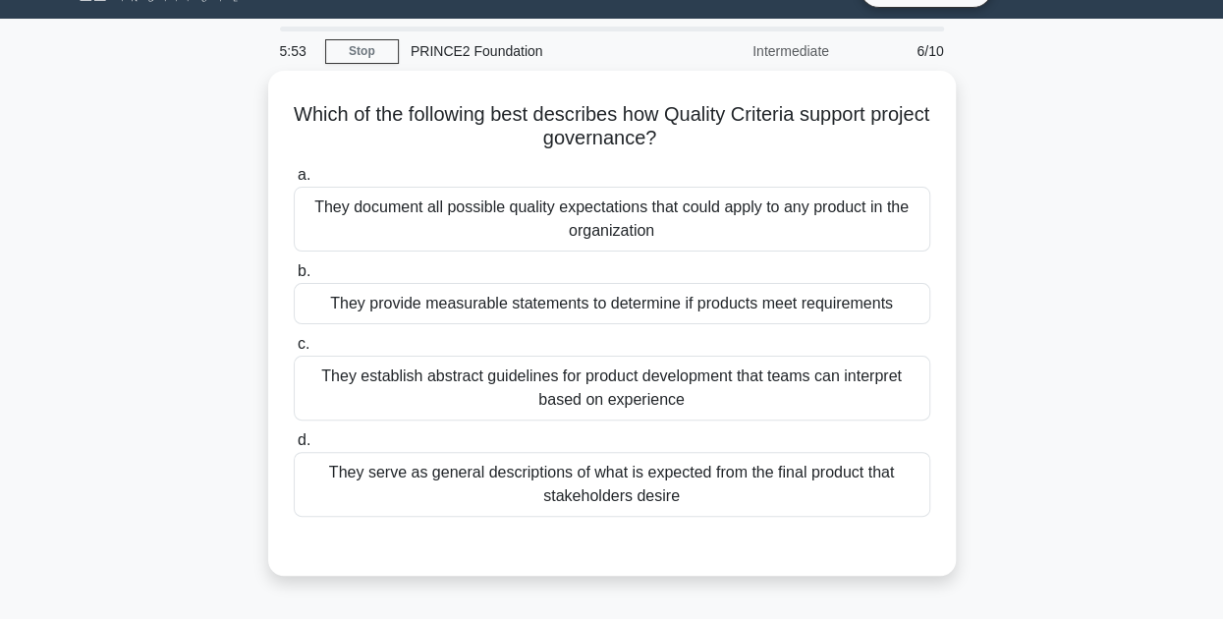
scroll to position [0, 0]
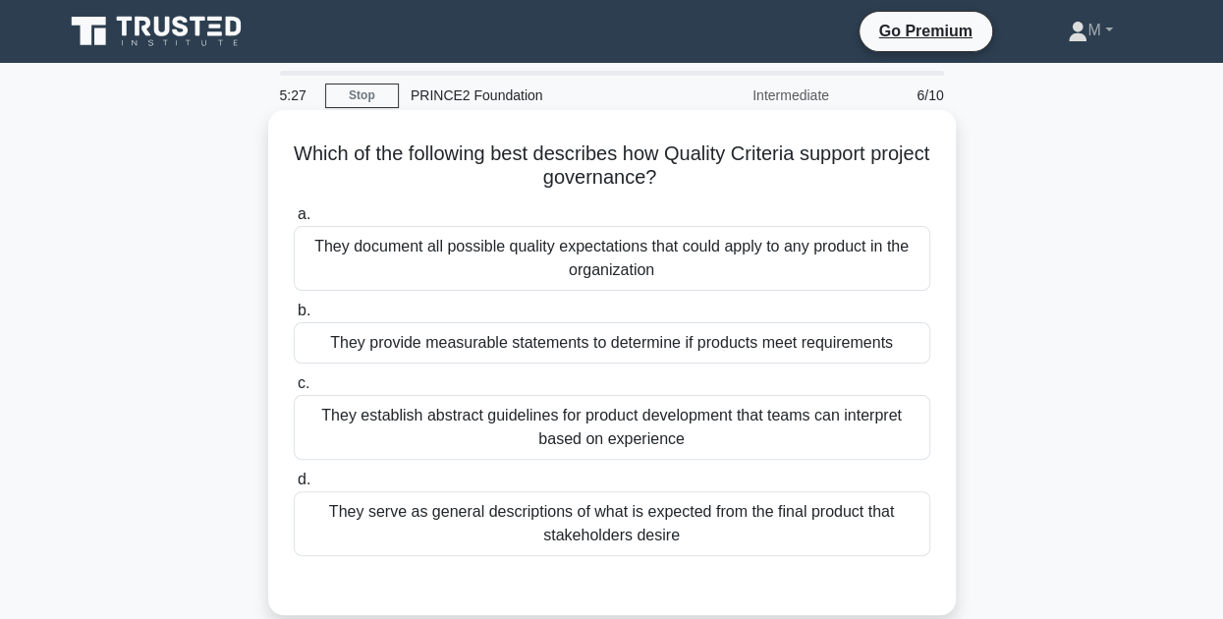
click at [503, 517] on div "They serve as general descriptions of what is expected from the final product t…" at bounding box center [612, 523] width 636 height 65
click at [294, 486] on input "d. They serve as general descriptions of what is expected from the final produc…" at bounding box center [294, 479] width 0 height 13
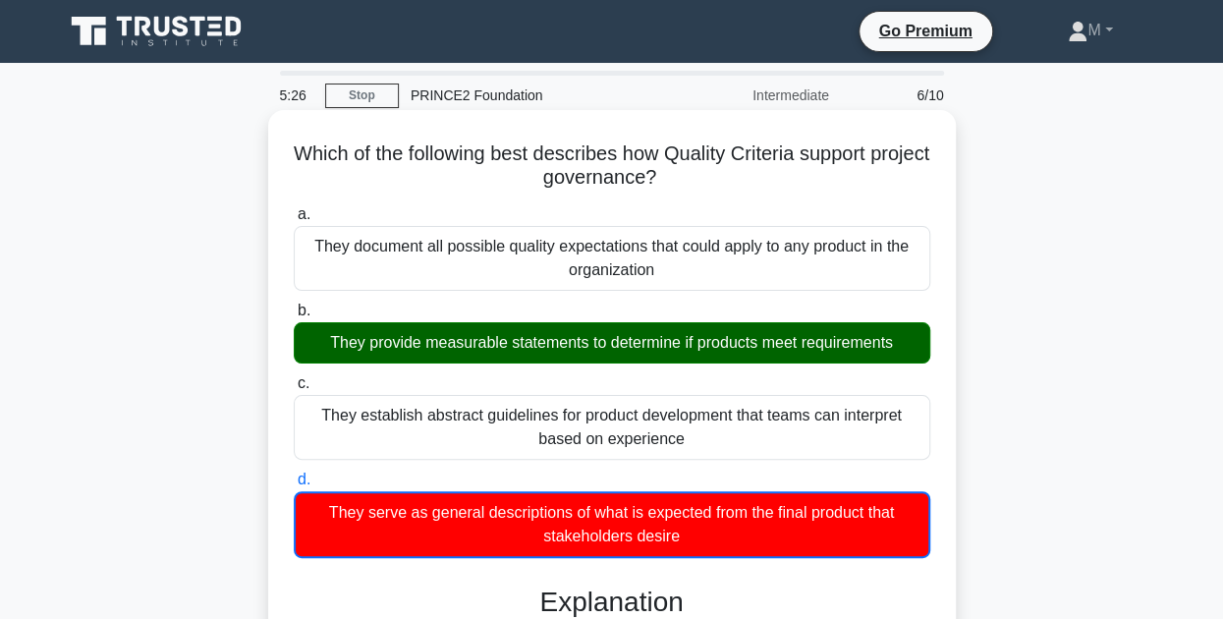
click at [415, 342] on div "They provide measurable statements to determine if products meet requirements" at bounding box center [612, 342] width 636 height 41
click at [294, 317] on input "b. They provide measurable statements to determine if products meet requirements" at bounding box center [294, 310] width 0 height 13
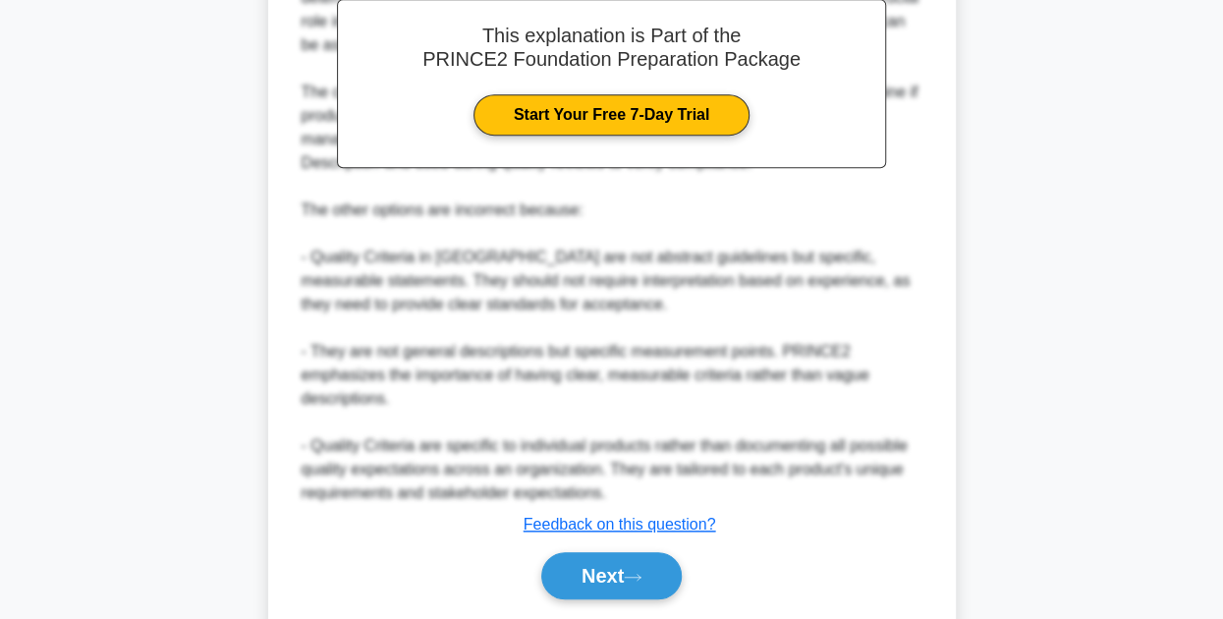
scroll to position [669, 0]
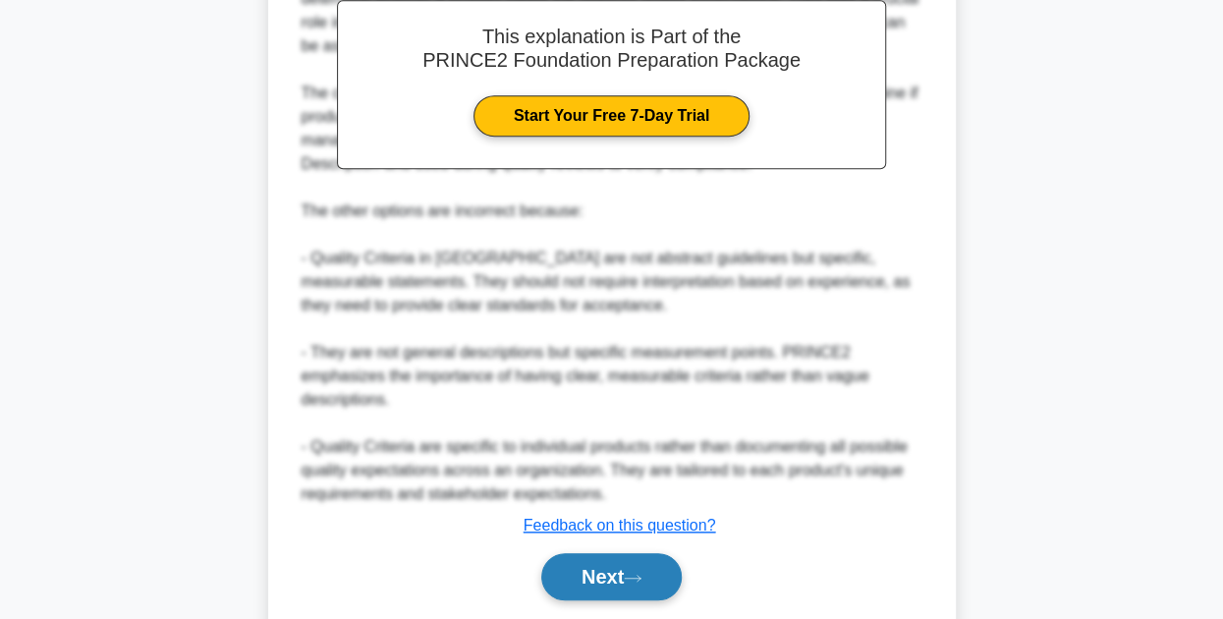
click at [571, 582] on button "Next" at bounding box center [611, 576] width 140 height 47
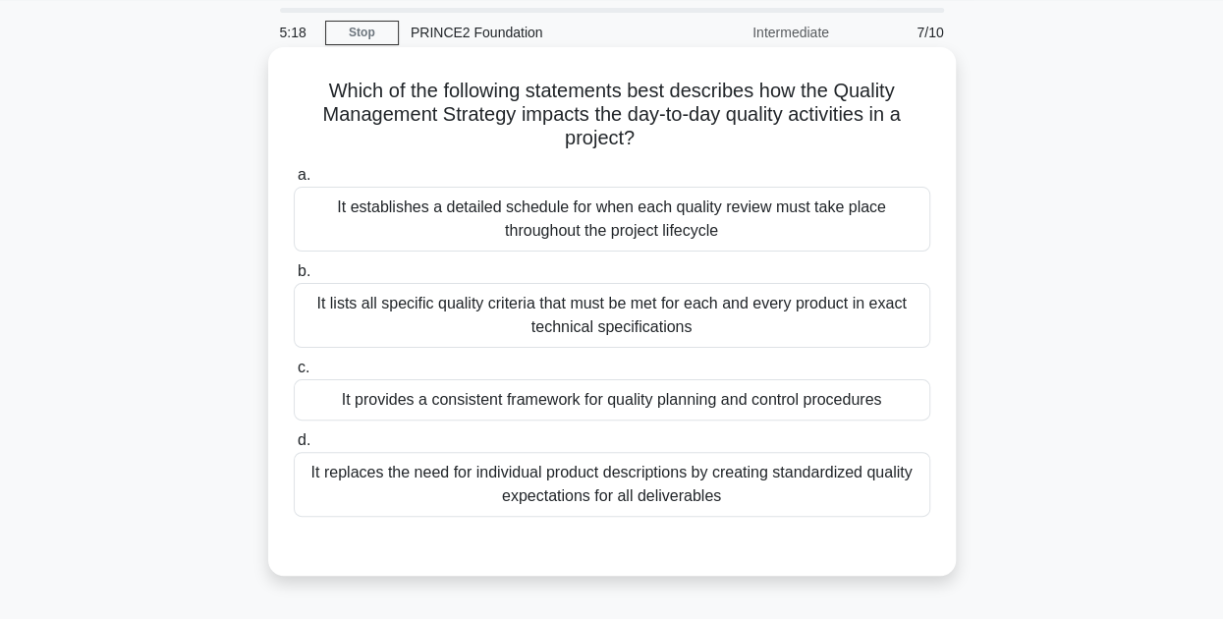
scroll to position [62, 0]
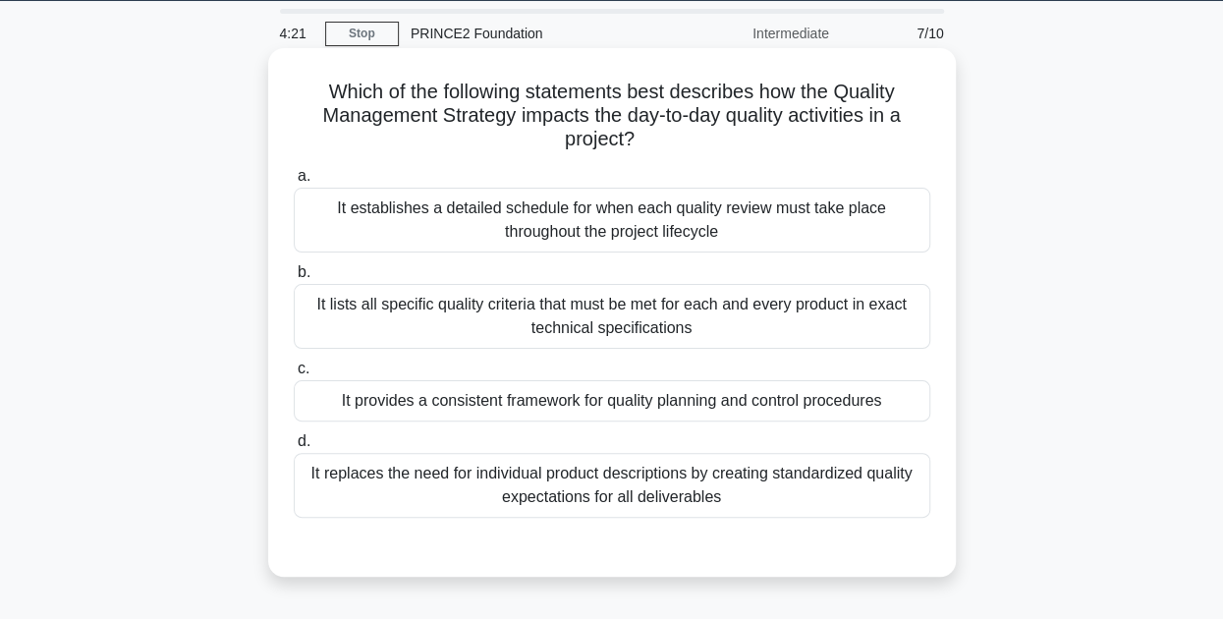
click at [653, 403] on div "It provides a consistent framework for quality planning and control procedures" at bounding box center [612, 400] width 636 height 41
click at [294, 375] on input "c. It provides a consistent framework for quality planning and control procedur…" at bounding box center [294, 368] width 0 height 13
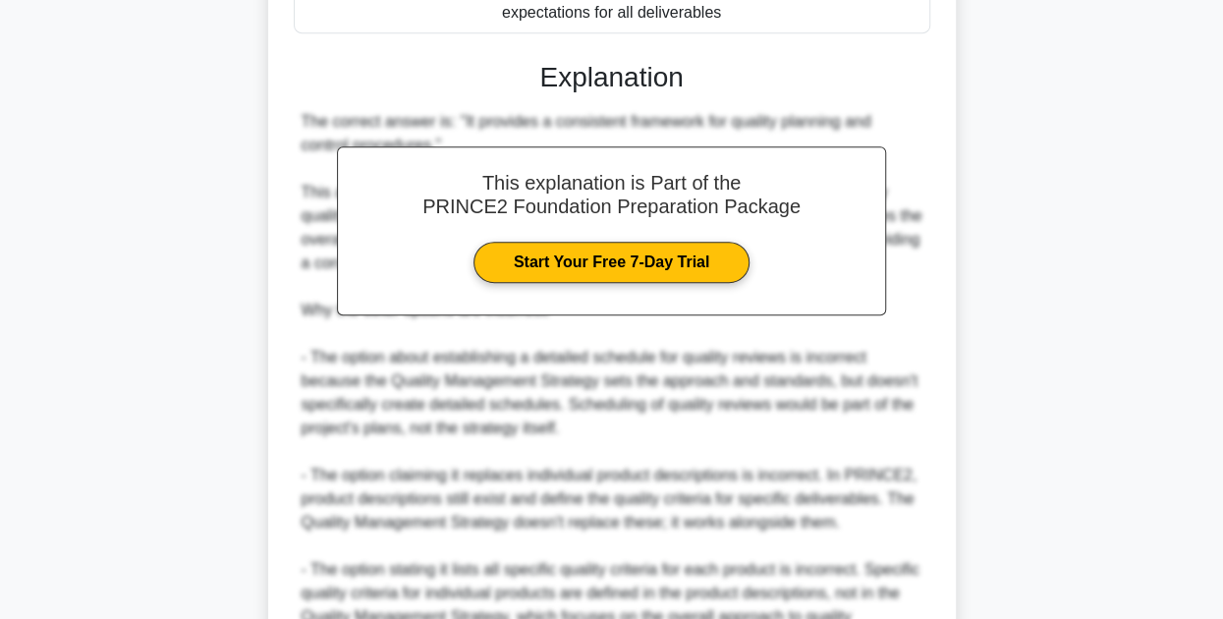
scroll to position [754, 0]
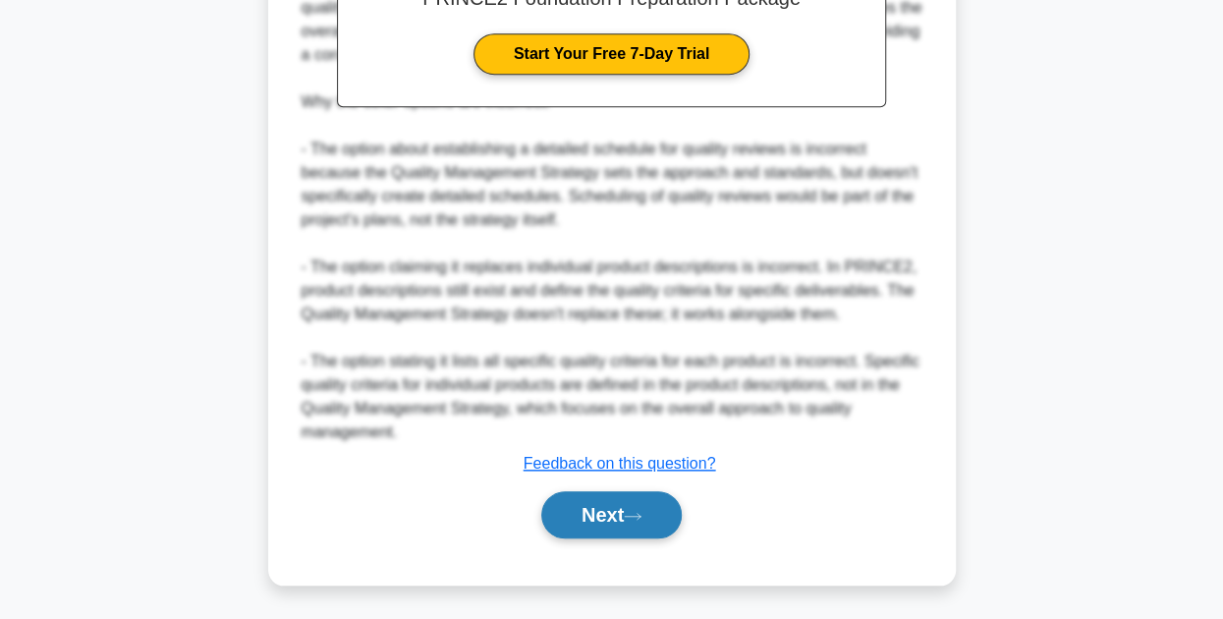
click at [632, 511] on icon at bounding box center [633, 516] width 18 height 11
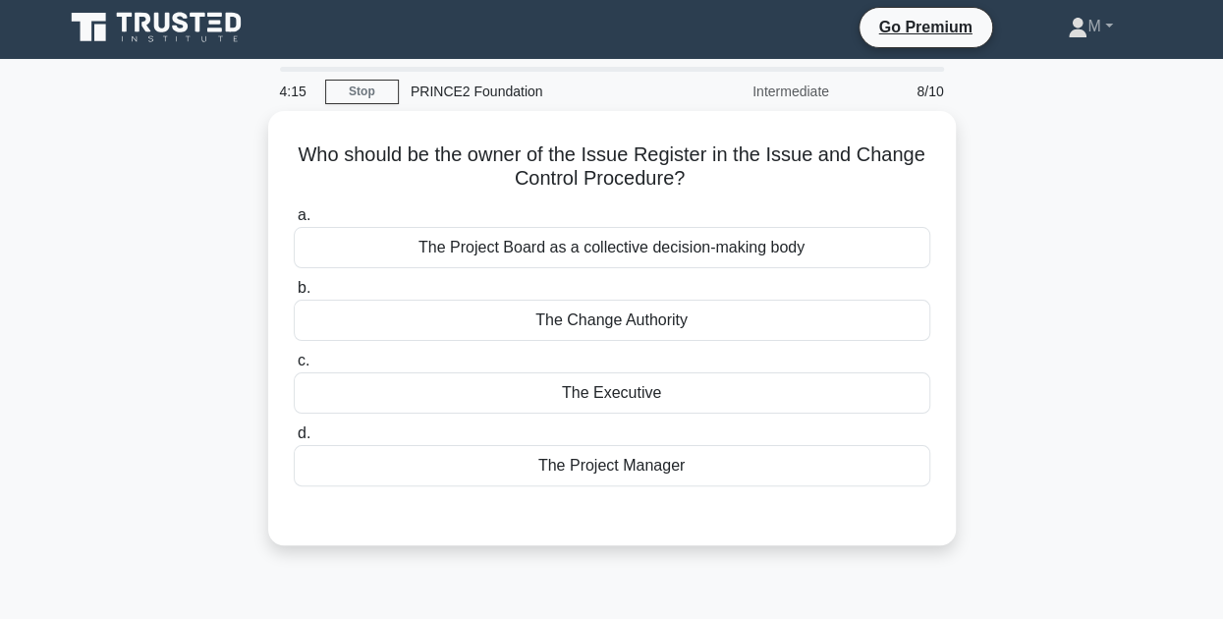
scroll to position [0, 0]
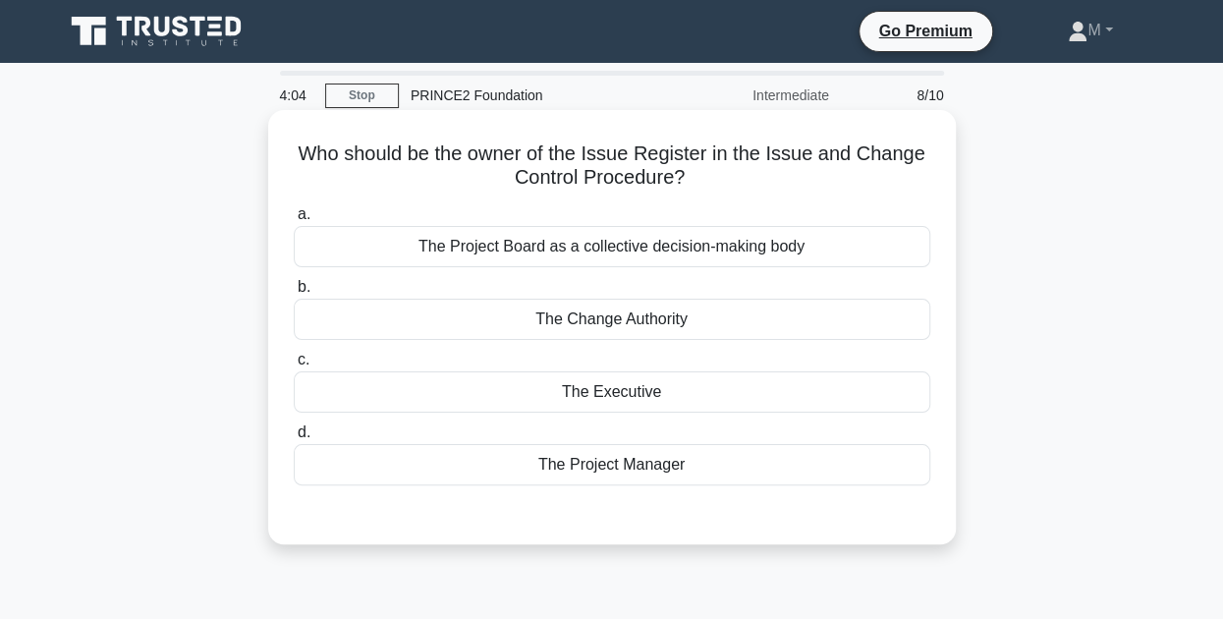
click at [688, 316] on div "The Change Authority" at bounding box center [612, 319] width 636 height 41
click at [294, 294] on input "b. The Change Authority" at bounding box center [294, 287] width 0 height 13
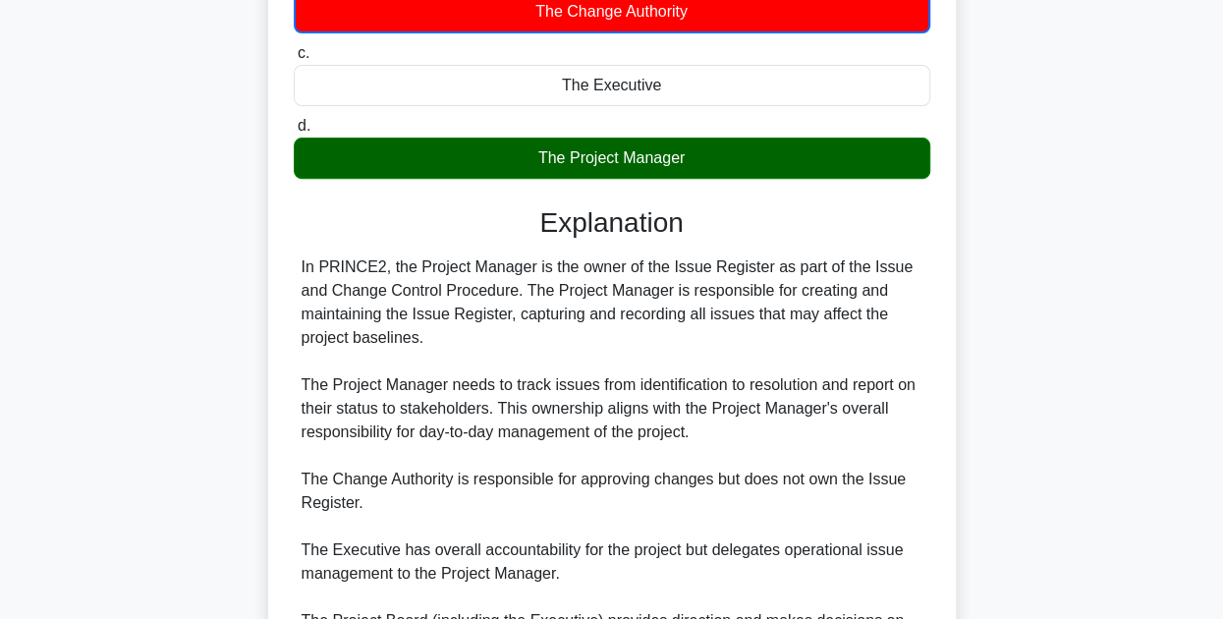
scroll to position [522, 0]
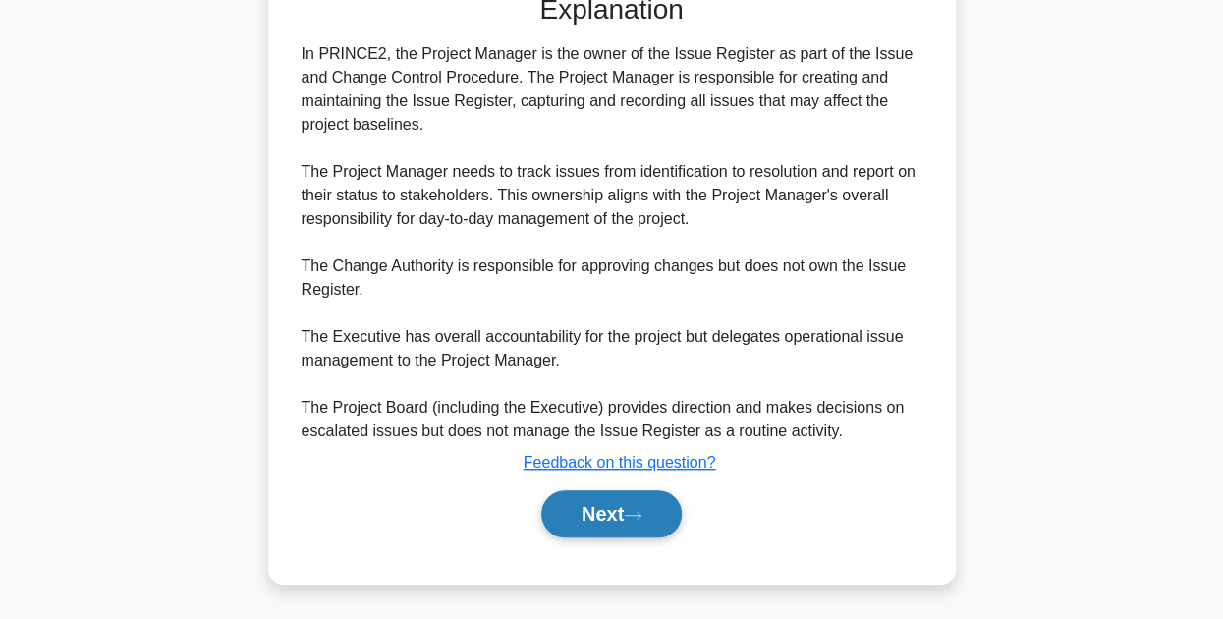
click at [613, 500] on button "Next" at bounding box center [611, 513] width 140 height 47
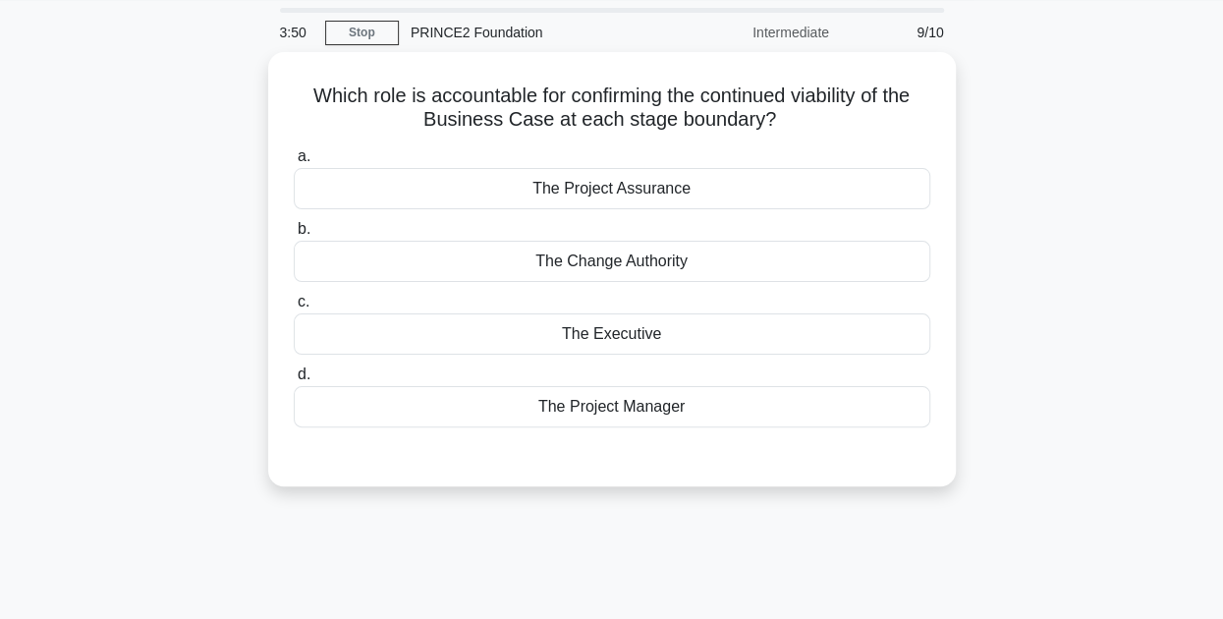
scroll to position [0, 0]
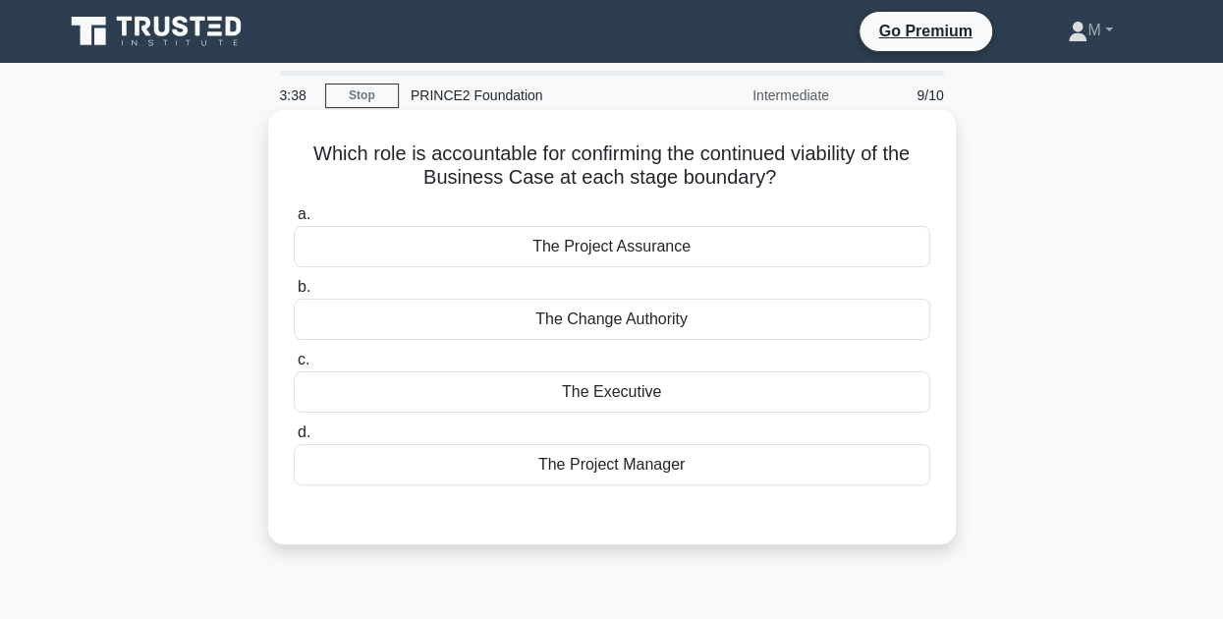
click at [692, 459] on div "The Project Manager" at bounding box center [612, 464] width 636 height 41
click at [294, 439] on input "d. The Project Manager" at bounding box center [294, 432] width 0 height 13
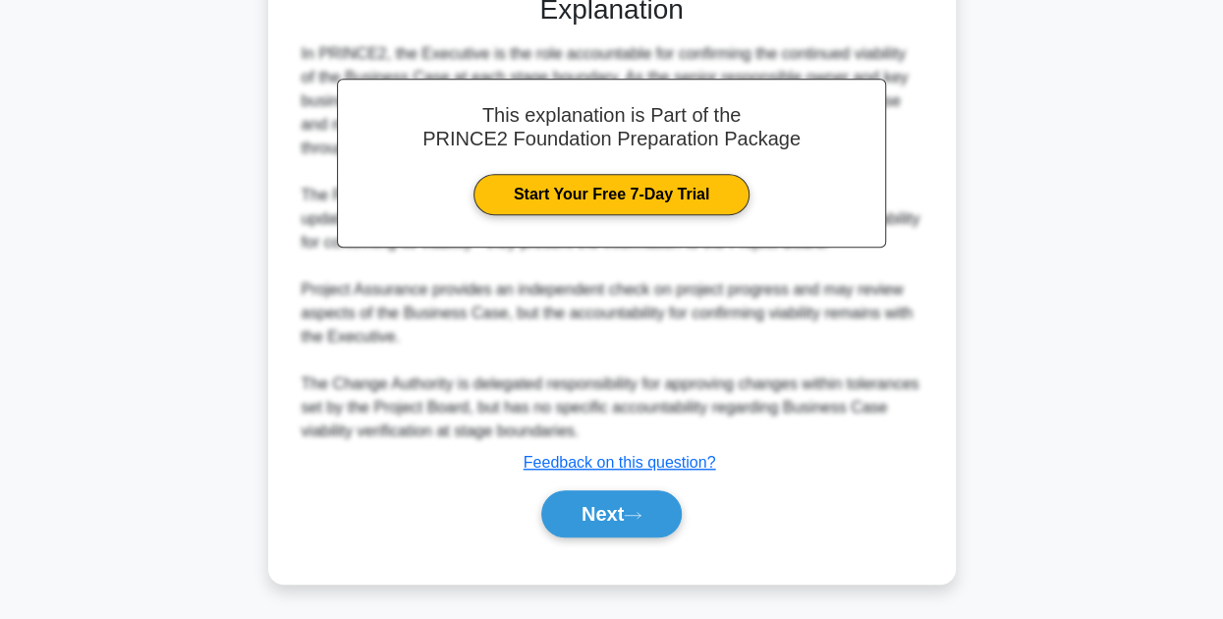
scroll to position [513, 0]
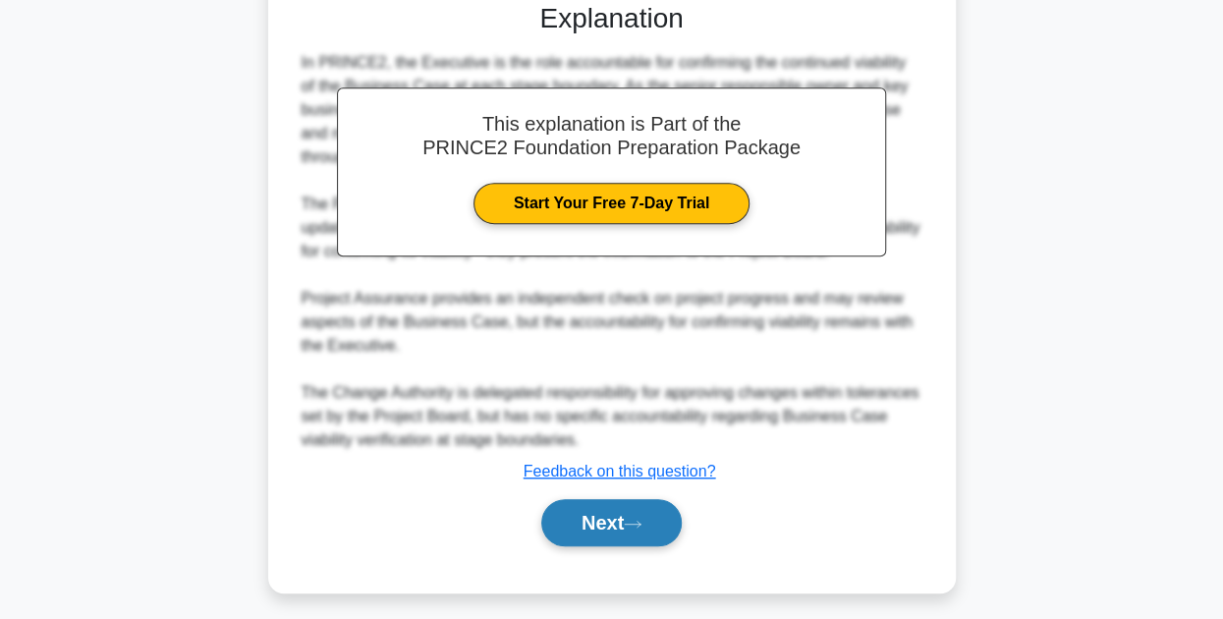
click at [635, 511] on button "Next" at bounding box center [611, 522] width 140 height 47
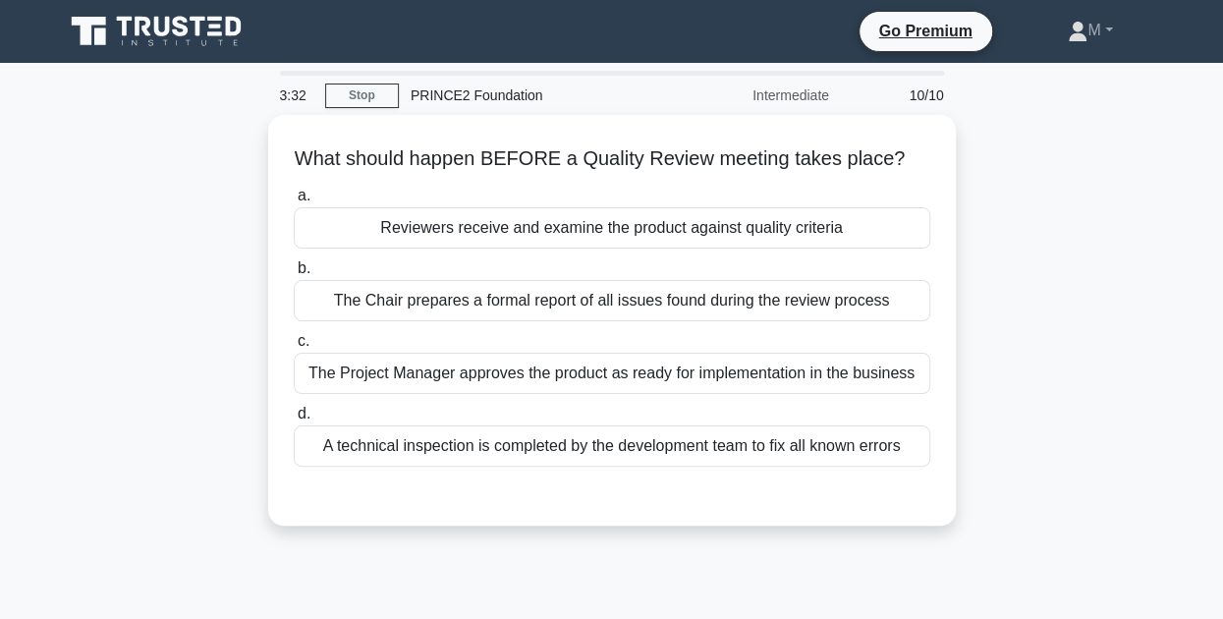
scroll to position [0, 0]
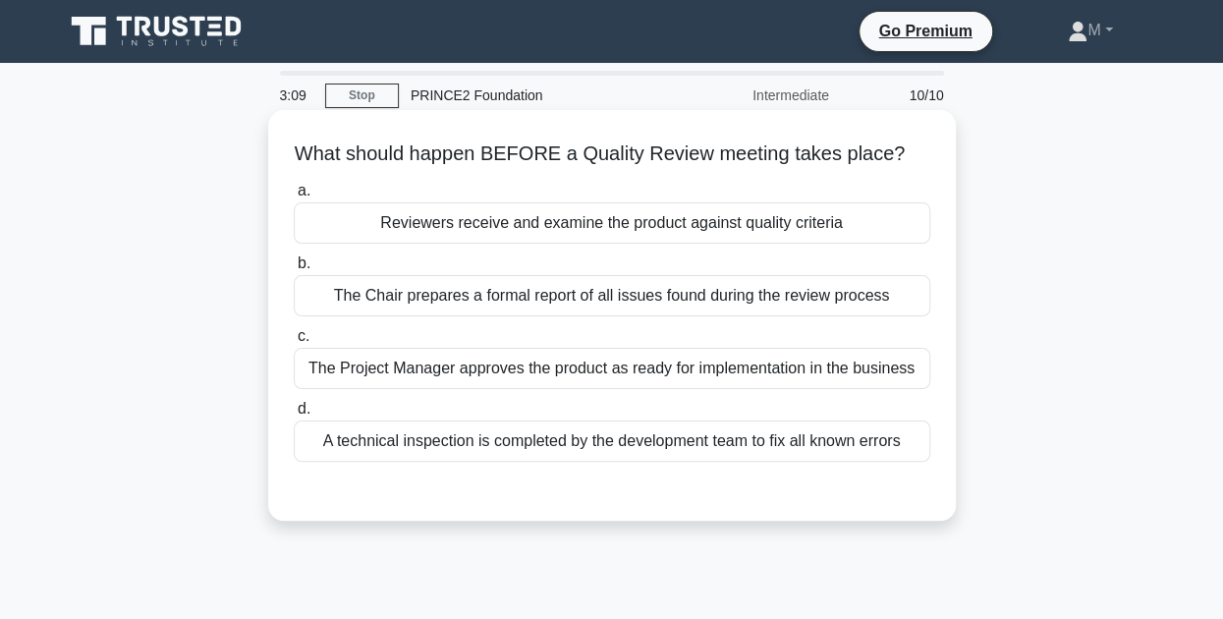
click at [566, 222] on div "Reviewers receive and examine the product against quality criteria" at bounding box center [612, 222] width 636 height 41
click at [294, 197] on input "a. Reviewers receive and examine the product against quality criteria" at bounding box center [294, 191] width 0 height 13
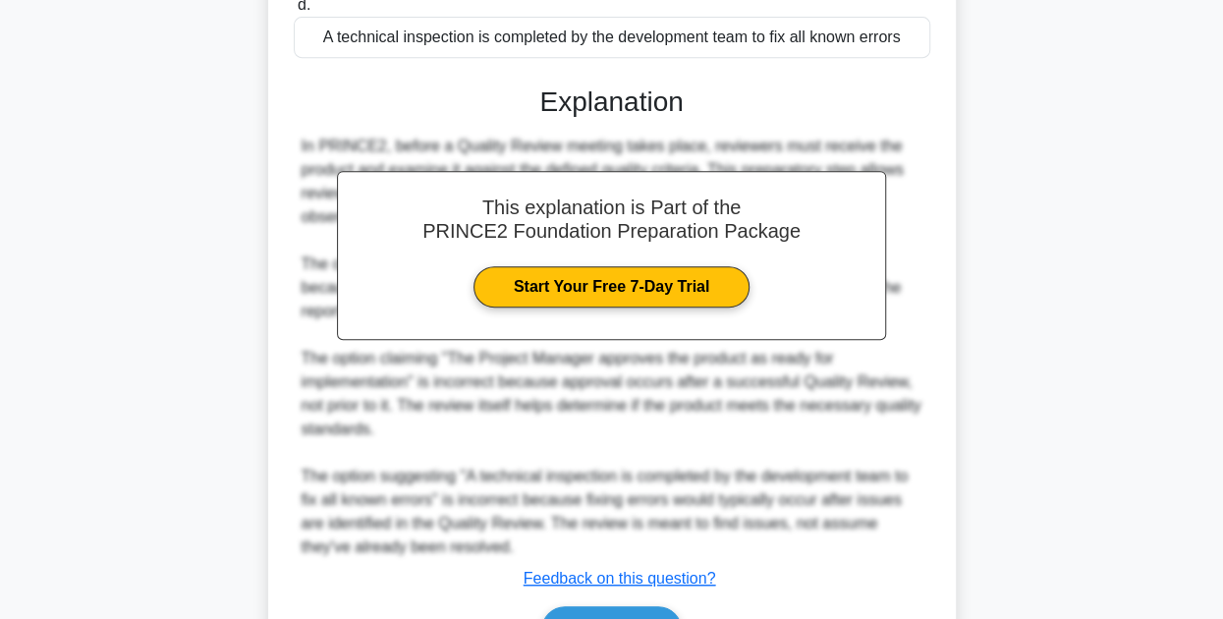
scroll to position [519, 0]
